Goal: Entertainment & Leisure: Consume media (video, audio)

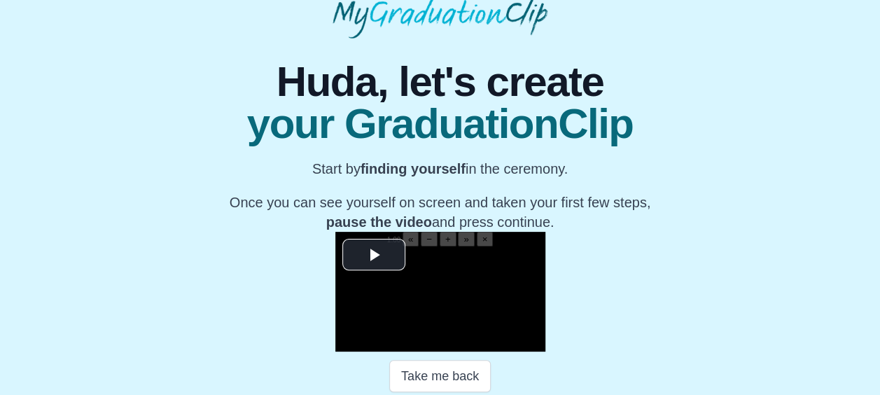
scroll to position [243, 0]
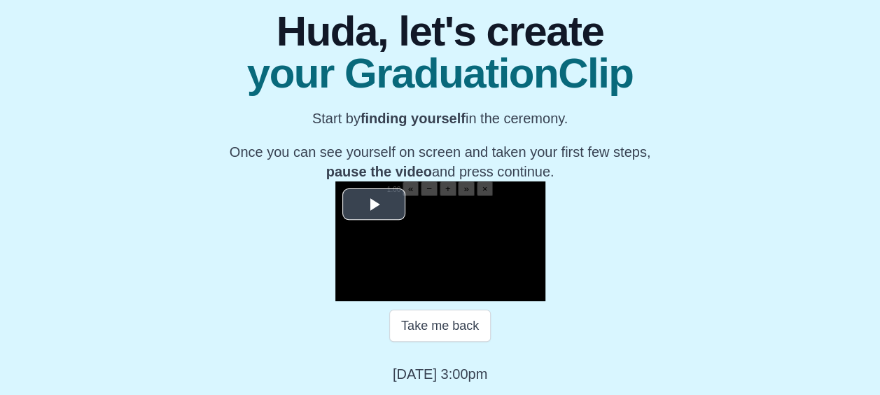
click at [402, 181] on button "«" at bounding box center [410, 188] width 16 height 15
click at [374, 204] on span "Video Player" at bounding box center [374, 204] width 0 height 0
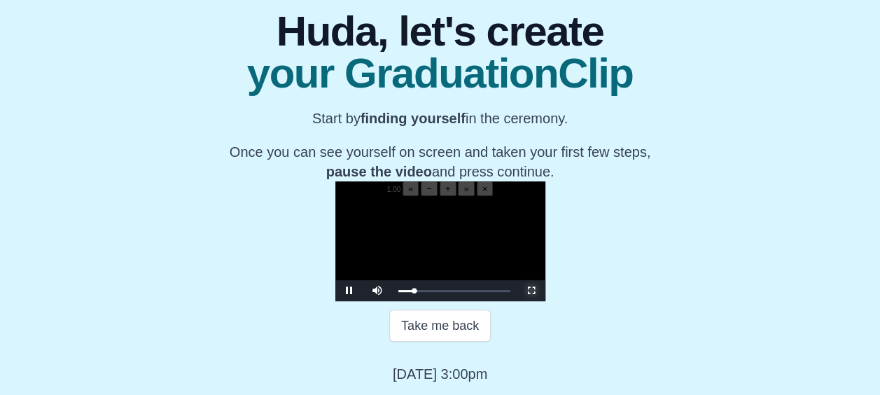
click at [531, 290] on span "Video Player" at bounding box center [531, 290] width 0 height 0
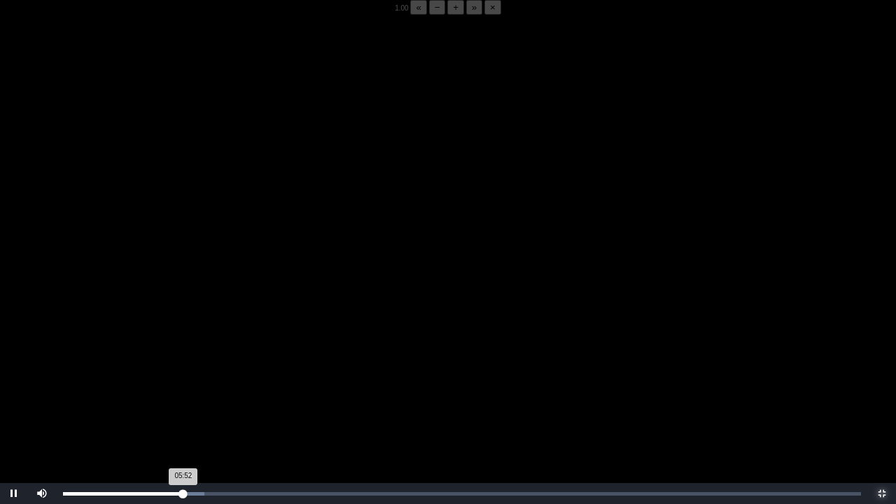
click at [182, 394] on div "05:52 Progress : 0%" at bounding box center [123, 493] width 120 height 3
click at [429, 15] on button "−" at bounding box center [437, 7] width 17 height 15
click at [185, 394] on video "Video Player" at bounding box center [448, 267] width 896 height 504
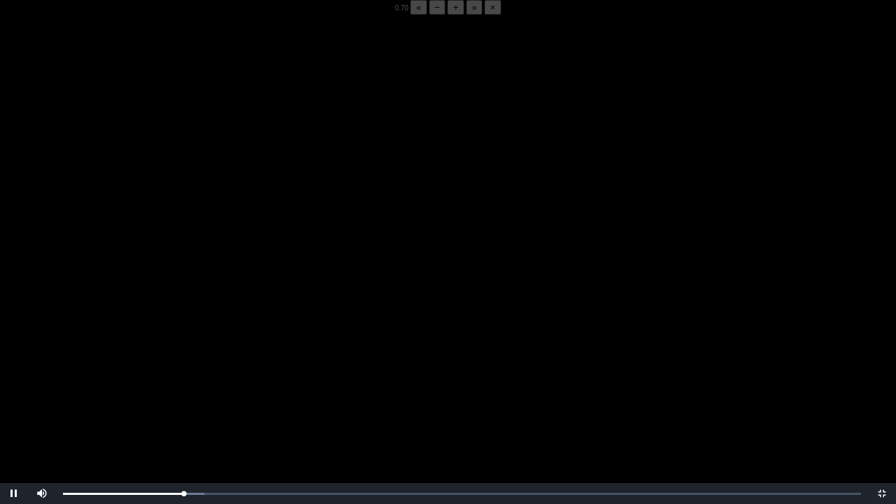
click at [183, 394] on video "Video Player" at bounding box center [448, 267] width 896 height 504
click at [181, 394] on div "05:46 Progress : 0%" at bounding box center [123, 493] width 120 height 3
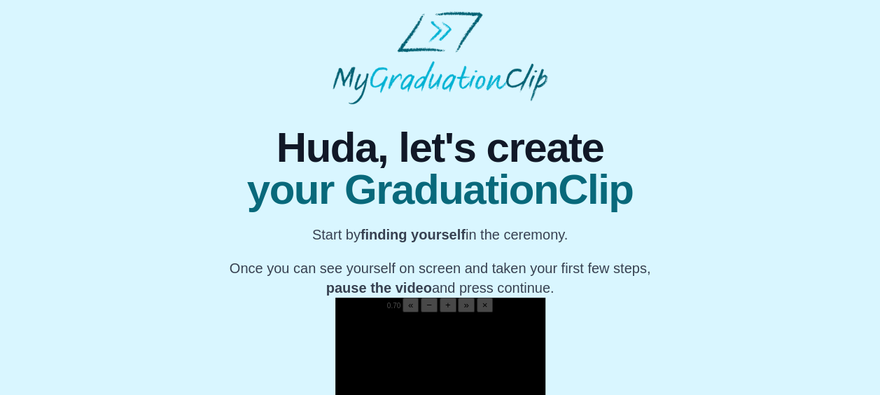
click at [411, 232] on b "finding yourself" at bounding box center [412, 234] width 105 height 15
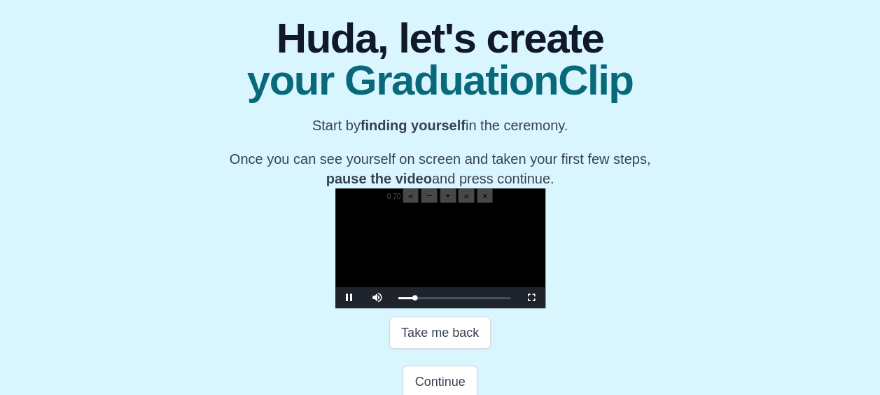
scroll to position [155, 0]
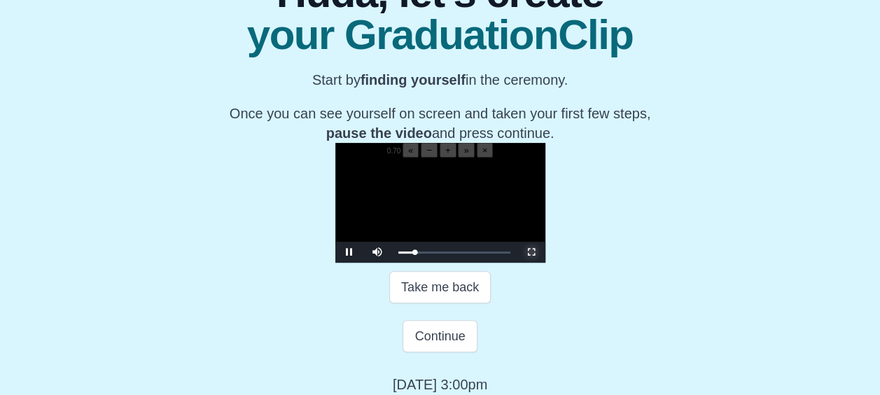
click at [531, 252] on span "Video Player" at bounding box center [531, 252] width 0 height 0
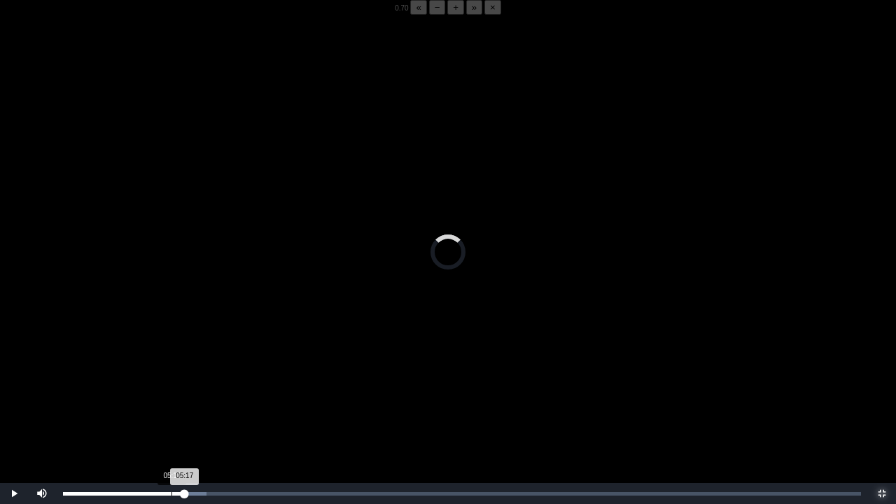
click at [171, 394] on div "Loaded : 0% 05:17 05:17 Progress : 0%" at bounding box center [462, 493] width 812 height 21
click at [190, 394] on div "Loaded : 0% 06:11 06:11 Progress : 0%" at bounding box center [462, 493] width 812 height 21
click at [185, 394] on div "05:56 Progress : 0%" at bounding box center [124, 493] width 122 height 3
click at [179, 394] on div "05:57 Progress : 0%" at bounding box center [124, 493] width 122 height 3
click at [176, 394] on div "05:40 Progress : 0%" at bounding box center [121, 493] width 116 height 3
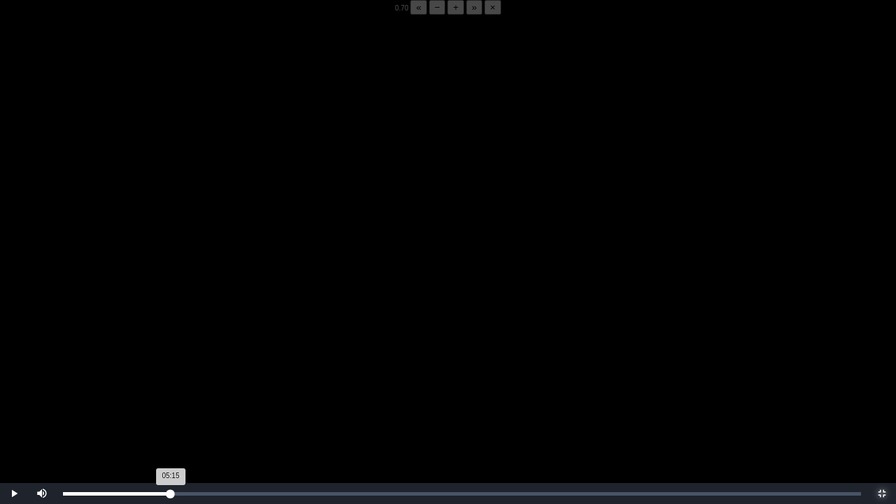
click at [171, 394] on div "05:15 Progress : 0%" at bounding box center [117, 493] width 108 height 3
click at [178, 394] on div "Loaded : 0% 05:36 05:36 Progress : 0%" at bounding box center [462, 493] width 812 height 21
click at [188, 394] on div "Loaded : 0% 06:05 06:05 Progress : 0%" at bounding box center [462, 493] width 798 height 3
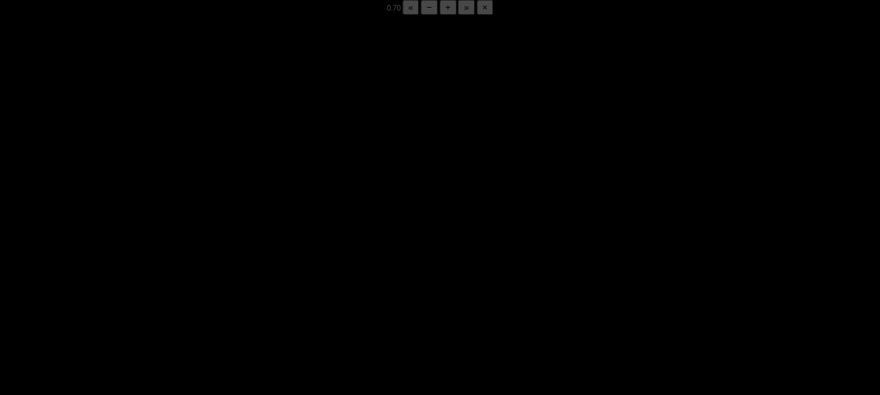
scroll to position [239, 0]
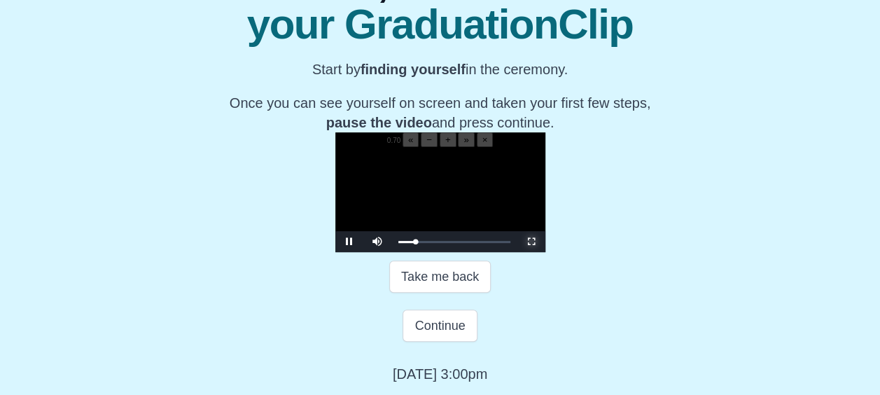
click at [531, 241] on span "Video Player" at bounding box center [531, 241] width 0 height 0
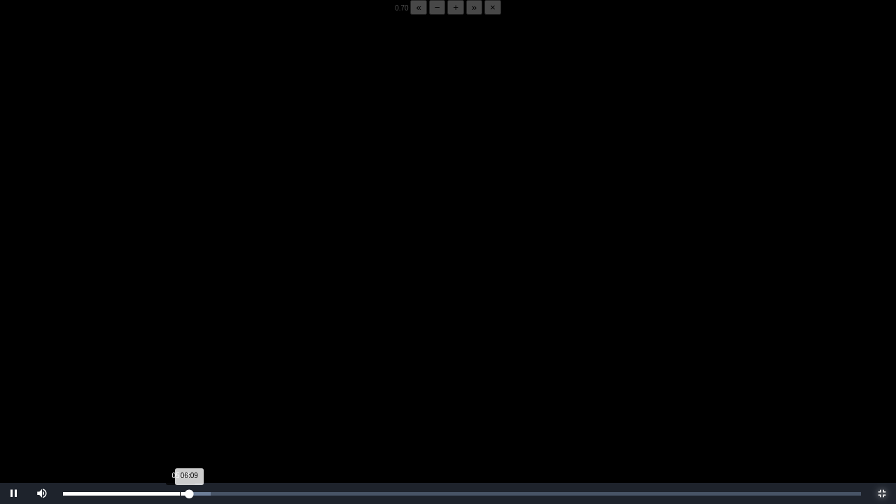
click at [180, 394] on div "Loaded : 0% 05:42 06:09 Progress : 0%" at bounding box center [462, 493] width 798 height 3
click at [80, 394] on div "Loaded : 0% 05:52 05:44 Progress : 0%" at bounding box center [462, 493] width 812 height 21
click at [171, 394] on div "Loaded : 0% 05:15 00:54 Progress : 0%" at bounding box center [462, 493] width 798 height 3
click at [173, 394] on div "05:21 Progress : 0%" at bounding box center [118, 493] width 110 height 3
click at [173, 394] on div "05:22 Progress : 0%" at bounding box center [118, 493] width 110 height 3
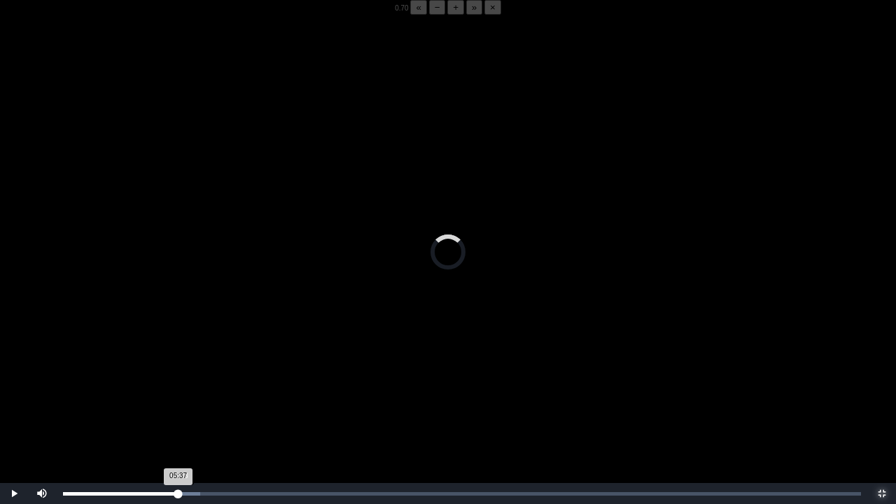
click at [178, 394] on div "05:37 Progress : 0%" at bounding box center [120, 493] width 115 height 3
click at [182, 394] on div "05:48 Progress : 0%" at bounding box center [122, 493] width 119 height 3
click at [178, 394] on div "05:49 Progress : 0%" at bounding box center [122, 493] width 119 height 3
click at [181, 394] on div "05:44 Progress : 0%" at bounding box center [122, 493] width 118 height 3
click at [183, 394] on div "05:54 Progress : 0%" at bounding box center [123, 493] width 121 height 3
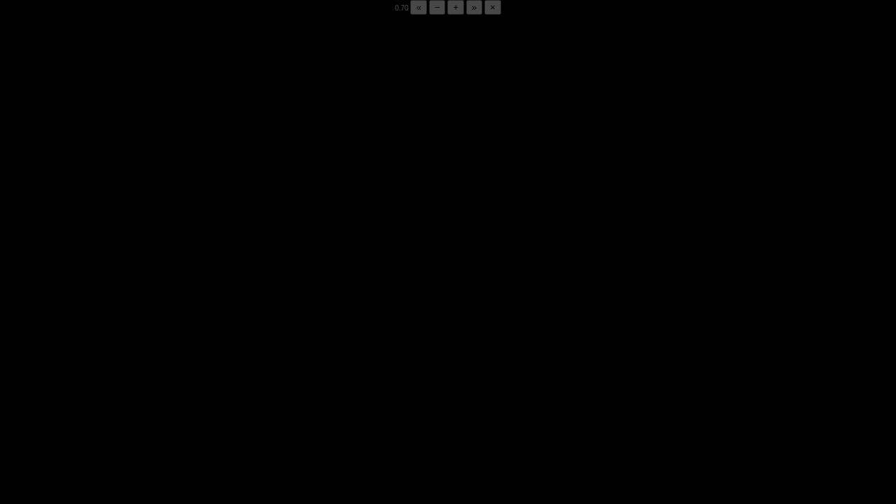
click at [183, 394] on div "05:52 Progress : 0%" at bounding box center [123, 493] width 120 height 3
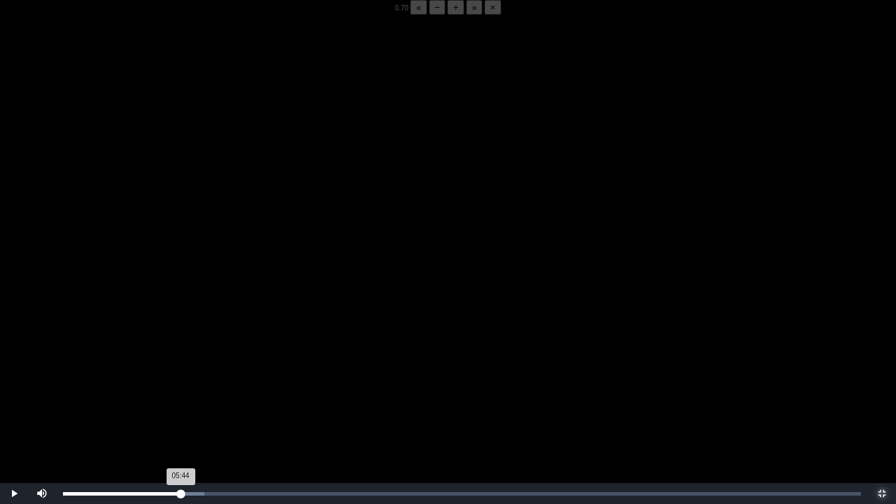
click at [181, 394] on div "05:44 Progress : 0%" at bounding box center [122, 493] width 118 height 3
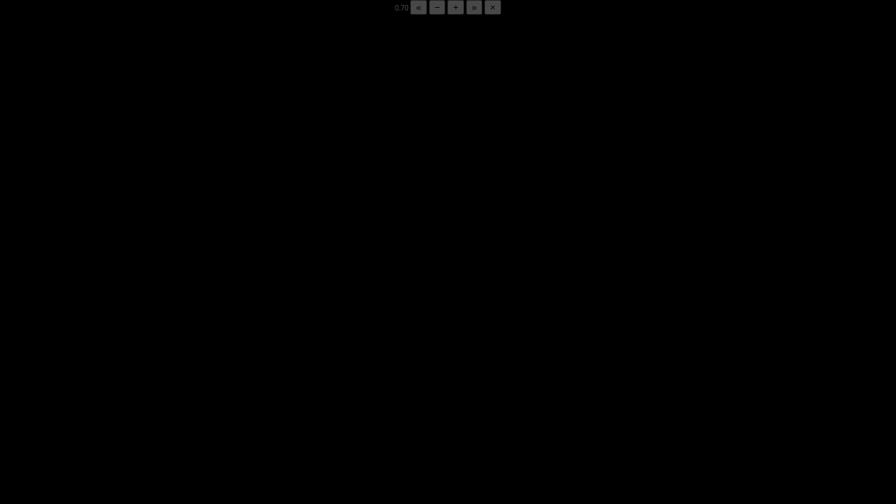
click at [181, 394] on div "05:48 Progress : 0%" at bounding box center [122, 493] width 119 height 3
click at [181, 394] on div "05:50 Progress : 0%" at bounding box center [123, 493] width 120 height 3
click at [181, 394] on div "05:49 Progress : 0%" at bounding box center [122, 493] width 119 height 3
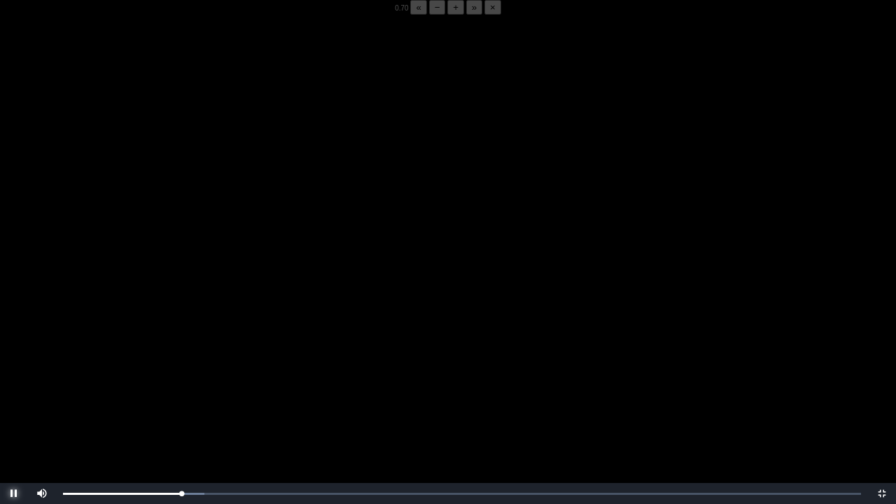
click at [14, 394] on span "Video Player" at bounding box center [14, 493] width 0 height 0
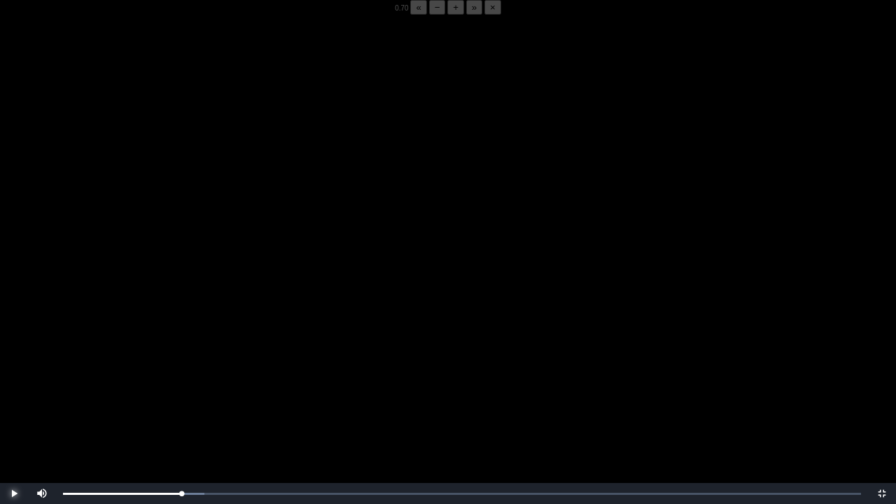
click at [14, 394] on span "Video Player" at bounding box center [14, 493] width 0 height 0
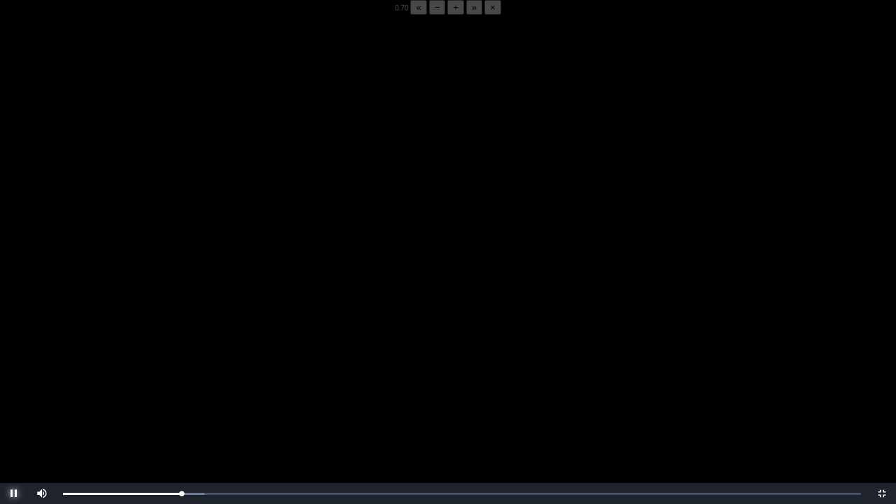
click at [14, 394] on span "Video Player" at bounding box center [14, 493] width 0 height 0
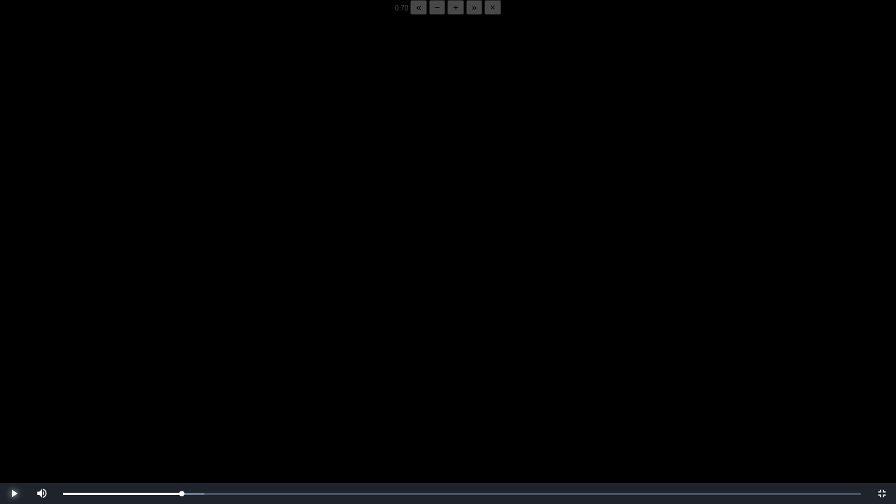
click at [14, 394] on span "Video Player" at bounding box center [14, 493] width 0 height 0
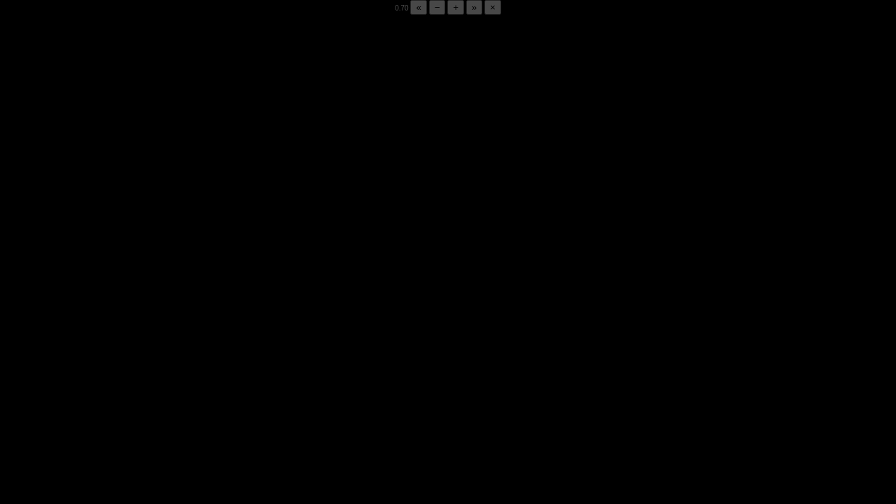
drag, startPoint x: 9, startPoint y: 493, endPoint x: 159, endPoint y: 442, distance: 158.2
click at [159, 394] on video "Video Player" at bounding box center [448, 267] width 896 height 504
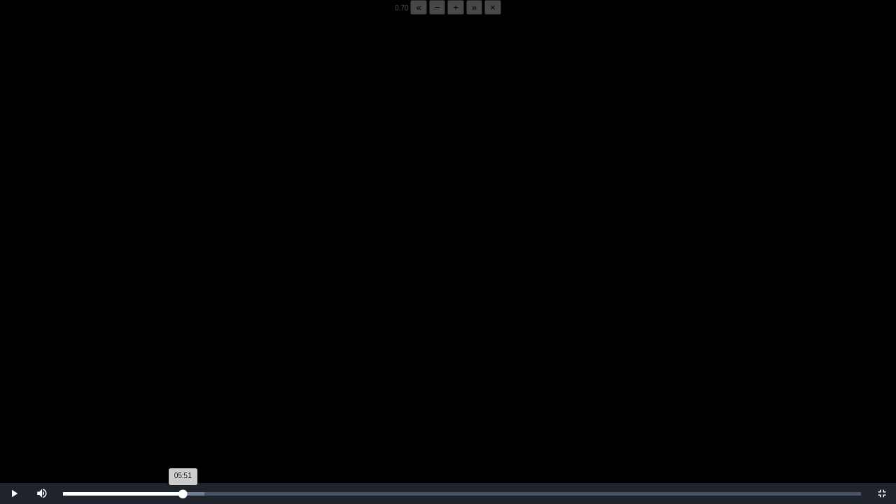
click at [181, 394] on div "05:51 Progress : 0%" at bounding box center [123, 493] width 120 height 3
click at [14, 394] on span "Video Player" at bounding box center [14, 493] width 0 height 0
click at [271, 273] on video "Video Player" at bounding box center [448, 267] width 896 height 504
click at [230, 311] on video "Video Player" at bounding box center [448, 267] width 896 height 504
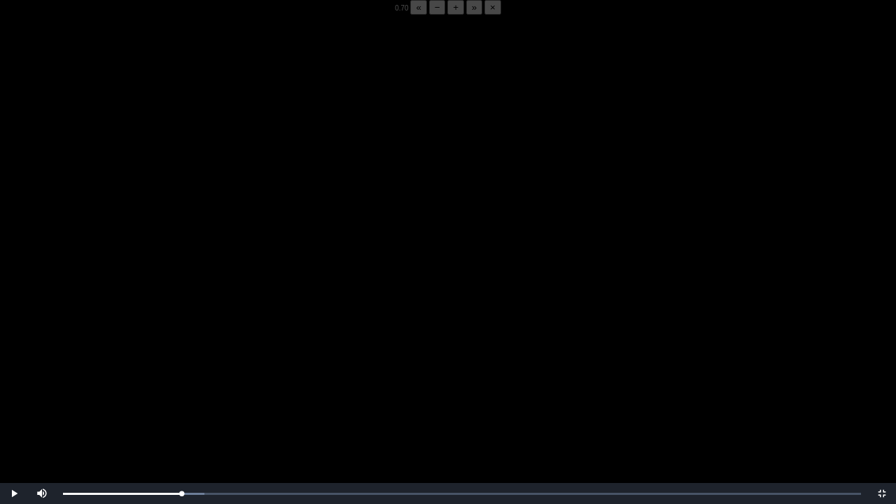
click at [231, 309] on video "Video Player" at bounding box center [448, 267] width 896 height 504
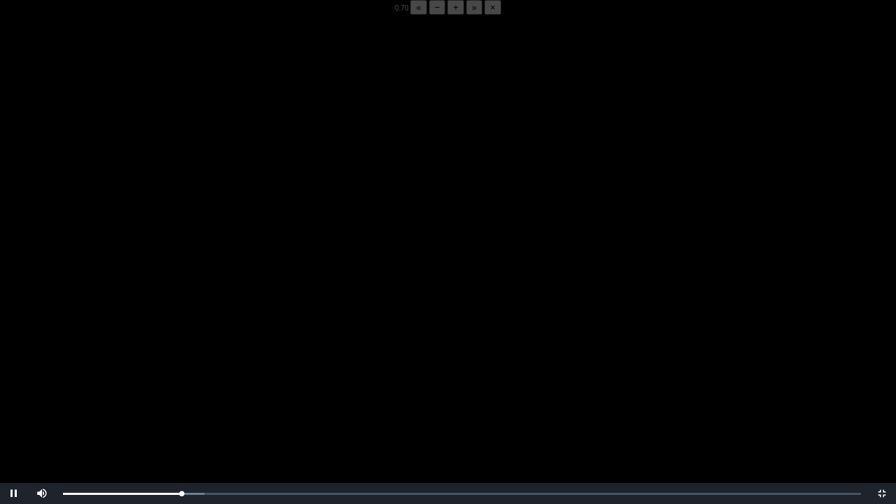
click at [231, 309] on video "Video Player" at bounding box center [448, 267] width 896 height 504
click at [181, 394] on div "05:48 Progress : 0%" at bounding box center [122, 493] width 119 height 3
click at [183, 394] on video "Video Player" at bounding box center [448, 267] width 896 height 504
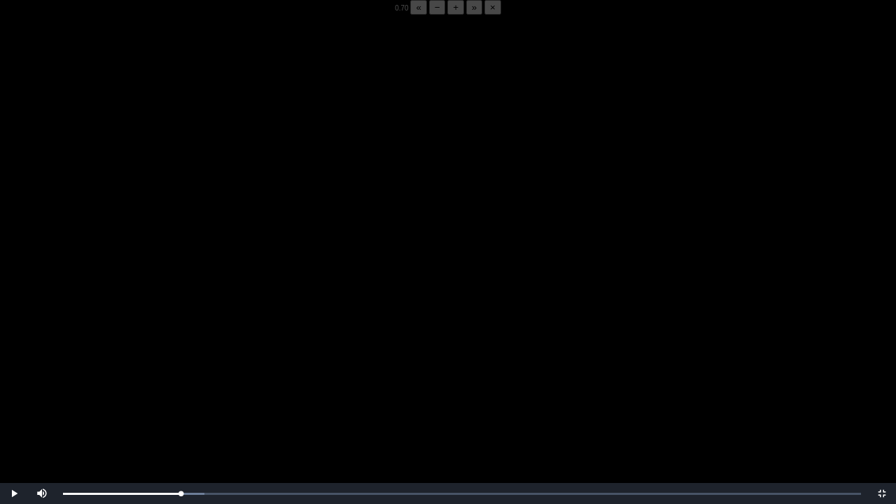
click at [183, 394] on video "Video Player" at bounding box center [448, 267] width 896 height 504
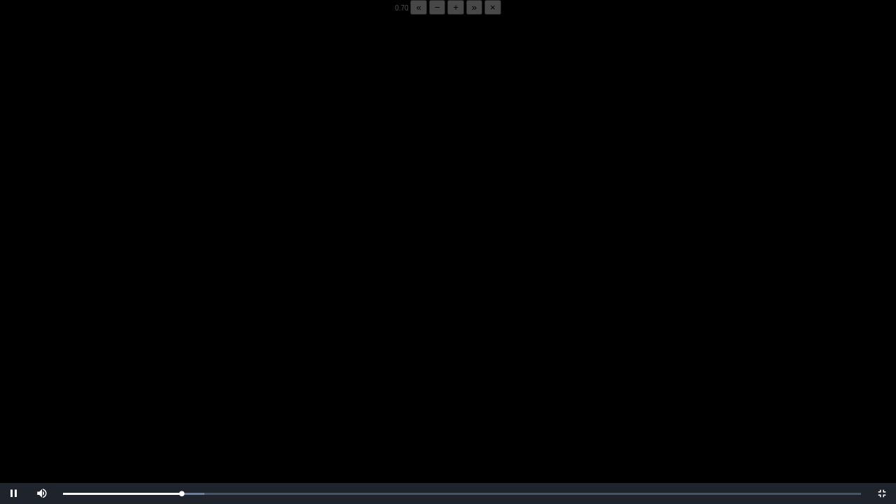
click at [183, 394] on video "Video Player" at bounding box center [448, 267] width 896 height 504
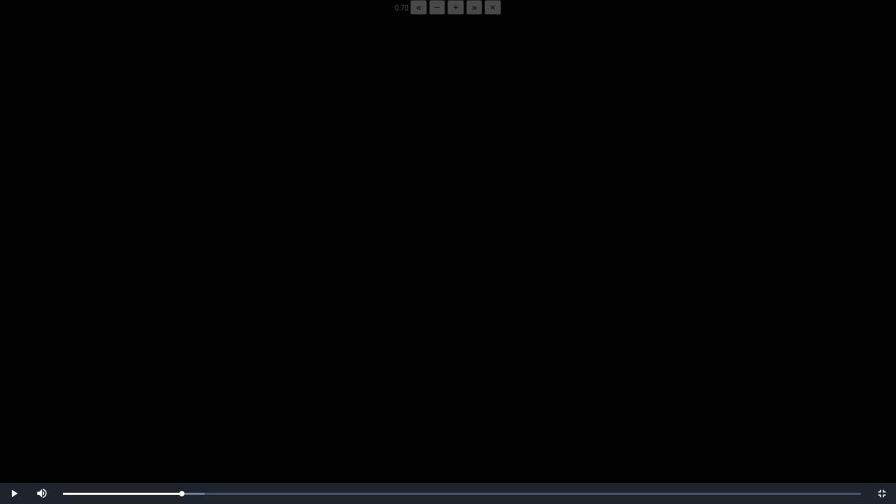
click at [183, 394] on video "Video Player" at bounding box center [448, 267] width 896 height 504
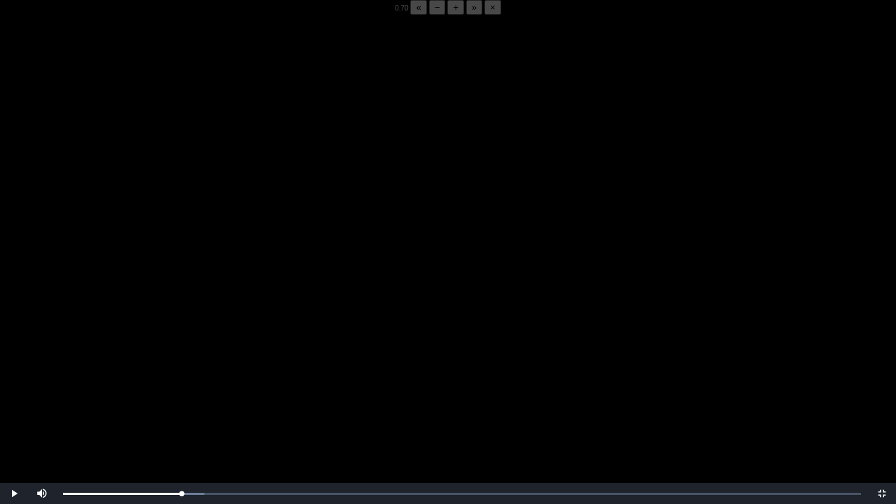
click at [183, 394] on video "Video Player" at bounding box center [448, 267] width 896 height 504
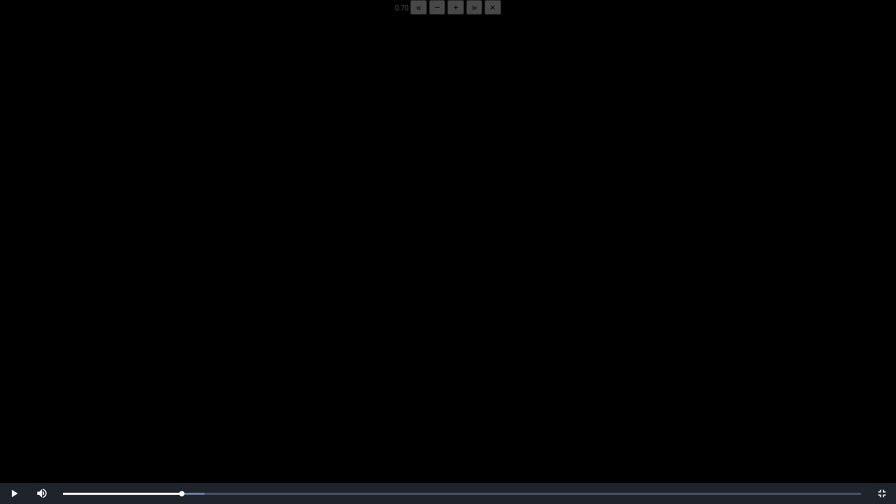
click at [183, 394] on video "Video Player" at bounding box center [448, 267] width 896 height 504
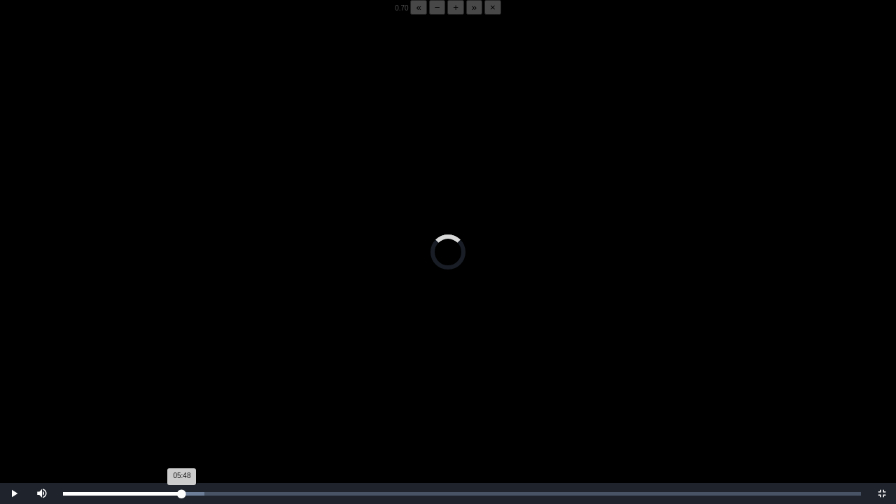
click at [181, 394] on div "05:48 Progress : 0%" at bounding box center [122, 493] width 119 height 3
click at [303, 321] on video "Video Player" at bounding box center [448, 267] width 896 height 504
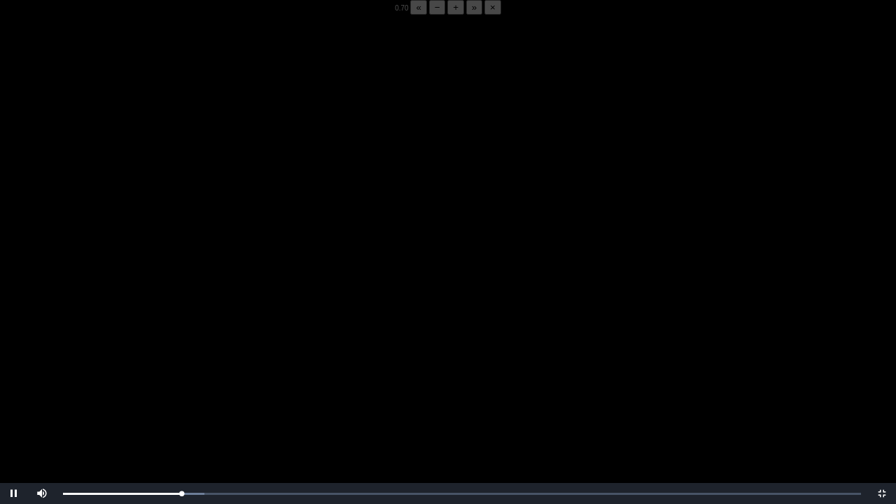
click at [303, 321] on video "Video Player" at bounding box center [448, 267] width 896 height 504
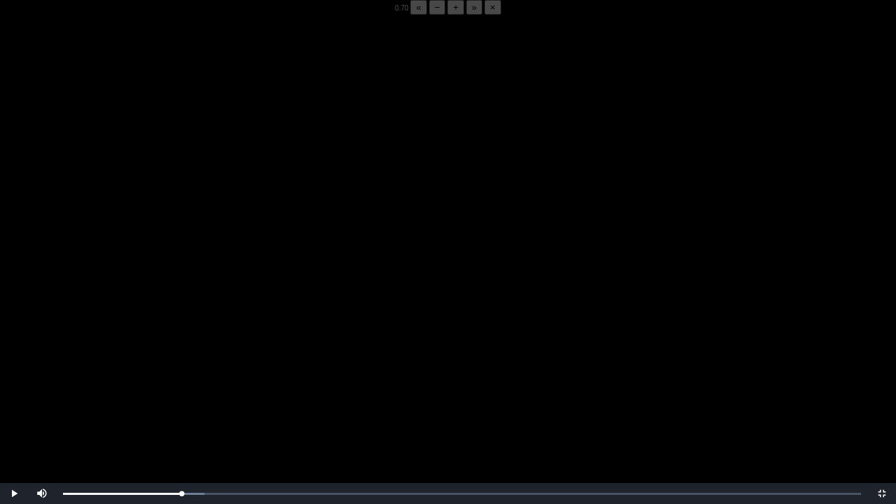
click at [303, 321] on video "Video Player" at bounding box center [448, 267] width 896 height 504
click at [284, 338] on video "Video Player" at bounding box center [448, 267] width 896 height 504
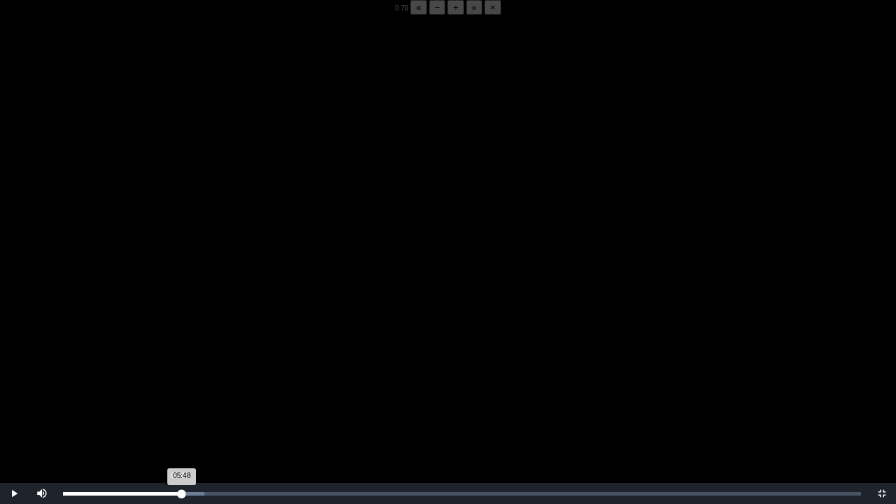
click at [179, 394] on div "05:48 Progress : 0%" at bounding box center [122, 493] width 119 height 3
click at [248, 393] on video "Video Player" at bounding box center [448, 267] width 896 height 504
click at [14, 394] on span "Video Player" at bounding box center [14, 493] width 0 height 0
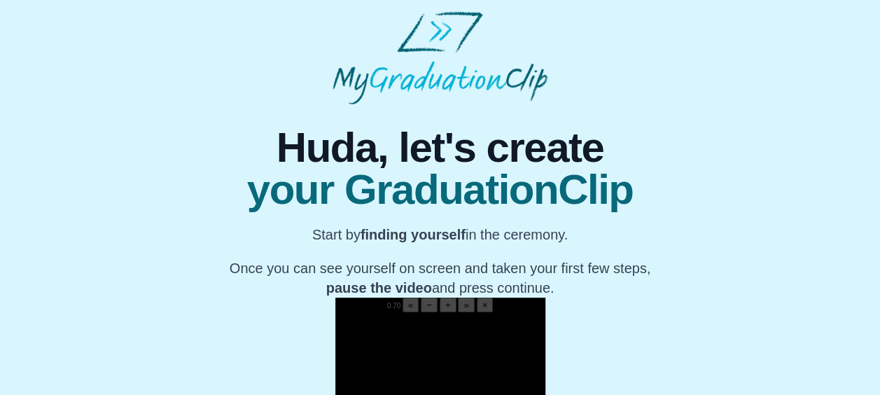
click at [360, 260] on p "Once you can see yourself on screen and taken your first few steps, pause the v…" at bounding box center [440, 277] width 421 height 39
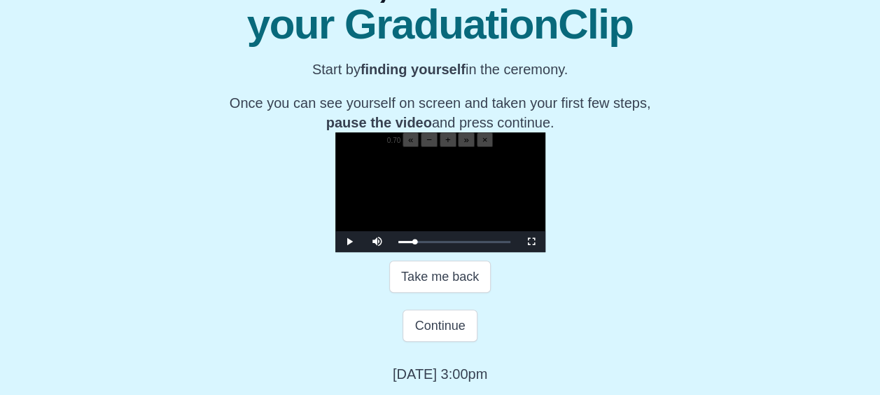
scroll to position [175, 0]
click at [531, 241] on span "Video Player" at bounding box center [531, 241] width 0 height 0
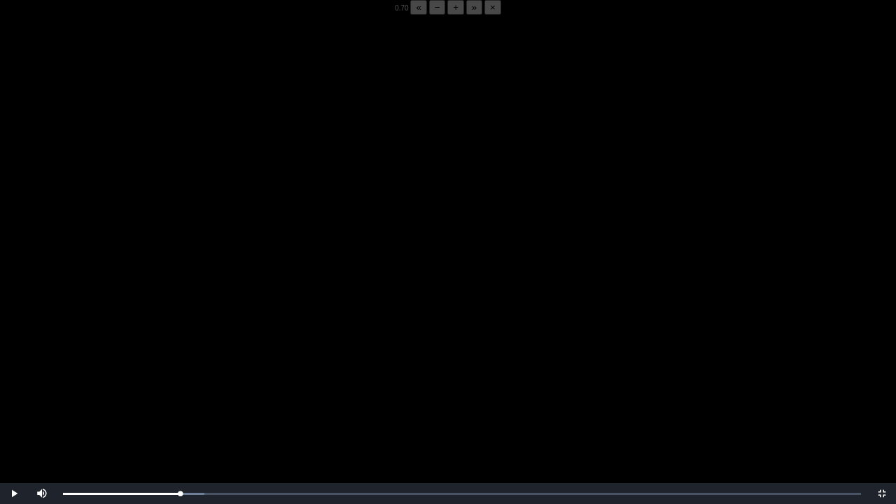
click at [378, 337] on video "Video Player" at bounding box center [448, 267] width 896 height 504
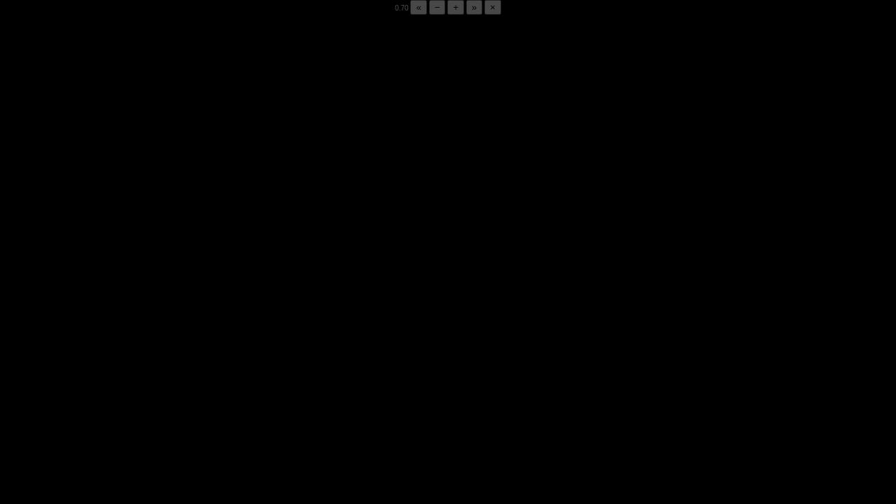
click at [202, 378] on video "Video Player" at bounding box center [448, 267] width 896 height 504
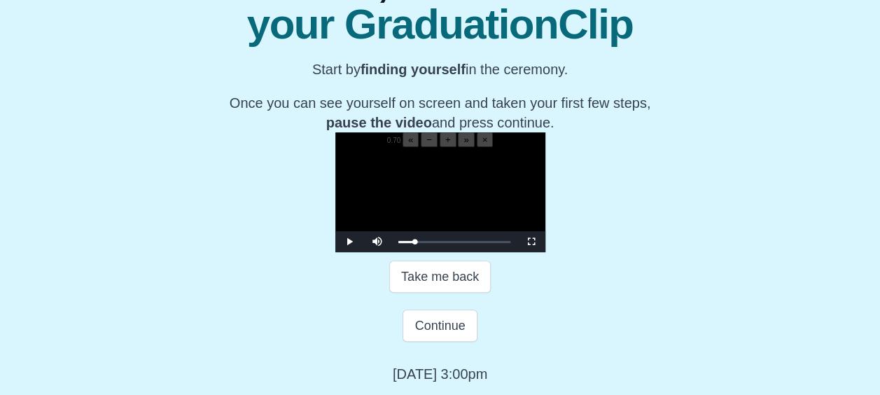
scroll to position [231, 0]
click at [349, 241] on span "Video Player" at bounding box center [349, 241] width 0 height 0
click at [531, 241] on span "Video Player" at bounding box center [531, 241] width 0 height 0
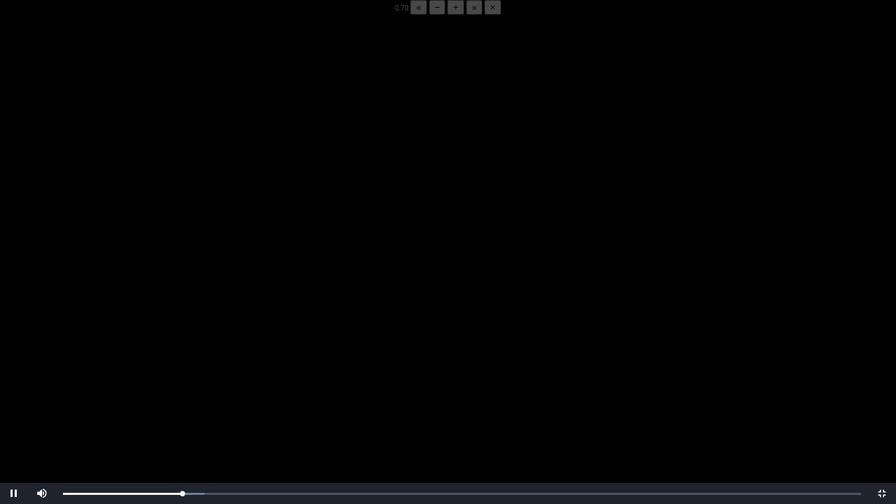
click at [429, 15] on button "−" at bounding box center [437, 7] width 17 height 15
click at [180, 394] on div "05:42 Progress : 0%" at bounding box center [121, 493] width 117 height 3
click at [183, 394] on div "05:51 Progress : 0%" at bounding box center [123, 493] width 120 height 3
click at [183, 394] on div "Loaded : 0% 05:50 05:50 Progress : 0%" at bounding box center [462, 493] width 812 height 21
click at [179, 394] on div "05:40 Progress : 0%" at bounding box center [121, 493] width 116 height 3
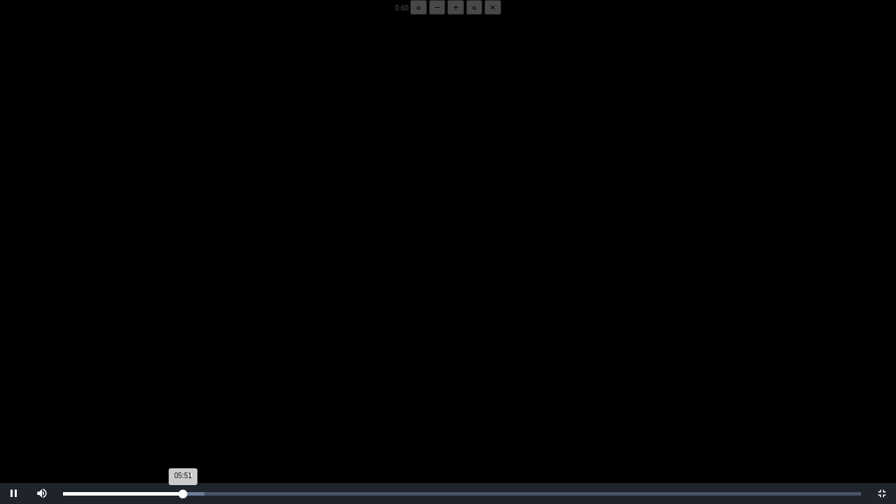
click at [182, 394] on div "05:51 Progress : 0%" at bounding box center [123, 493] width 120 height 3
click at [181, 394] on div "05:46 Progress : 0%" at bounding box center [122, 493] width 118 height 3
click at [182, 394] on div "05:51 Progress : 0%" at bounding box center [123, 493] width 120 height 3
click at [182, 394] on div "Loaded : 0% 05:48 05:51 Progress : 0%" at bounding box center [462, 493] width 812 height 21
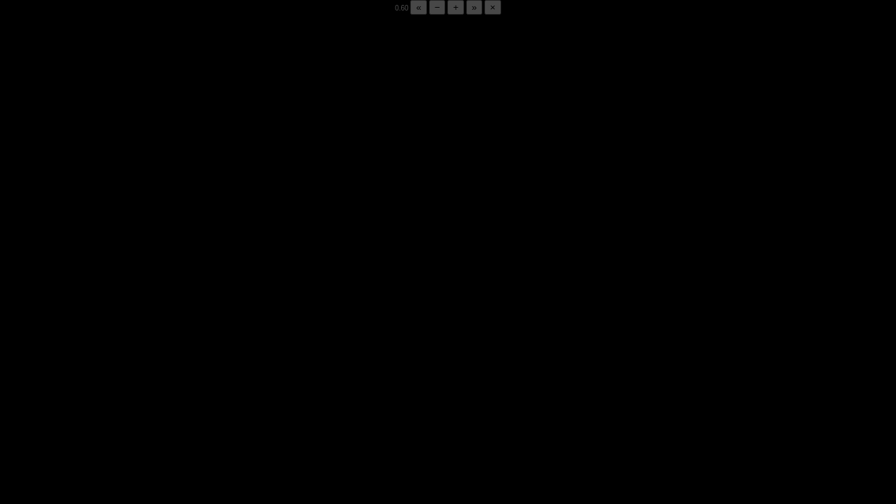
click at [181, 394] on div "05:51 Progress : 0%" at bounding box center [123, 493] width 120 height 3
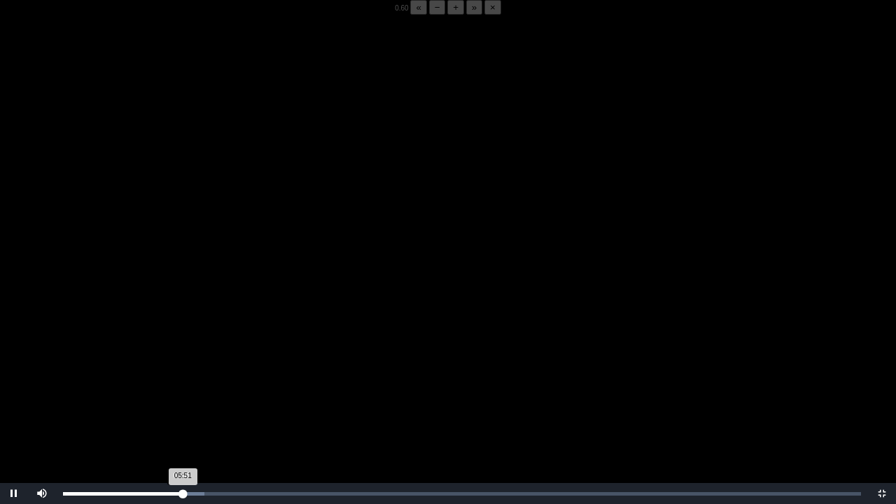
click at [181, 394] on div "05:51 Progress : 0%" at bounding box center [123, 493] width 120 height 3
click at [181, 394] on div "05:50 Progress : 0%" at bounding box center [123, 493] width 120 height 3
click at [181, 394] on div "05:44 Progress : 0%" at bounding box center [122, 493] width 118 height 3
click at [183, 394] on div "05:52 Progress : 0%" at bounding box center [123, 493] width 120 height 3
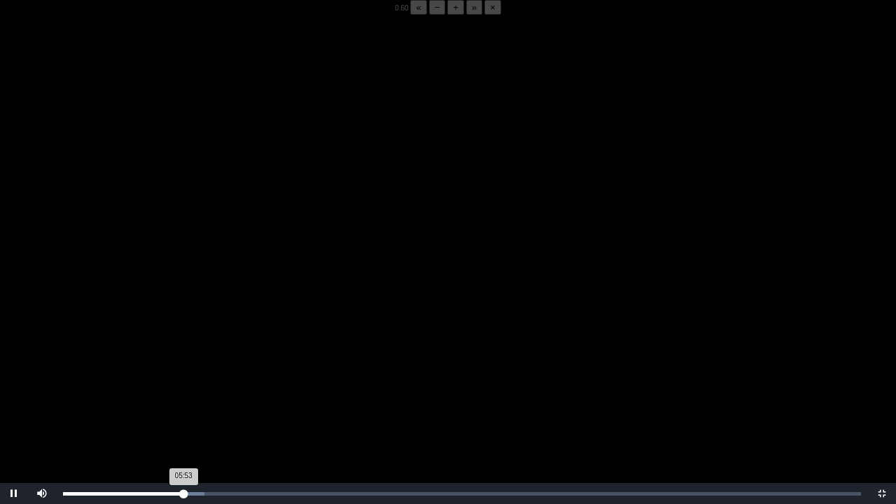
click at [182, 394] on div "05:53 Progress : 0%" at bounding box center [123, 493] width 120 height 3
click at [181, 394] on div "Loaded : 0% 05:46 05:50 Progress : 0%" at bounding box center [462, 493] width 812 height 21
click at [182, 394] on div "05:53 Progress : 0%" at bounding box center [123, 493] width 120 height 3
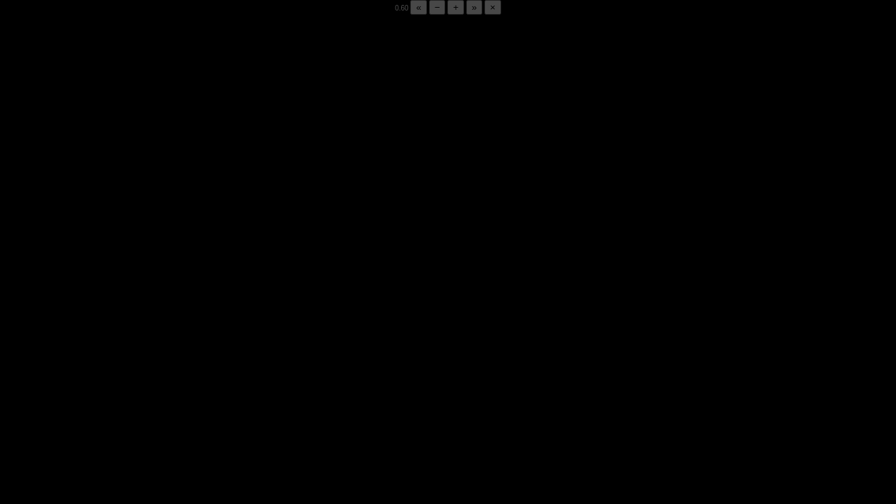
click at [182, 394] on div "05:50 Progress : 0%" at bounding box center [123, 493] width 120 height 3
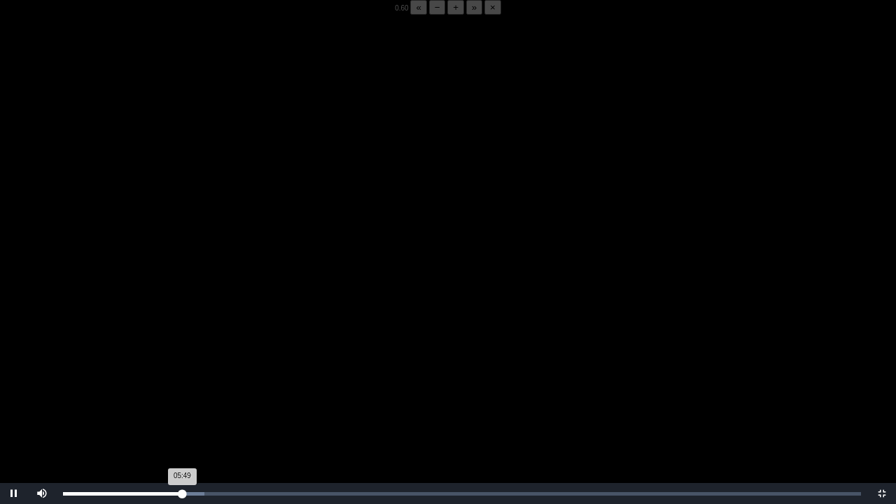
click at [182, 394] on div "05:49 Progress : 0%" at bounding box center [122, 493] width 119 height 3
click at [182, 394] on div "05:48 Progress : 0%" at bounding box center [122, 493] width 119 height 3
click at [182, 394] on div "05:50 Progress : 0%" at bounding box center [122, 493] width 119 height 3
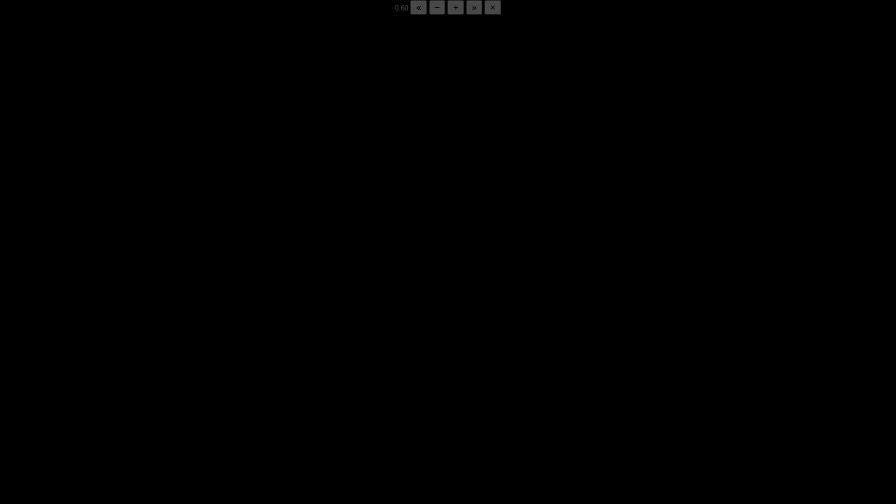
click at [182, 394] on div "05:51 Progress : 0%" at bounding box center [123, 493] width 120 height 3
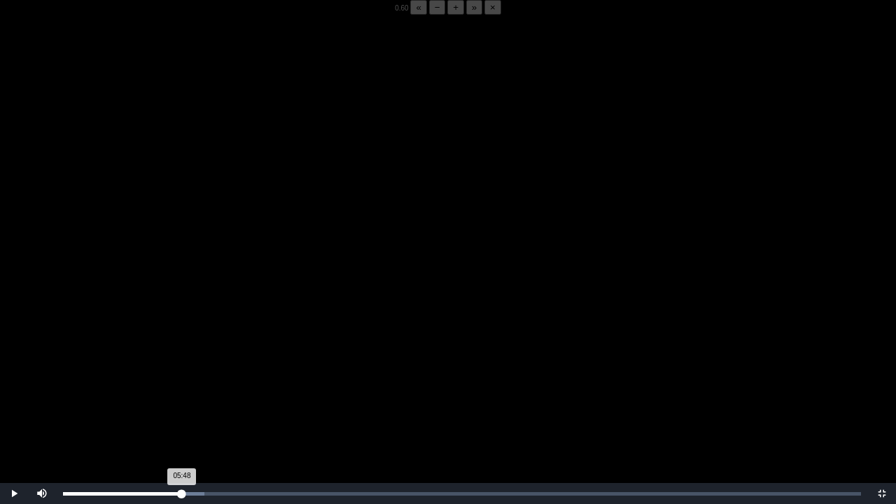
click at [182, 394] on div "05:48 Progress : 0%" at bounding box center [122, 493] width 119 height 3
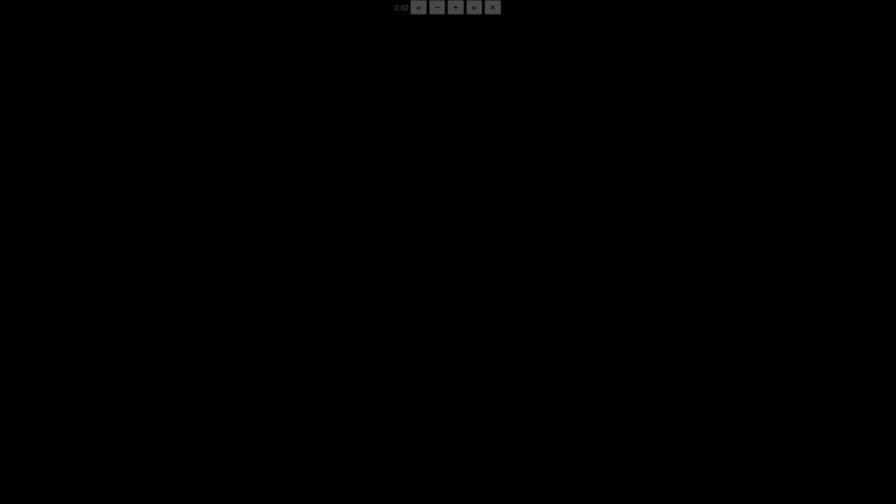
click at [182, 394] on div "05:50 Progress : 0%" at bounding box center [123, 493] width 120 height 3
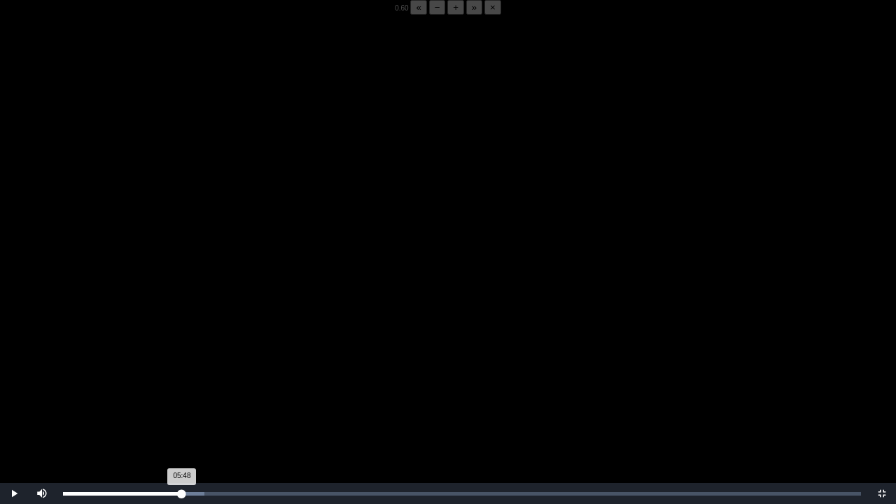
click at [182, 394] on div "05:48 Progress : 0%" at bounding box center [122, 493] width 119 height 3
click at [182, 394] on div "05:49 Progress : 0%" at bounding box center [122, 493] width 119 height 3
click at [181, 394] on div "05:51 Progress : 0%" at bounding box center [123, 493] width 120 height 3
click at [181, 394] on div "05:44 Progress : 0%" at bounding box center [122, 493] width 118 height 3
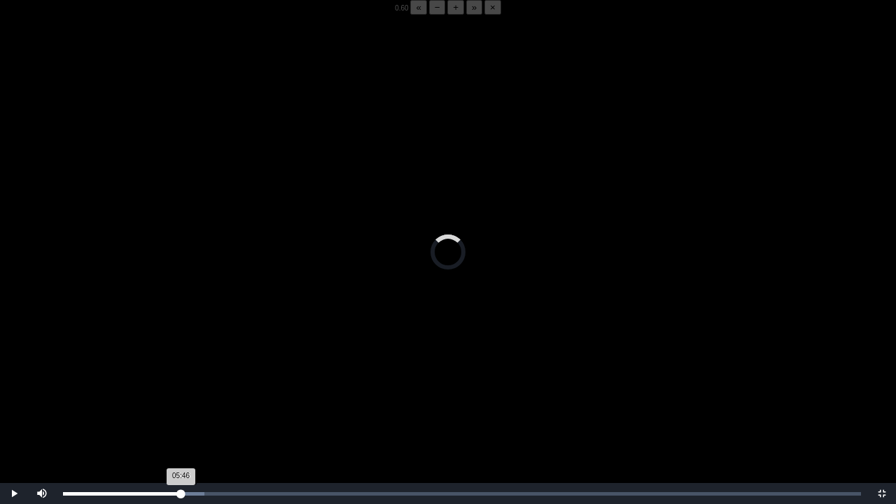
click at [181, 394] on div "05:46 Progress : 0%" at bounding box center [122, 493] width 118 height 3
click at [181, 394] on div "05:47 Progress : 0%" at bounding box center [122, 493] width 119 height 3
click at [181, 394] on div "05:46 Progress : 0%" at bounding box center [122, 493] width 118 height 3
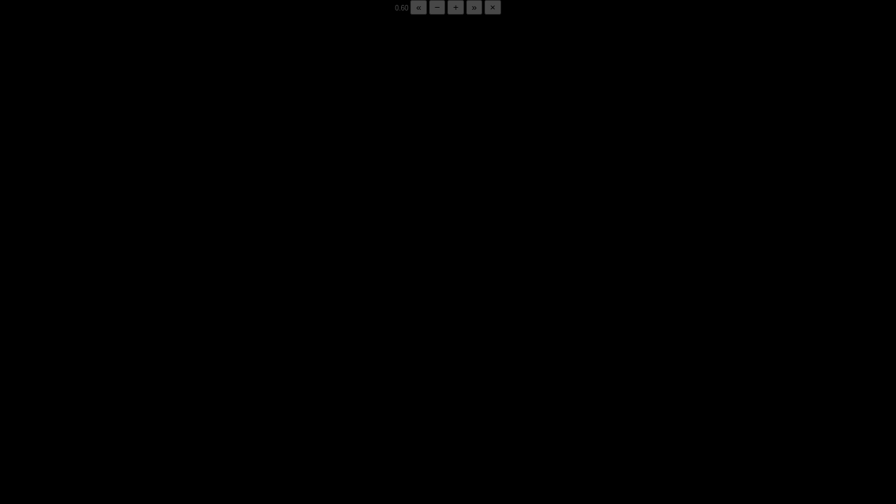
click at [181, 394] on div "05:50 Progress : 0%" at bounding box center [123, 493] width 120 height 3
click at [181, 394] on div "05:52 Progress : 0%" at bounding box center [123, 493] width 120 height 3
click at [181, 394] on div "05:51 Progress : 0%" at bounding box center [123, 493] width 120 height 3
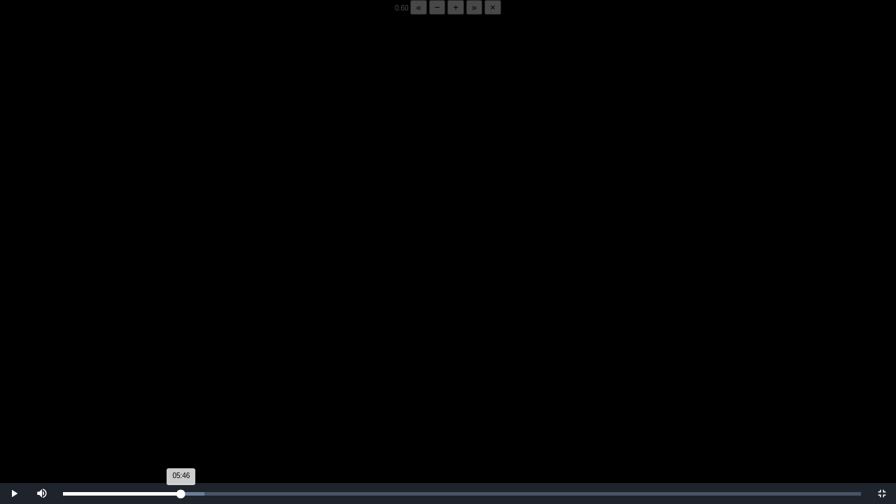
click at [181, 394] on div "05:46 Progress : 0%" at bounding box center [122, 493] width 118 height 3
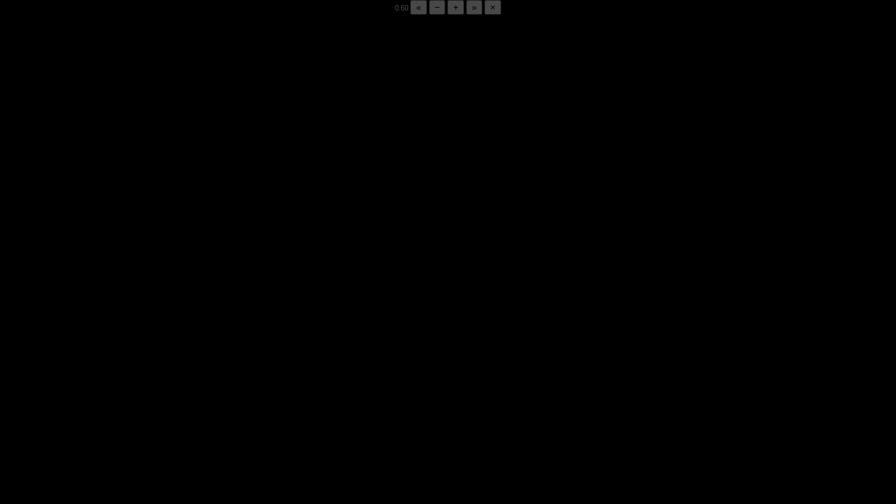
click at [181, 394] on div "05:50 Progress : 0%" at bounding box center [123, 493] width 120 height 3
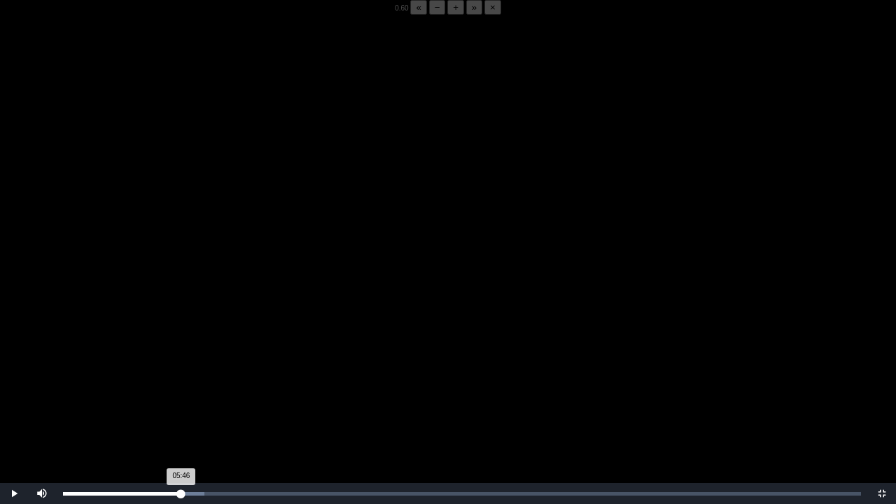
click at [181, 394] on div "05:46 Progress : 0%" at bounding box center [122, 493] width 118 height 3
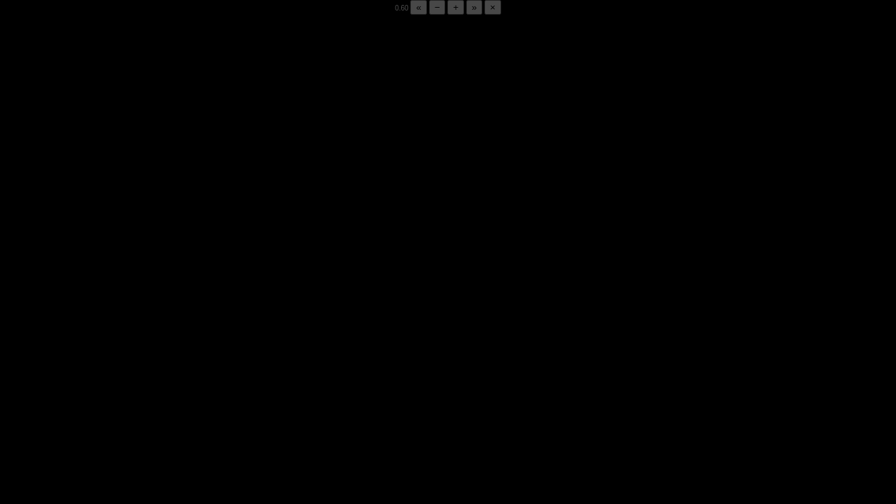
click at [181, 394] on div "05:49 Progress : 0%" at bounding box center [122, 493] width 119 height 3
click at [181, 394] on div "05:48 Progress : 0%" at bounding box center [122, 493] width 119 height 3
click at [181, 394] on div "05:49 Progress : 0%" at bounding box center [122, 493] width 119 height 3
click at [181, 394] on div "05:49 Progress : 0%" at bounding box center [123, 493] width 120 height 3
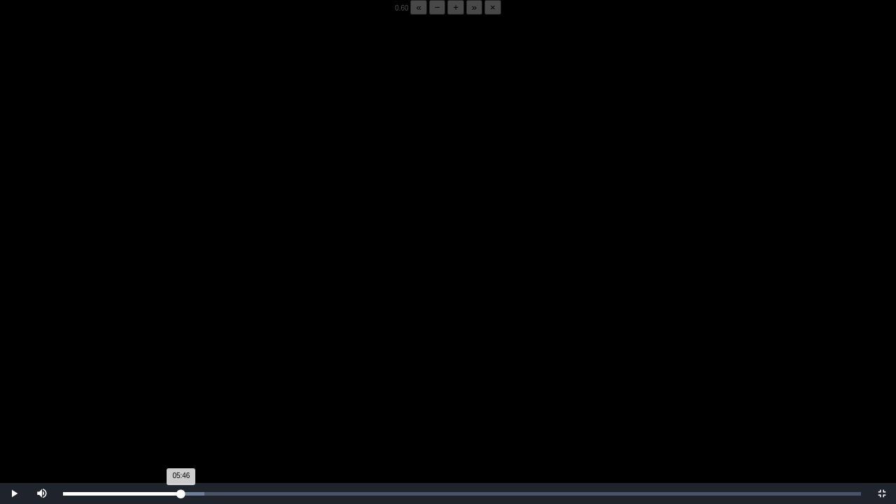
click at [181, 394] on div "05:46 Progress : 0%" at bounding box center [122, 493] width 118 height 3
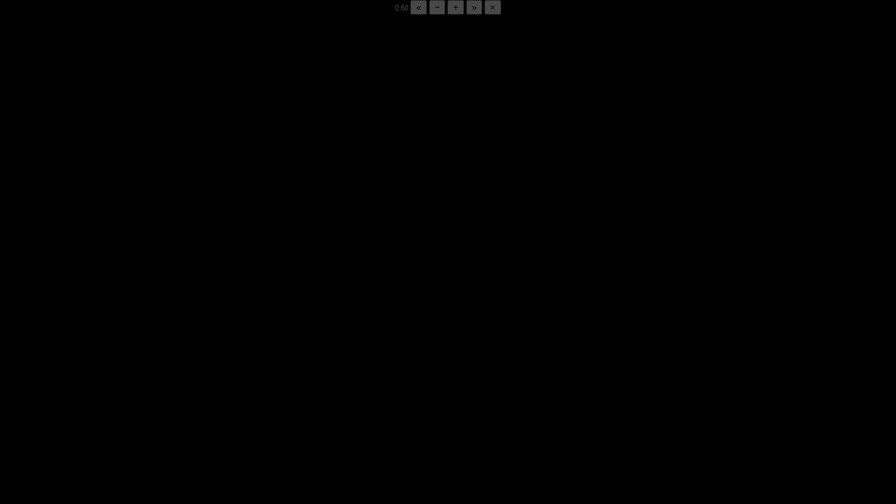
click at [181, 394] on div "05:49 Progress : 0%" at bounding box center [122, 493] width 119 height 3
click at [181, 394] on div "05:50 Progress : 0%" at bounding box center [123, 493] width 120 height 3
click at [181, 394] on div "05:48 Progress : 0%" at bounding box center [122, 493] width 119 height 3
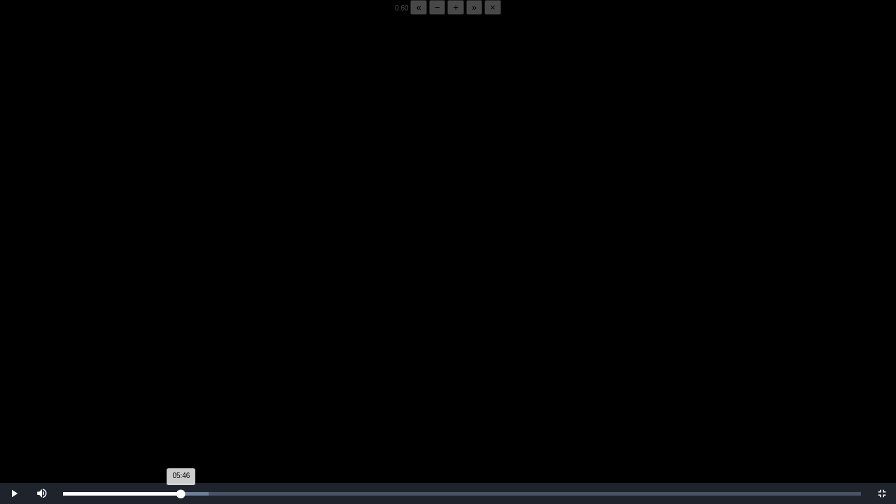
click at [181, 394] on div "05:46 Progress : 0%" at bounding box center [122, 493] width 118 height 3
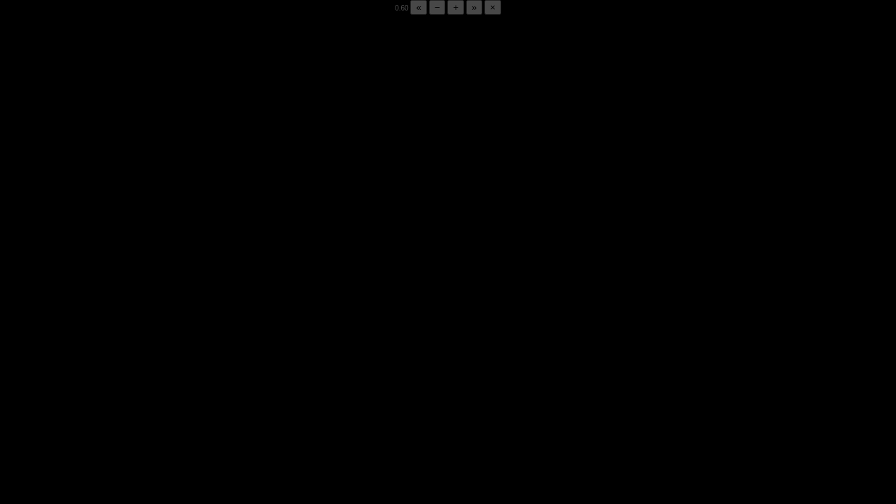
click at [181, 394] on div "05:48 Progress : 0%" at bounding box center [122, 493] width 119 height 3
click at [181, 394] on div "05:49 Progress : 0%" at bounding box center [122, 493] width 119 height 3
click at [181, 394] on div "05:48 Progress : 0%" at bounding box center [122, 493] width 119 height 3
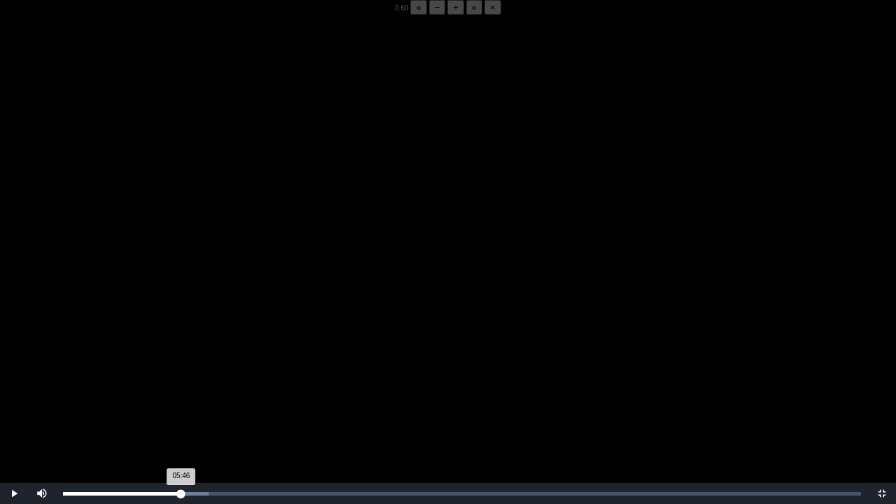
click at [181, 394] on div "05:46 Progress : 0%" at bounding box center [122, 493] width 118 height 3
click at [181, 394] on div "05:47 Progress : 0%" at bounding box center [122, 493] width 118 height 3
click at [181, 394] on div "05:46 Progress : 0%" at bounding box center [122, 493] width 118 height 3
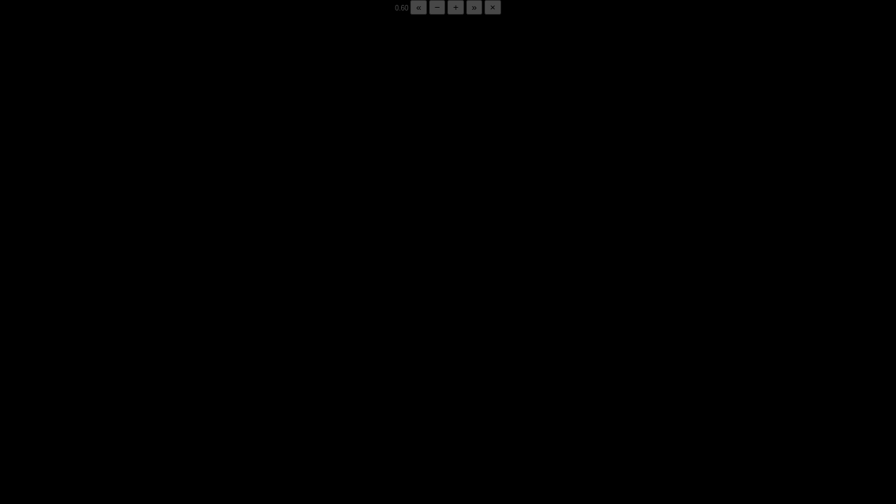
click at [181, 394] on div "05:48 Progress : 0%" at bounding box center [122, 493] width 119 height 3
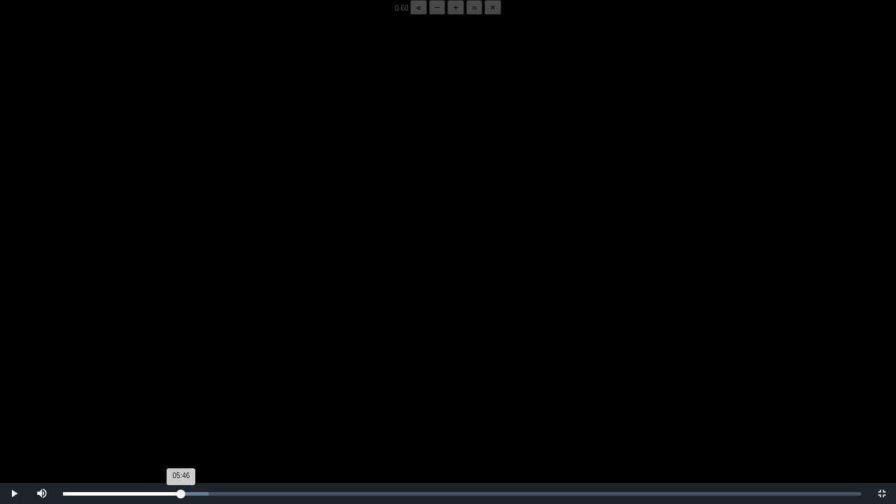
click at [181, 394] on div "05:46 Progress : 0%" at bounding box center [122, 493] width 118 height 3
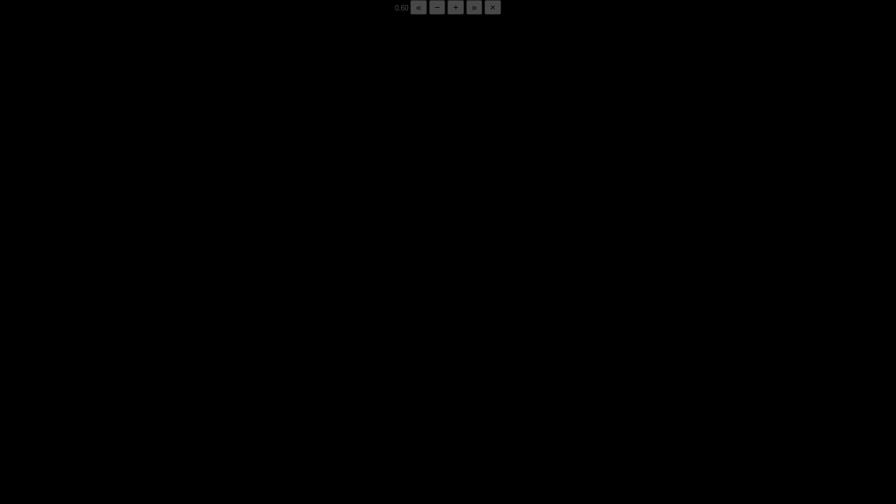
click at [181, 394] on div "05:49 Progress : 0%" at bounding box center [122, 493] width 119 height 3
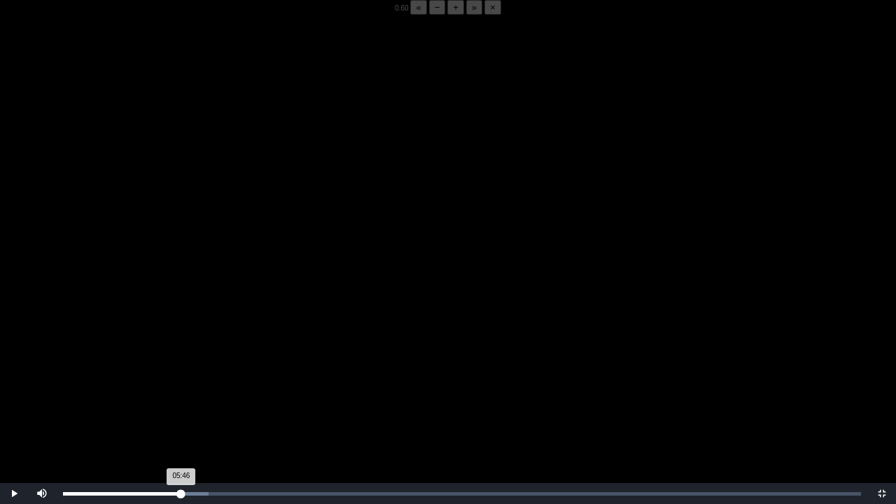
click at [181, 394] on div "05:46 Progress : 0%" at bounding box center [122, 493] width 118 height 3
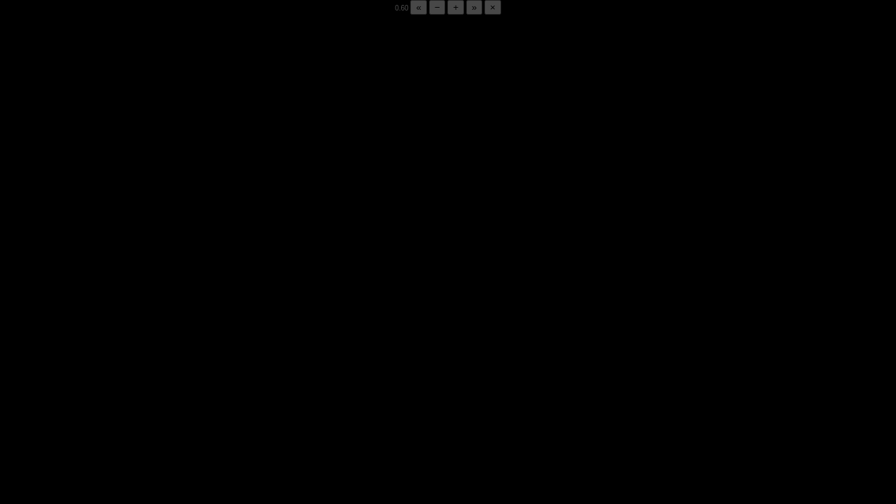
click at [181, 394] on div "05:50 Progress : 0%" at bounding box center [123, 493] width 120 height 3
click at [181, 394] on div "05:48 Progress : 0%" at bounding box center [122, 493] width 119 height 3
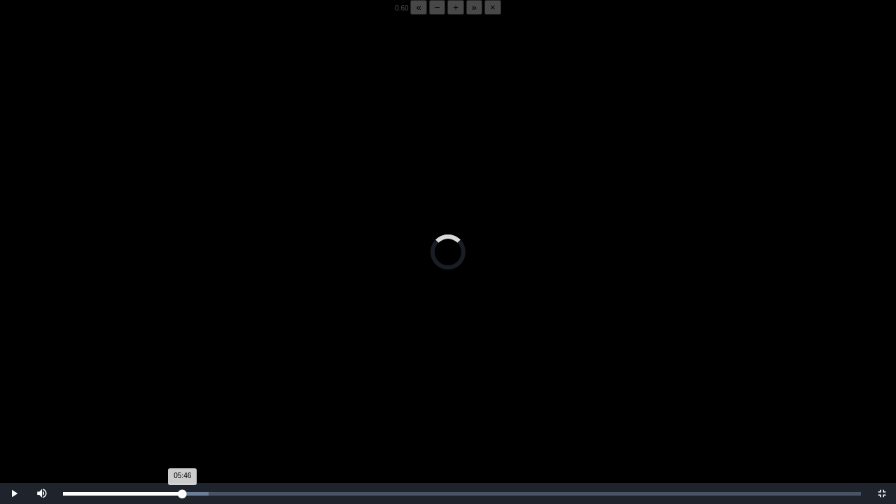
click at [181, 394] on div "05:46 Progress : 0%" at bounding box center [123, 493] width 120 height 3
click at [181, 394] on div "05:46 Progress : 0%" at bounding box center [122, 493] width 119 height 3
click at [181, 394] on div "05:47 Progress : 0%" at bounding box center [122, 493] width 118 height 3
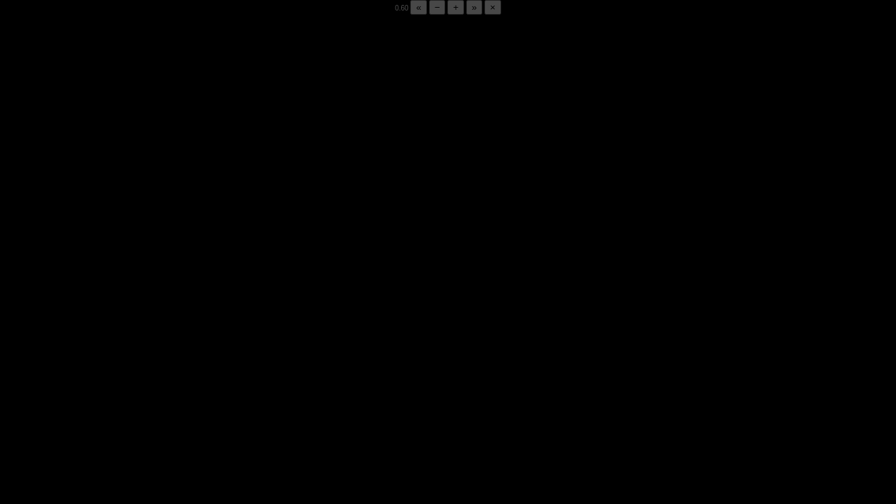
click at [181, 394] on div "05:48 Progress : 0%" at bounding box center [122, 493] width 119 height 3
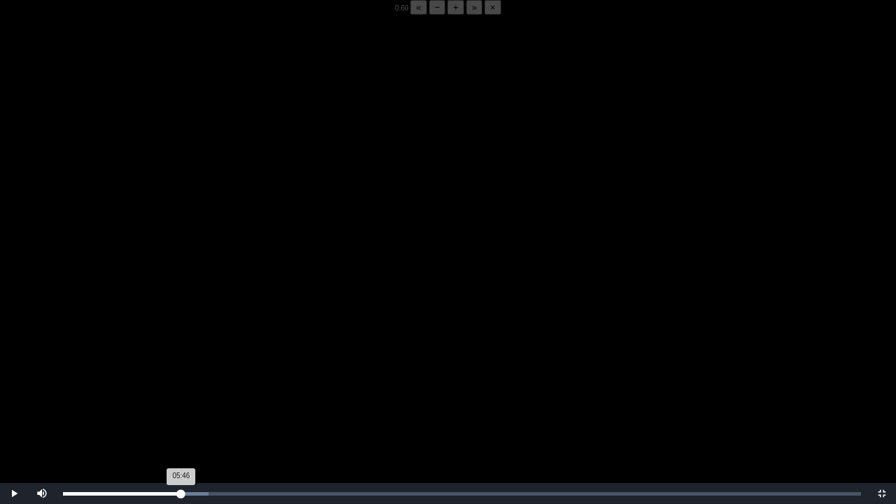
click at [181, 394] on div "05:46 Progress : 0%" at bounding box center [122, 493] width 118 height 3
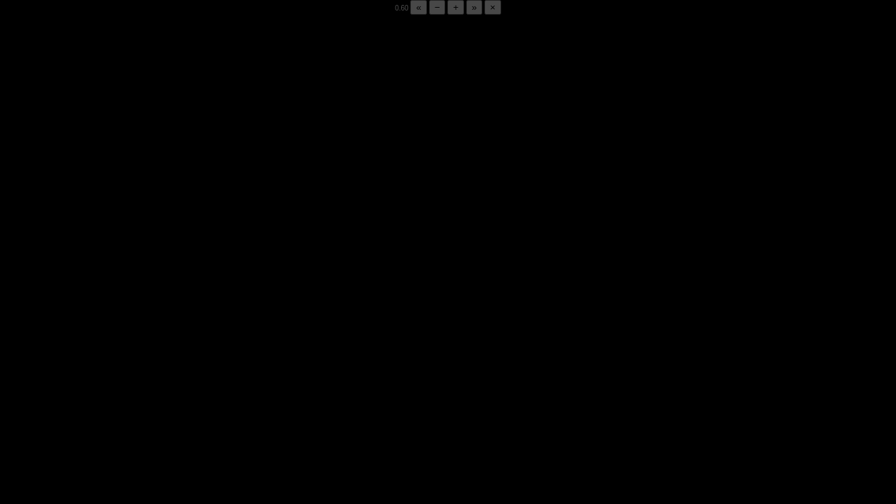
click at [181, 394] on div "05:48 Progress : 0%" at bounding box center [122, 493] width 119 height 3
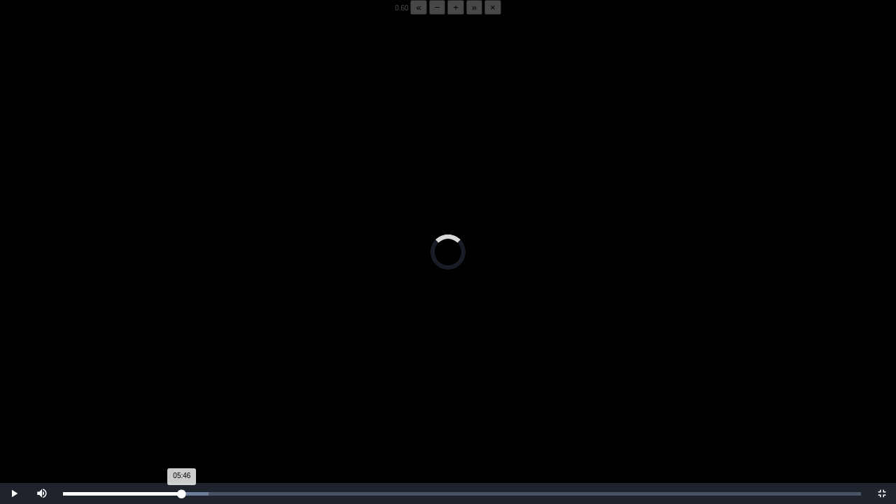
click at [181, 394] on div "05:46 Progress : 0%" at bounding box center [122, 493] width 119 height 3
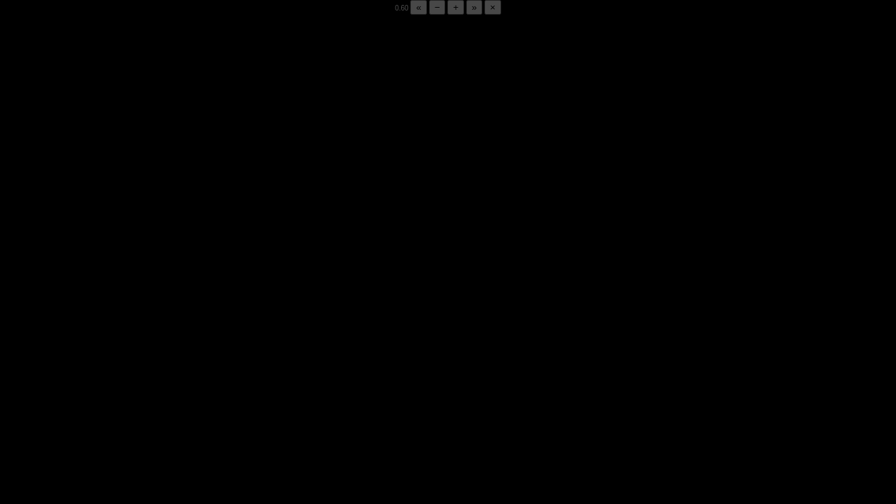
click at [181, 394] on div "05:48 Progress : 0%" at bounding box center [122, 493] width 119 height 3
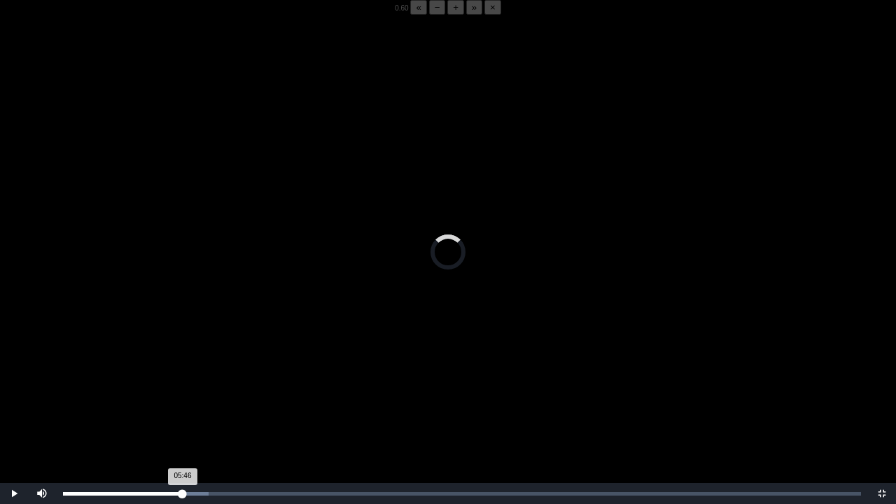
click at [181, 394] on div "05:46 Progress : 0%" at bounding box center [123, 493] width 120 height 3
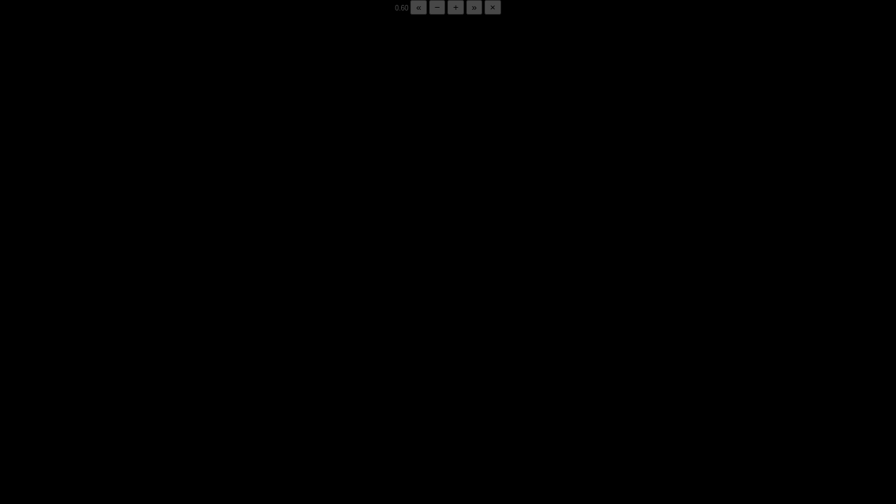
click at [181, 394] on div "05:48 Progress : 0%" at bounding box center [122, 493] width 119 height 3
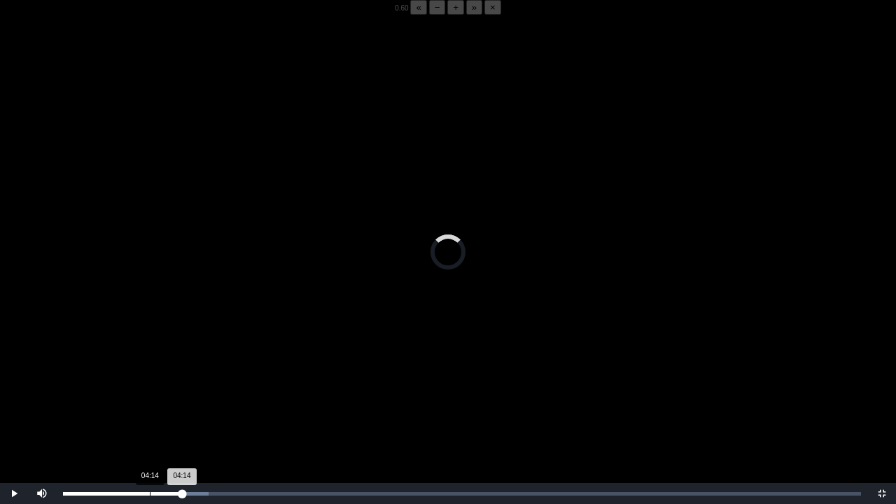
click at [150, 394] on div "Loaded : 0% 04:14 04:14 Progress : 0%" at bounding box center [462, 493] width 812 height 21
click at [149, 394] on div "04:15 Progress : 0%" at bounding box center [106, 493] width 87 height 3
click at [149, 394] on div "04:12 Progress : 0%" at bounding box center [106, 493] width 86 height 3
click at [144, 394] on div "04:12 Progress : 0%" at bounding box center [106, 493] width 86 height 3
click at [154, 394] on div "04:26 Progress : 0%" at bounding box center [108, 493] width 91 height 3
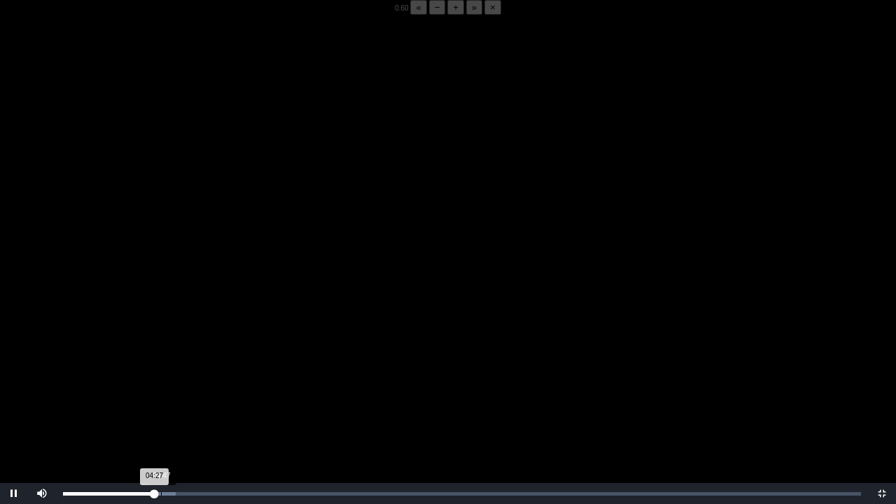
click at [161, 394] on div "Loaded : 0% 04:47 04:27 Progress : 0%" at bounding box center [462, 493] width 798 height 3
click at [161, 394] on div "04:47 Progress : 0%" at bounding box center [112, 493] width 98 height 3
click at [163, 394] on div "04:53 Progress : 0%" at bounding box center [113, 493] width 100 height 3
click at [163, 394] on div "05:05 Progress : 0%" at bounding box center [113, 493] width 100 height 3
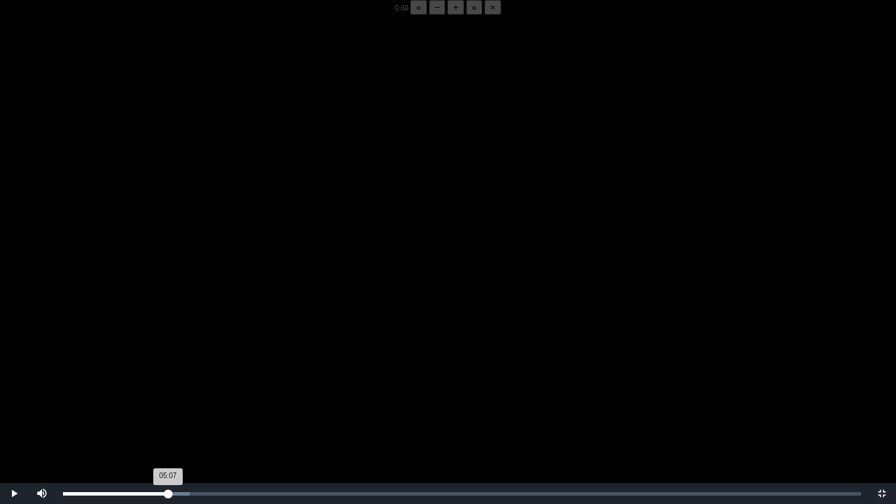
click at [168, 394] on div "05:07 Progress : 0%" at bounding box center [115, 493] width 105 height 3
click at [162, 394] on div "05:08 Progress : 0%" at bounding box center [115, 493] width 105 height 3
click at [162, 394] on div "04:51 Progress : 0%" at bounding box center [112, 493] width 99 height 3
click at [164, 394] on div "04:55 Progress : 0%" at bounding box center [113, 493] width 101 height 3
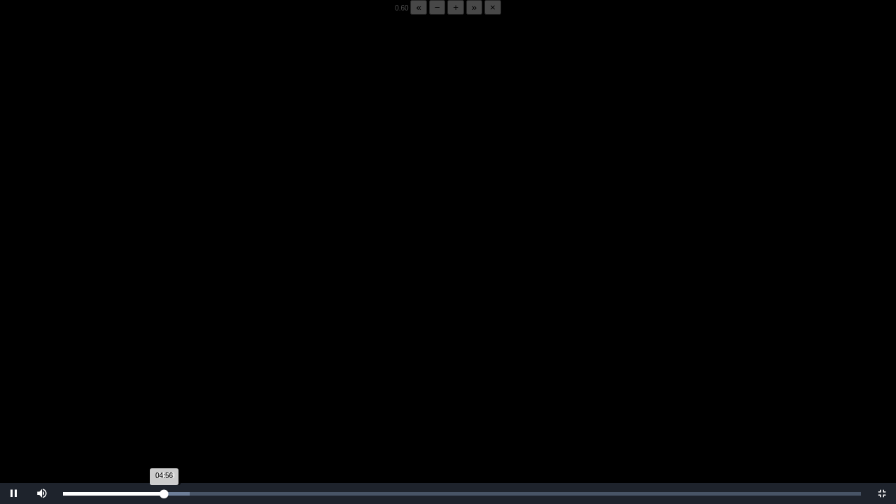
click at [164, 394] on div "04:56 Progress : 0%" at bounding box center [113, 493] width 101 height 3
click at [171, 394] on div "Loaded : 0% 05:15 05:15 Progress : 0%" at bounding box center [462, 493] width 812 height 21
click at [327, 304] on video "Video Player" at bounding box center [448, 267] width 896 height 504
click at [285, 293] on video "Video Player" at bounding box center [448, 267] width 896 height 504
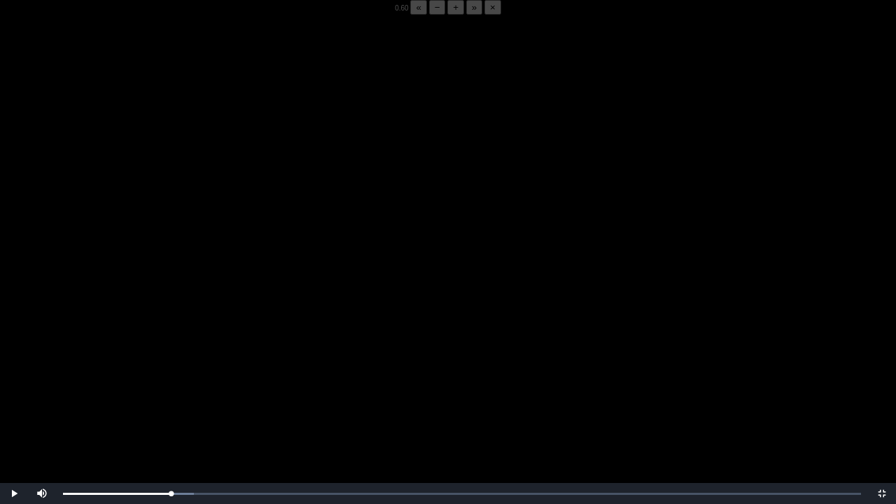
click at [285, 293] on video "Video Player" at bounding box center [448, 267] width 896 height 504
click at [216, 394] on div "Loaded : 0% 07:53 05:18 Progress : 0%" at bounding box center [462, 493] width 812 height 21
click at [195, 394] on div "Loaded : 0% 06:25 06:25 Progress : 0%" at bounding box center [462, 493] width 798 height 3
click at [185, 394] on div "05:58" at bounding box center [185, 493] width 1 height 3
click at [179, 394] on div "05:57 Progress : 0%" at bounding box center [124, 493] width 122 height 3
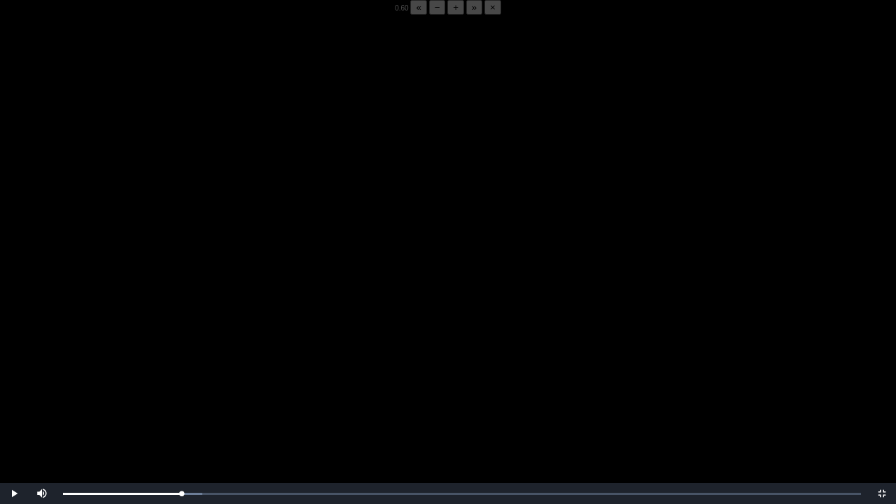
click at [204, 394] on video "Video Player" at bounding box center [448, 267] width 896 height 504
click at [221, 394] on video "Video Player" at bounding box center [448, 267] width 896 height 504
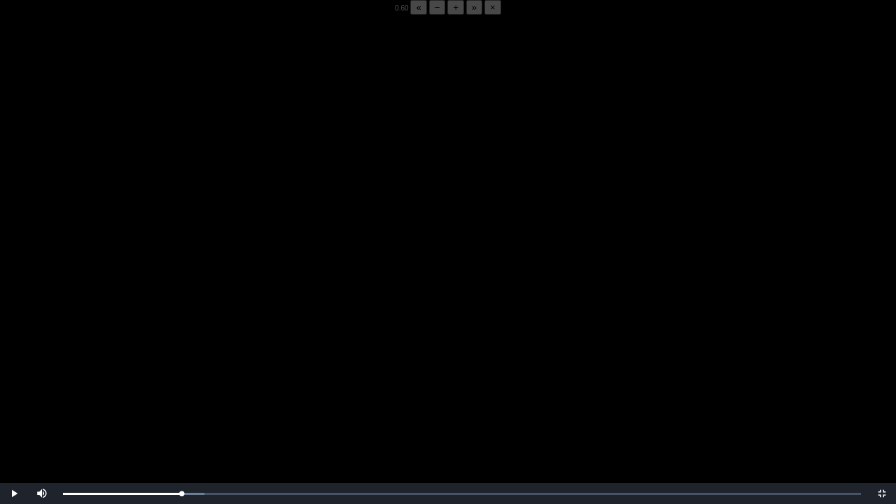
click at [221, 394] on video "Video Player" at bounding box center [448, 267] width 896 height 504
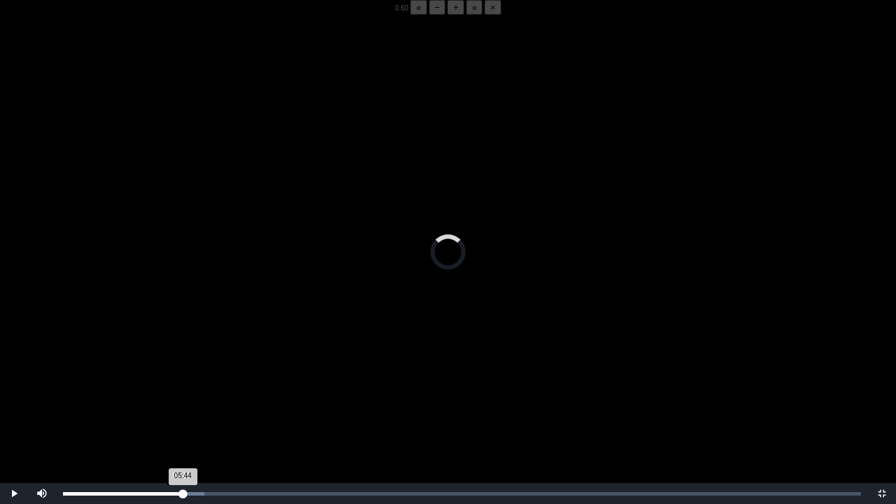
click at [181, 394] on div "05:44 Progress : 0%" at bounding box center [123, 493] width 120 height 3
click at [183, 394] on div "05:51 Progress : 0%" at bounding box center [123, 493] width 120 height 3
click at [181, 394] on div "05:46 Progress : 0%" at bounding box center [122, 493] width 118 height 3
click at [182, 394] on div "05:52 Progress : 0%" at bounding box center [123, 493] width 120 height 3
click at [183, 394] on div "05:51 Progress : 0%" at bounding box center [123, 493] width 120 height 3
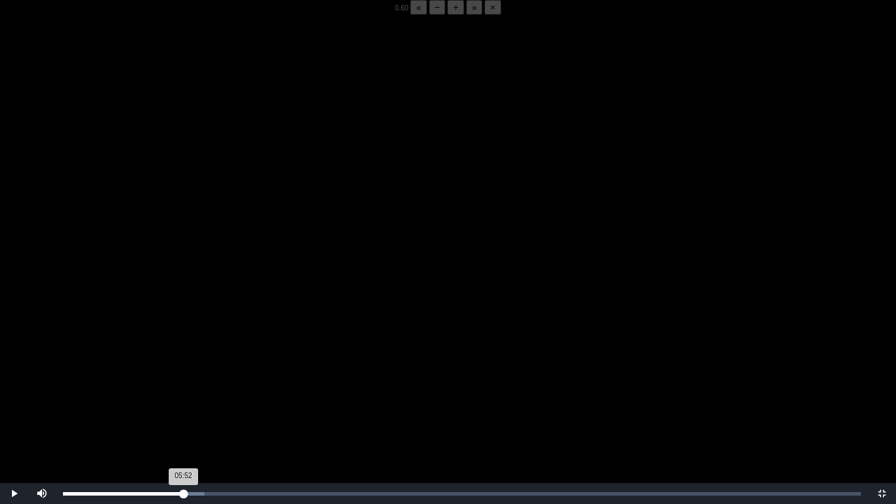
click at [183, 394] on div "05:52 Progress : 0%" at bounding box center [123, 493] width 120 height 3
click at [181, 394] on div "05:53 Progress : 0%" at bounding box center [123, 493] width 120 height 3
click at [447, 15] on button "+" at bounding box center [455, 7] width 17 height 15
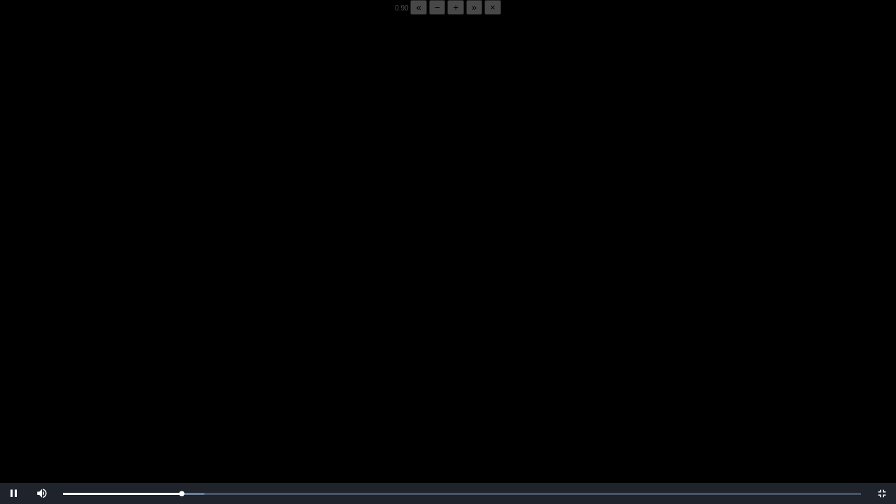
click at [447, 15] on button "+" at bounding box center [455, 7] width 17 height 15
drag, startPoint x: 184, startPoint y: 496, endPoint x: 176, endPoint y: 165, distance: 331.1
click at [176, 165] on div "**********" at bounding box center [448, 252] width 896 height 504
click at [113, 168] on video "Video Player" at bounding box center [448, 267] width 896 height 504
click at [196, 294] on video "Video Player" at bounding box center [448, 267] width 896 height 504
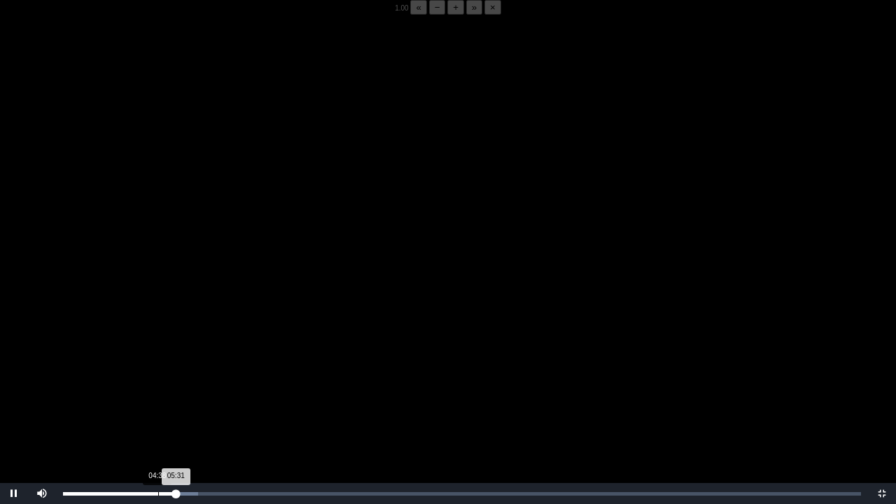
click at [157, 394] on div "Loaded : 0% 04:38 05:31 Progress : 0%" at bounding box center [462, 493] width 812 height 21
click at [154, 394] on div "04:26 Progress : 0%" at bounding box center [110, 493] width 94 height 3
click at [161, 394] on div "Loaded : 0% 04:47 04:47 Progress : 0%" at bounding box center [462, 493] width 812 height 21
click at [167, 394] on div "05:03 Progress : 0%" at bounding box center [115, 493] width 104 height 3
click at [175, 394] on div "Loaded : 0% 05:26 05:03 Progress : 0%" at bounding box center [462, 493] width 812 height 21
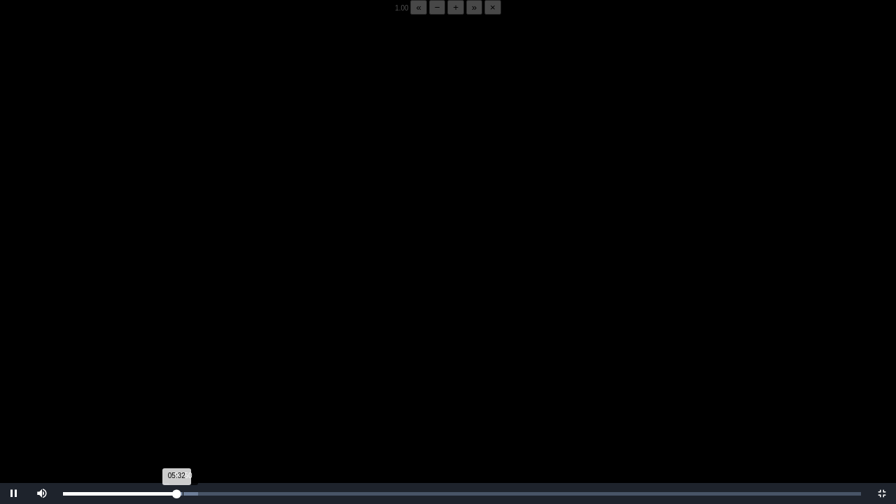
click at [182, 394] on div "Loaded : 0% 05:50 05:32 Progress : 0%" at bounding box center [462, 493] width 798 height 3
click at [178, 394] on div "05:50 Progress : 0%" at bounding box center [123, 493] width 120 height 3
click at [183, 394] on div "05:52 Progress : 0%" at bounding box center [123, 493] width 120 height 3
click at [157, 394] on video "Video Player" at bounding box center [448, 267] width 896 height 504
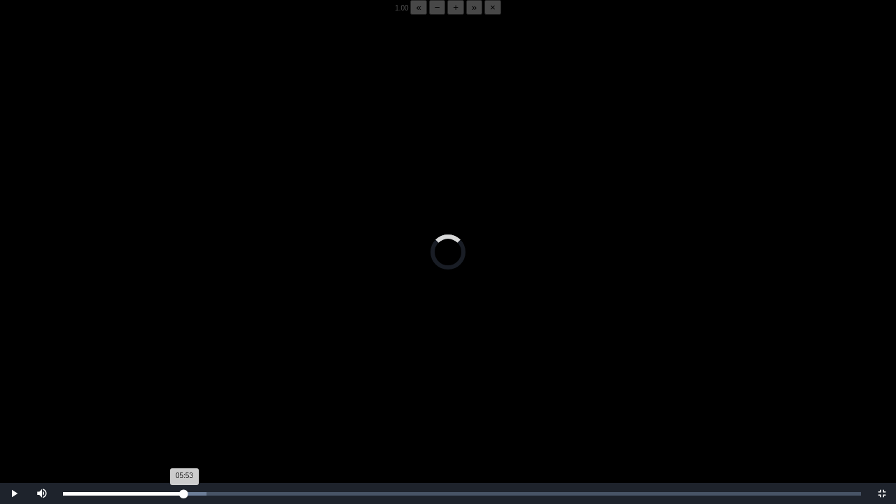
click at [183, 394] on div "05:53 Progress : 0%" at bounding box center [123, 493] width 120 height 3
click at [183, 394] on div "05:50 Progress : 0%" at bounding box center [123, 493] width 121 height 3
click at [181, 381] on video "Video Player" at bounding box center [448, 267] width 896 height 504
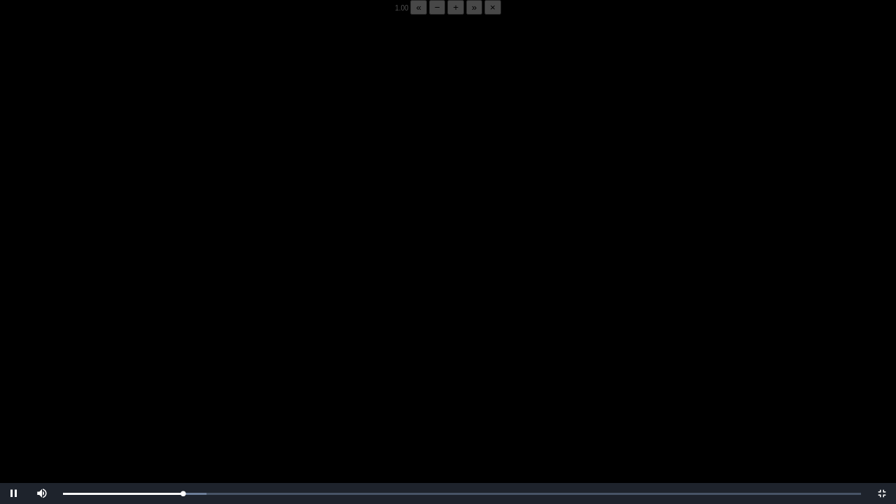
click at [181, 381] on video "Video Player" at bounding box center [448, 267] width 896 height 504
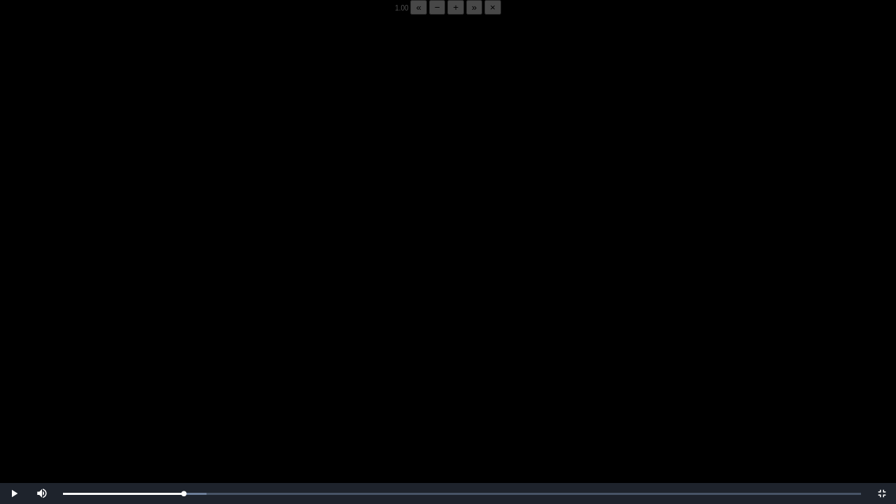
click at [147, 381] on video "Video Player" at bounding box center [448, 267] width 896 height 504
click at [150, 394] on video "Video Player" at bounding box center [448, 267] width 896 height 504
click at [182, 394] on div "05:48 Progress : 0%" at bounding box center [123, 493] width 120 height 3
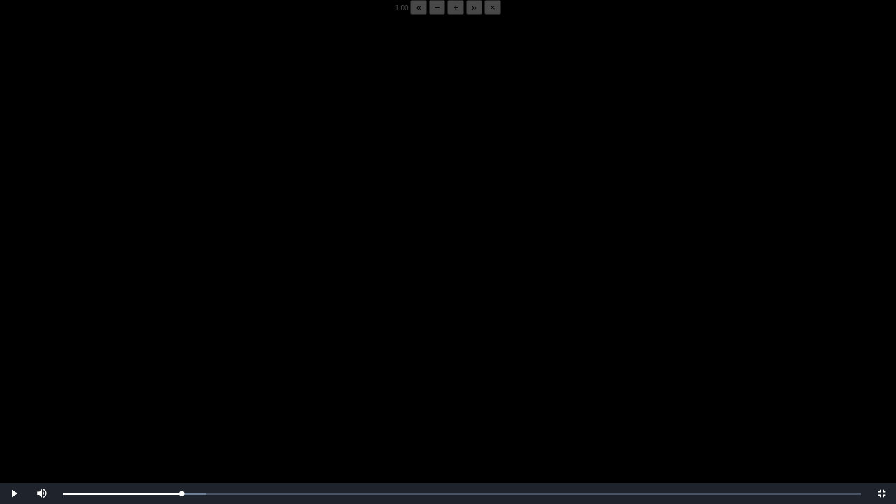
click at [187, 394] on video "Video Player" at bounding box center [448, 267] width 896 height 504
click at [225, 381] on video "Video Player" at bounding box center [448, 267] width 896 height 504
click at [226, 379] on video "Video Player" at bounding box center [448, 267] width 896 height 504
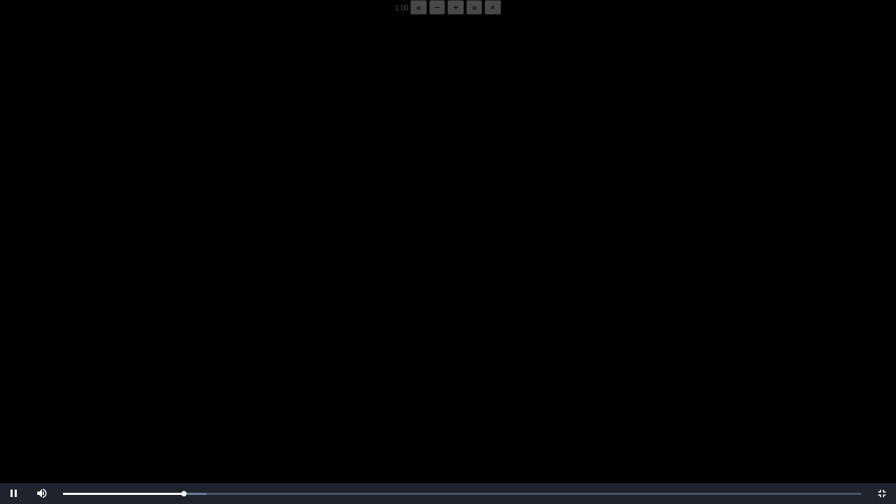
click at [226, 379] on video "Video Player" at bounding box center [448, 267] width 896 height 504
click at [243, 348] on video "Video Player" at bounding box center [448, 267] width 896 height 504
click at [183, 394] on div "Loaded : 0% 05:52 05:54 Progress : 0%" at bounding box center [462, 493] width 812 height 21
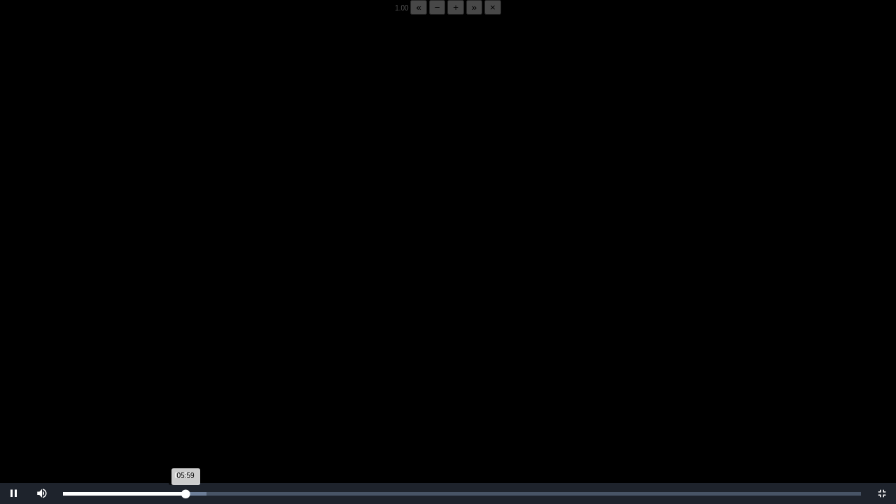
click at [182, 394] on div "05:59 Progress : 0%" at bounding box center [124, 493] width 122 height 3
click at [177, 394] on div "05:49 Progress : 0%" at bounding box center [123, 493] width 120 height 3
click at [222, 394] on video "Video Player" at bounding box center [448, 267] width 896 height 504
click at [183, 394] on div "05:52 Progress : 0%" at bounding box center [123, 493] width 120 height 3
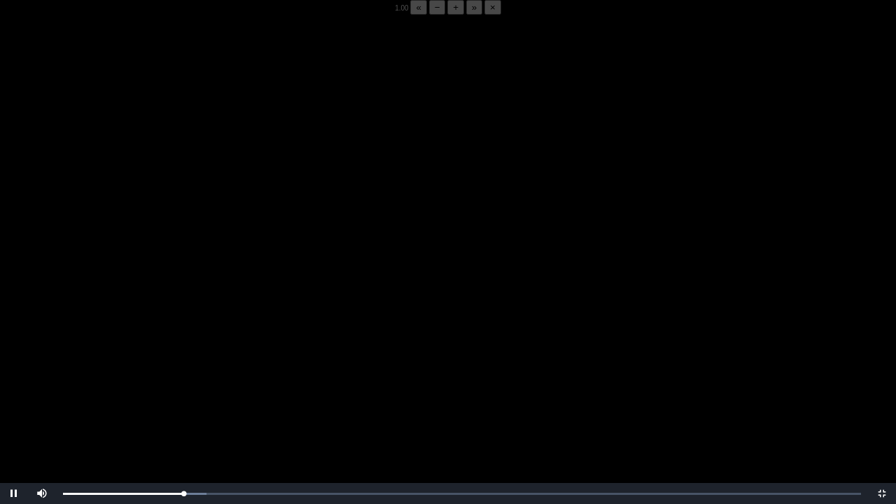
click at [188, 390] on video "Video Player" at bounding box center [448, 267] width 896 height 504
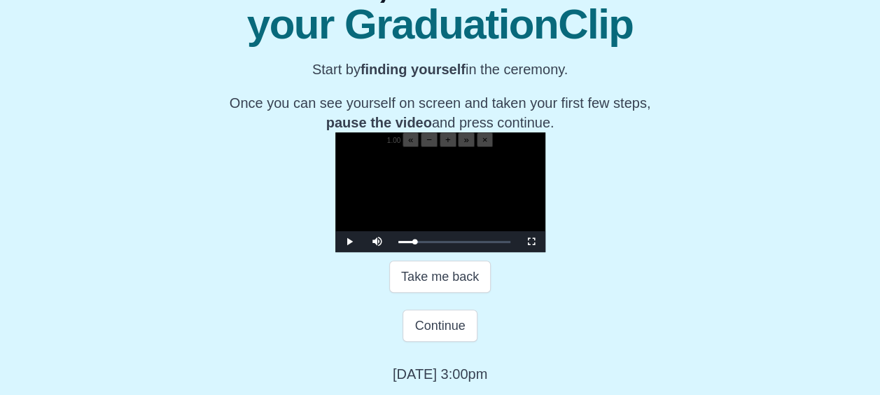
scroll to position [246, 0]
click at [531, 241] on span "Video Player" at bounding box center [531, 241] width 0 height 0
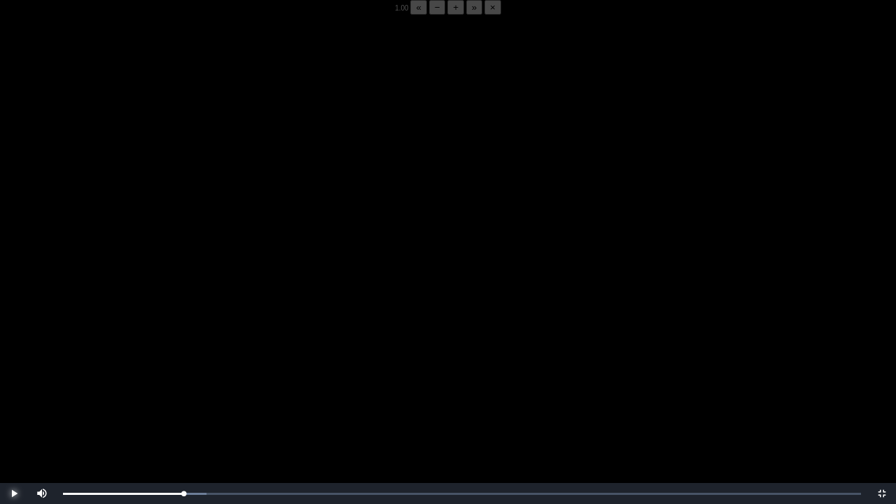
click at [14, 394] on span "Video Player" at bounding box center [14, 493] width 0 height 0
click at [183, 394] on div "05:56 Progress : 0%" at bounding box center [124, 493] width 122 height 3
click at [183, 394] on div "05:50 Progress : 0%" at bounding box center [123, 493] width 120 height 3
click at [14, 394] on span "Video Player" at bounding box center [14, 493] width 0 height 0
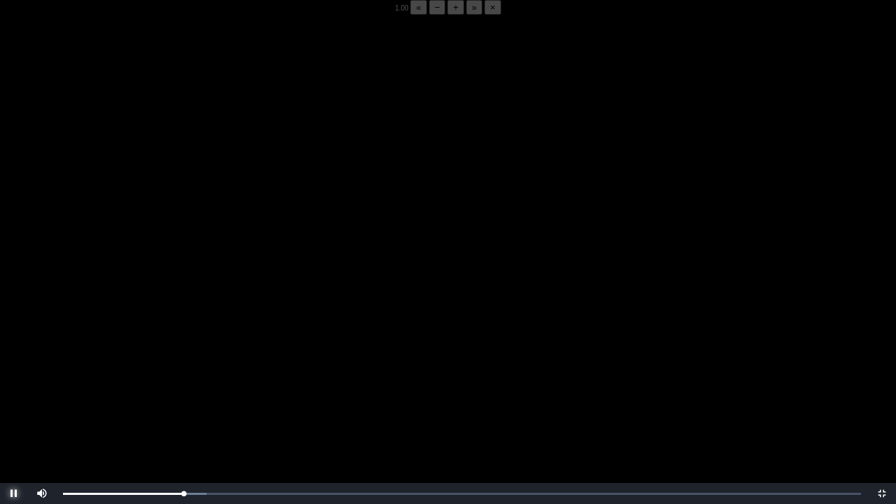
click at [14, 394] on span "Video Player" at bounding box center [14, 493] width 0 height 0
click at [183, 394] on div "05:53 Progress : 0%" at bounding box center [123, 493] width 120 height 3
click at [182, 394] on div "05:52 Progress : 0%" at bounding box center [123, 493] width 120 height 3
click at [14, 394] on span "Video Player" at bounding box center [14, 493] width 0 height 0
click at [181, 394] on div "05:50 Progress : 0%" at bounding box center [123, 493] width 120 height 3
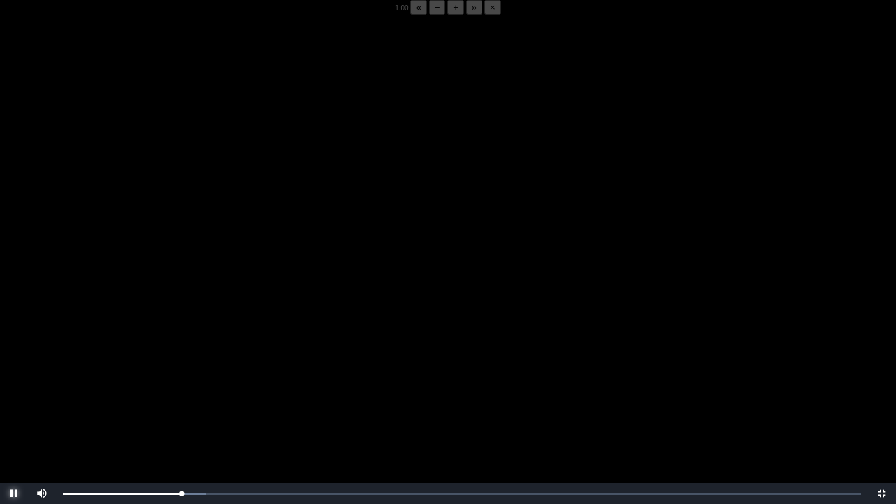
click at [14, 394] on span "Video Player" at bounding box center [14, 493] width 0 height 0
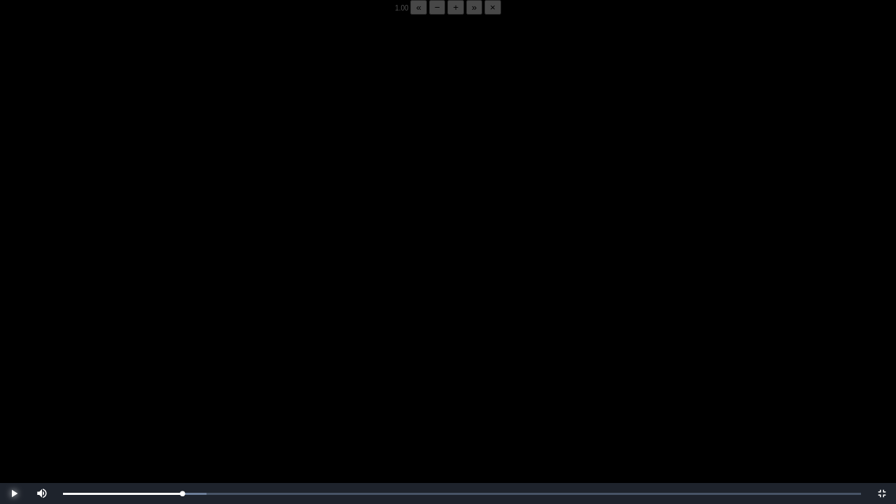
click at [14, 394] on span "Video Player" at bounding box center [14, 493] width 0 height 0
click at [181, 394] on div "05:51 Progress : 0%" at bounding box center [123, 493] width 120 height 3
click at [41, 394] on video "Video Player" at bounding box center [448, 267] width 896 height 504
click at [48, 392] on video "Video Player" at bounding box center [448, 267] width 896 height 504
click at [183, 394] on div "05:52 Progress : 0%" at bounding box center [123, 493] width 120 height 3
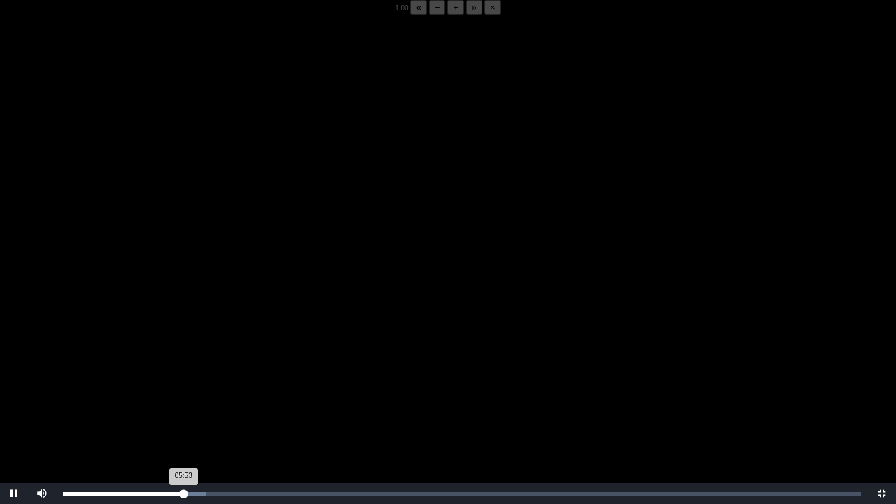
click at [183, 394] on div "05:53 Progress : 0%" at bounding box center [123, 493] width 120 height 3
click at [180, 394] on div "05:53 Progress : 0%" at bounding box center [123, 493] width 120 height 3
click at [160, 231] on video "Video Player" at bounding box center [448, 267] width 896 height 504
click at [128, 262] on video "Video Player" at bounding box center [448, 267] width 896 height 504
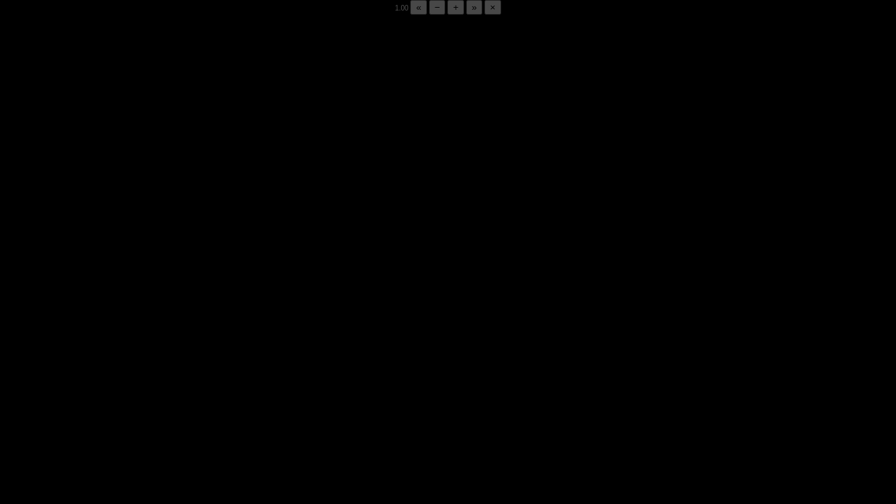
click at [128, 262] on video "Video Player" at bounding box center [448, 267] width 896 height 504
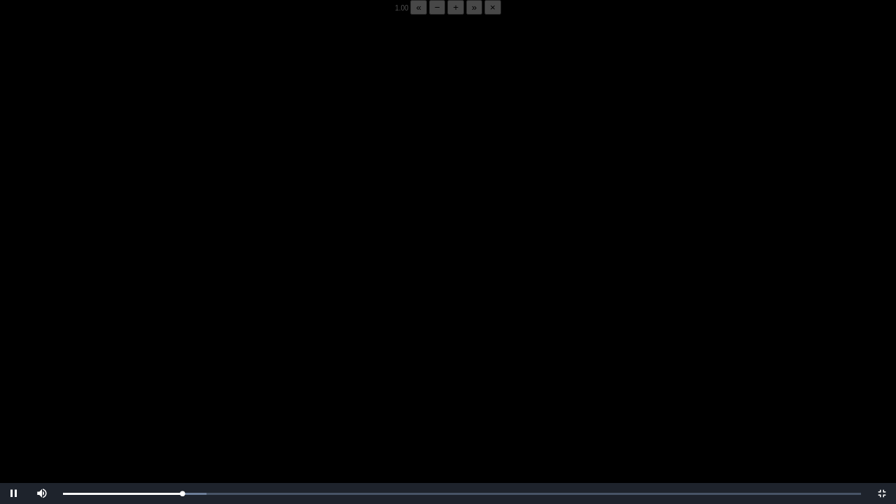
click at [128, 262] on video "Video Player" at bounding box center [448, 267] width 896 height 504
click at [73, 264] on video "Video Player" at bounding box center [448, 267] width 896 height 504
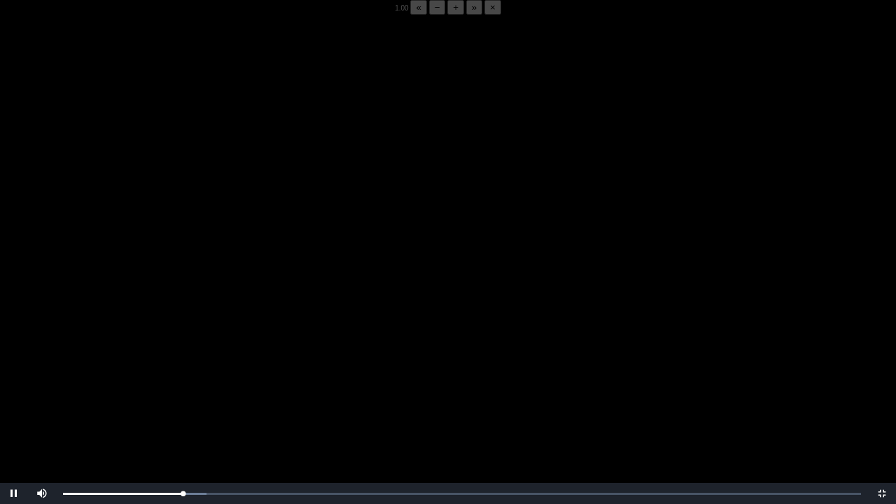
click at [73, 263] on video "Video Player" at bounding box center [448, 267] width 896 height 504
click at [73, 262] on video "Video Player" at bounding box center [448, 267] width 896 height 504
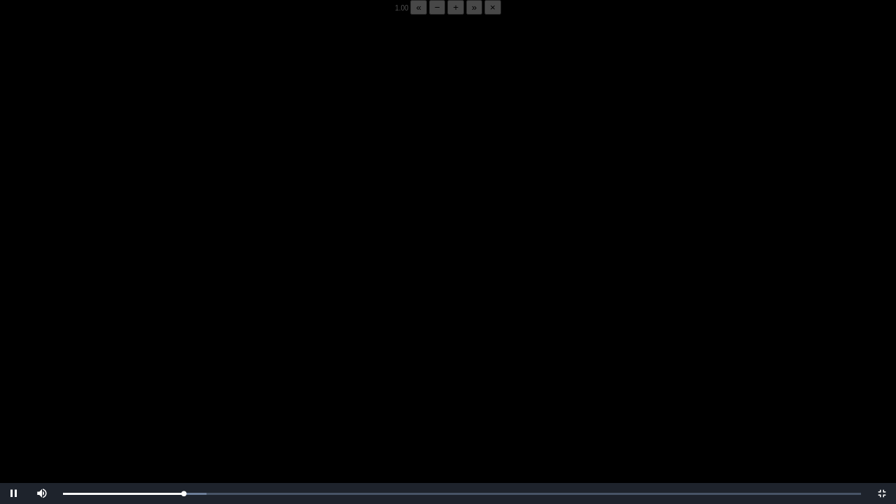
click at [73, 262] on video "Video Player" at bounding box center [448, 267] width 896 height 504
click at [199, 394] on video "Video Player" at bounding box center [448, 267] width 896 height 504
click at [183, 394] on div "05:53 Progress : 0%" at bounding box center [123, 493] width 120 height 3
click at [196, 394] on video "Video Player" at bounding box center [448, 267] width 896 height 504
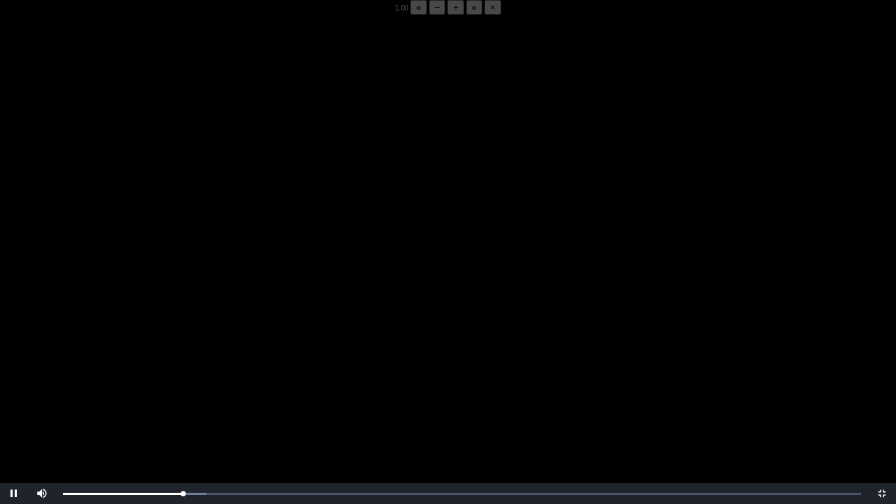
click at [126, 394] on video "Video Player" at bounding box center [448, 267] width 896 height 504
click at [75, 394] on video "Video Player" at bounding box center [448, 267] width 896 height 504
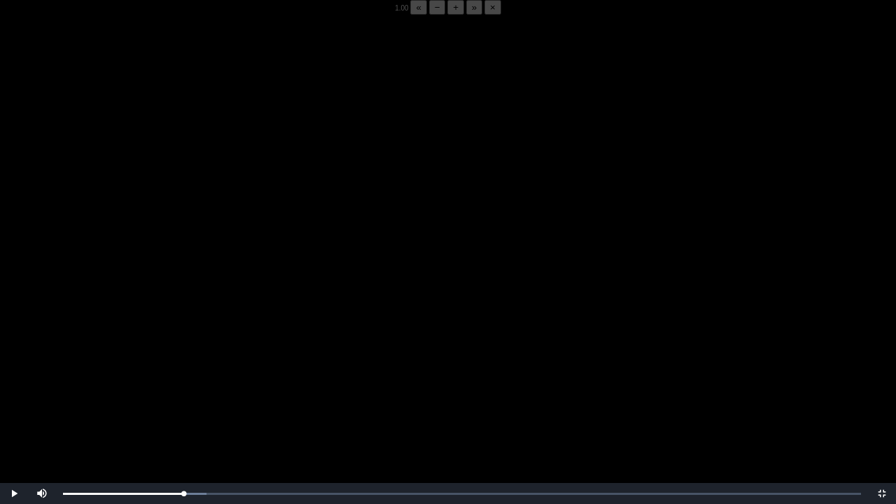
click at [75, 394] on video "Video Player" at bounding box center [448, 267] width 896 height 504
click at [88, 394] on video "Video Player" at bounding box center [448, 267] width 896 height 504
click at [183, 394] on div "Loaded : 0% 05:50 05:53 Progress : 0%" at bounding box center [462, 493] width 812 height 21
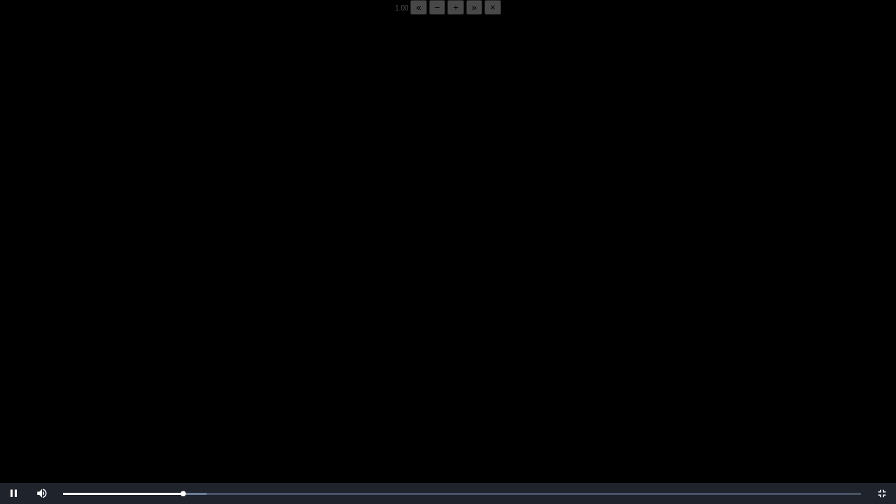
click at [172, 394] on video "Video Player" at bounding box center [448, 267] width 896 height 504
click at [183, 394] on div "05:50 Progress : 0%" at bounding box center [123, 493] width 120 height 3
click at [181, 394] on div "05:53 Progress : 0%" at bounding box center [123, 493] width 120 height 3
click at [230, 394] on video "Video Player" at bounding box center [448, 267] width 896 height 504
click at [313, 368] on video "Video Player" at bounding box center [448, 267] width 896 height 504
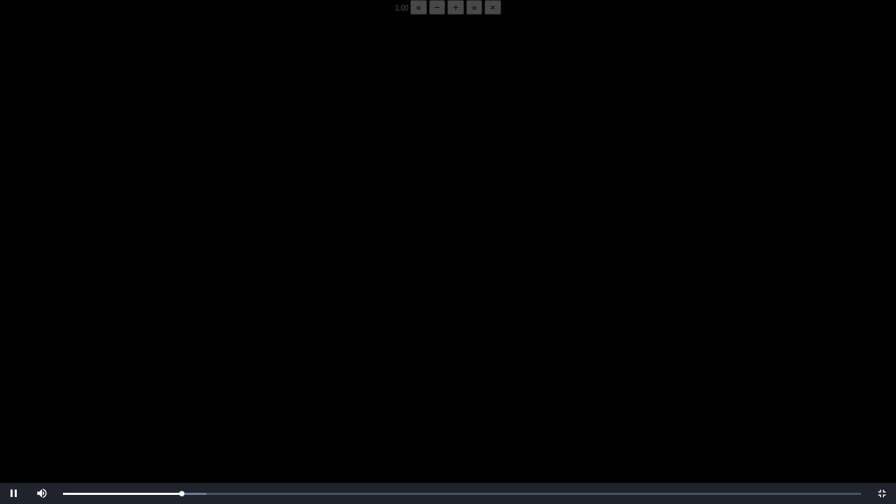
click at [306, 364] on video "Video Player" at bounding box center [448, 267] width 896 height 504
click at [306, 362] on video "Video Player" at bounding box center [448, 267] width 896 height 504
click at [305, 362] on video "Video Player" at bounding box center [448, 267] width 896 height 504
click at [305, 360] on video "Video Player" at bounding box center [448, 267] width 896 height 504
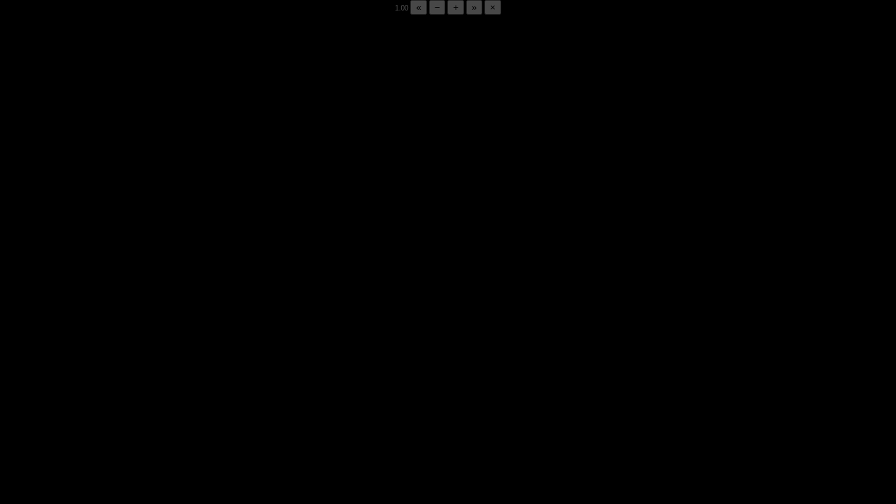
click at [305, 360] on video "Video Player" at bounding box center [448, 267] width 896 height 504
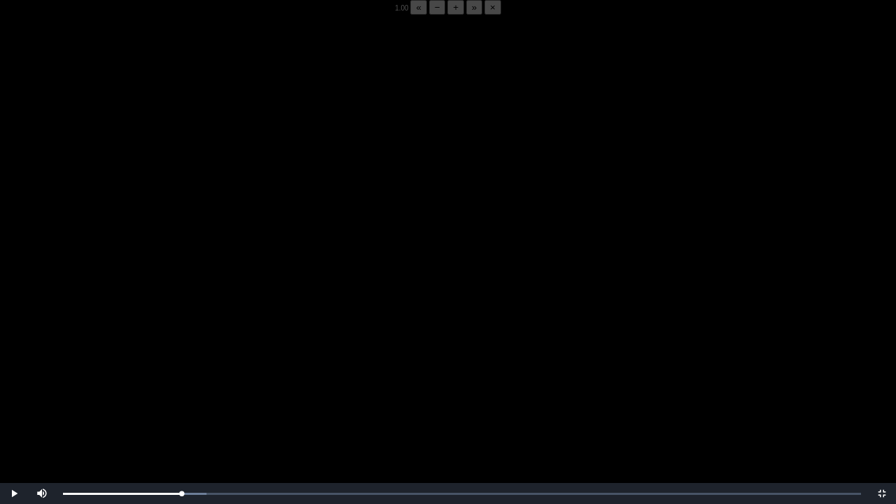
click at [305, 360] on video "Video Player" at bounding box center [448, 267] width 896 height 504
click at [181, 394] on div "05:48 Progress : 0%" at bounding box center [122, 493] width 119 height 3
click at [206, 394] on video "Video Player" at bounding box center [448, 267] width 896 height 504
click at [120, 388] on video "Video Player" at bounding box center [448, 267] width 896 height 504
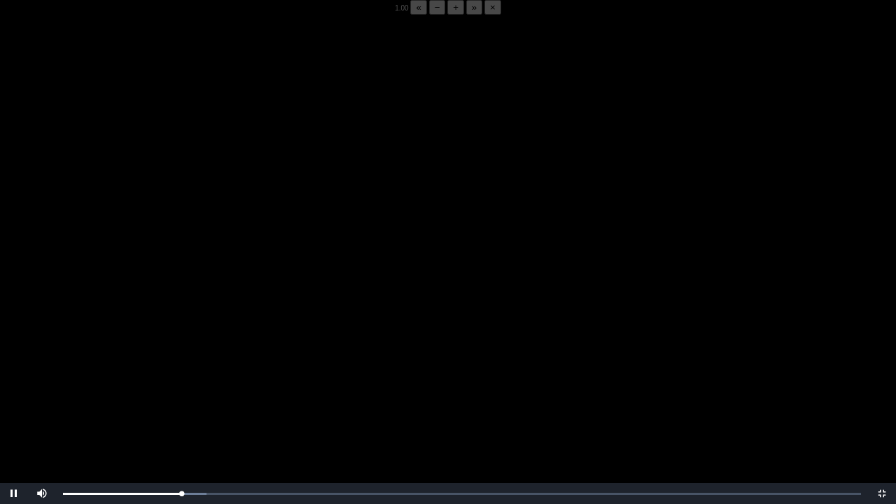
click at [120, 388] on video "Video Player" at bounding box center [448, 267] width 896 height 504
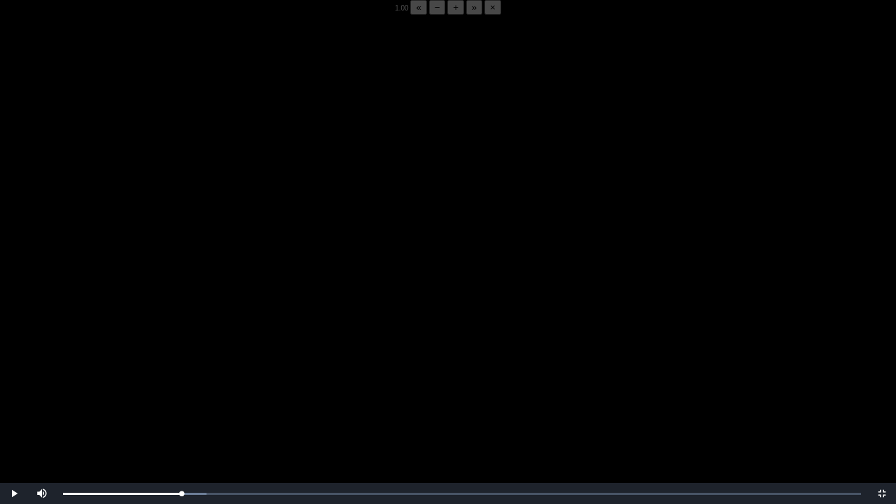
click at [120, 388] on video "Video Player" at bounding box center [448, 267] width 896 height 504
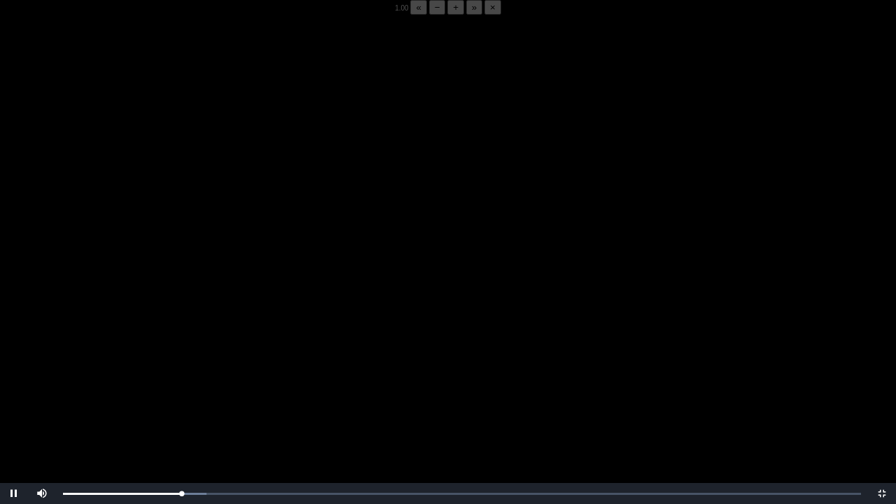
click at [120, 388] on video "Video Player" at bounding box center [448, 267] width 896 height 504
click at [181, 394] on div "05:53 Progress : 0%" at bounding box center [123, 493] width 121 height 3
click at [181, 394] on div "05:44 Progress : 0%" at bounding box center [122, 493] width 118 height 3
click at [180, 394] on div "05:42 Progress : 0%" at bounding box center [121, 493] width 117 height 3
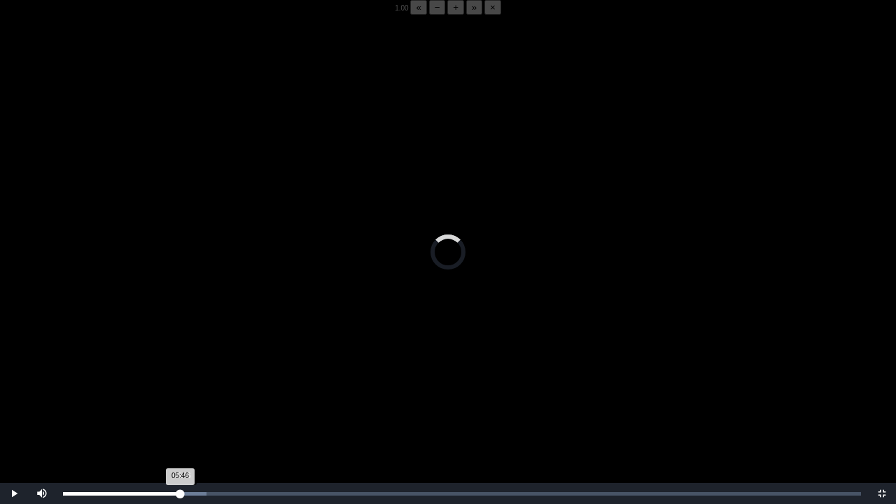
click at [180, 394] on div "05:46 Progress : 0%" at bounding box center [121, 493] width 117 height 3
click at [322, 390] on video "Video Player" at bounding box center [448, 267] width 896 height 504
click at [450, 388] on video "Video Player" at bounding box center [448, 267] width 896 height 504
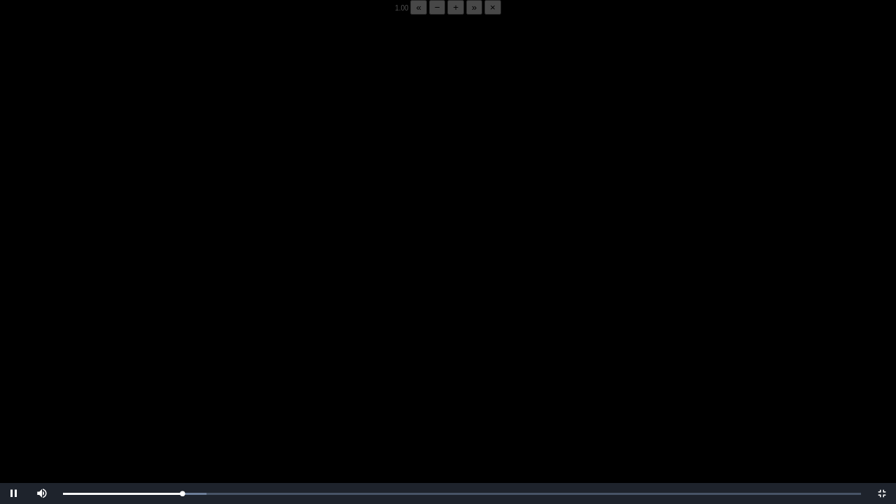
click at [450, 388] on video "Video Player" at bounding box center [448, 267] width 896 height 504
click at [182, 394] on div "05:50 Progress : 0%" at bounding box center [123, 493] width 120 height 3
click at [441, 301] on video "Video Player" at bounding box center [448, 267] width 896 height 504
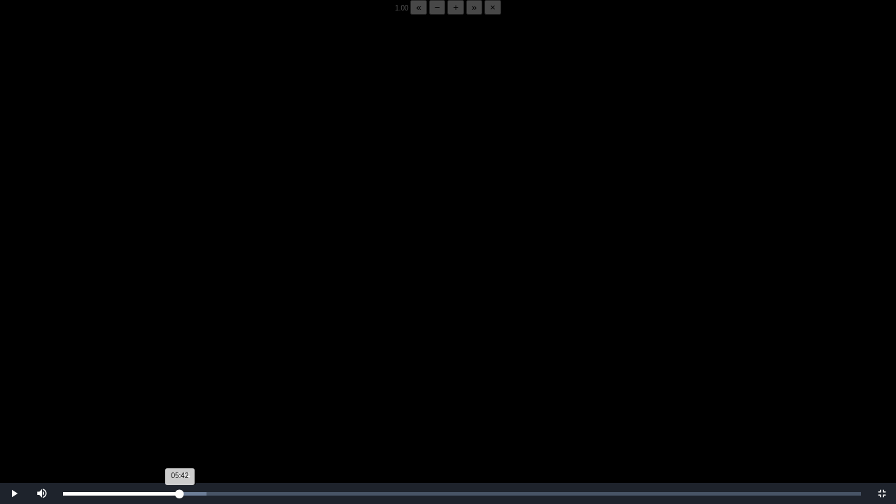
click at [180, 394] on div "05:42 Progress : 0%" at bounding box center [121, 493] width 117 height 3
click at [441, 361] on video "Video Player" at bounding box center [448, 267] width 896 height 504
click at [452, 364] on video "Video Player" at bounding box center [448, 267] width 896 height 504
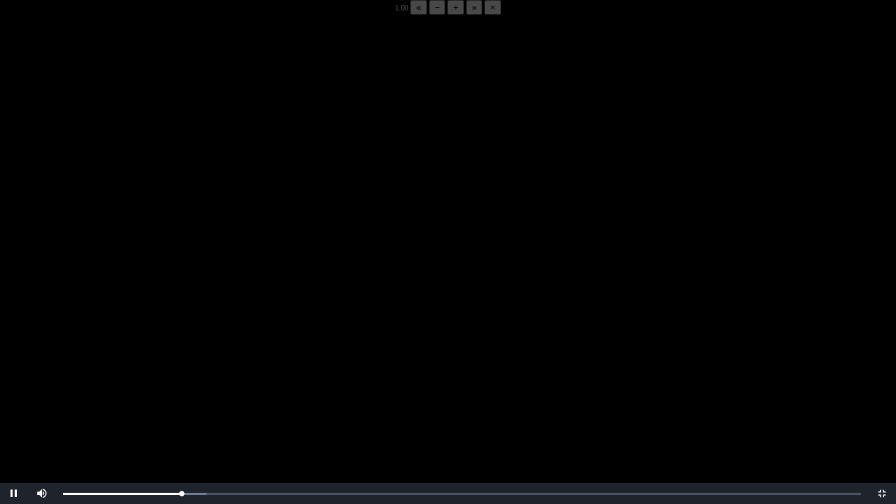
click at [452, 364] on video "Video Player" at bounding box center [448, 267] width 896 height 504
click at [451, 363] on video "Video Player" at bounding box center [448, 267] width 896 height 504
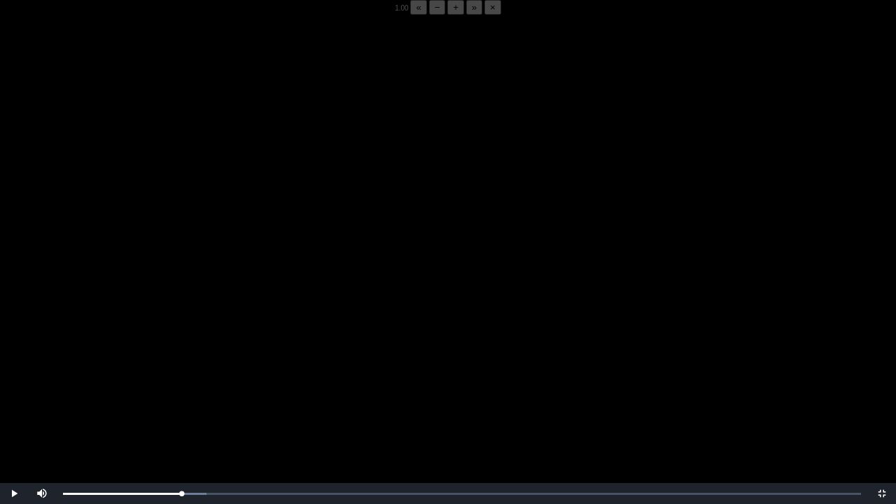
click at [451, 363] on video "Video Player" at bounding box center [448, 267] width 896 height 504
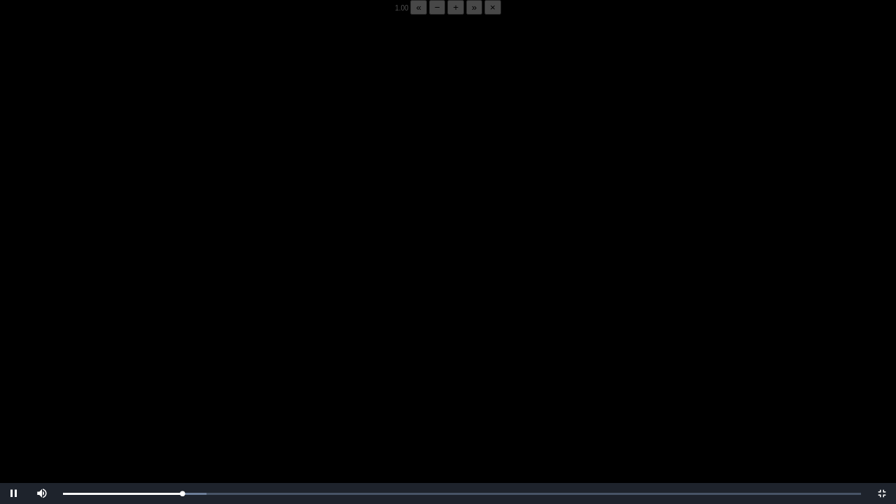
click at [451, 363] on video "Video Player" at bounding box center [448, 267] width 896 height 504
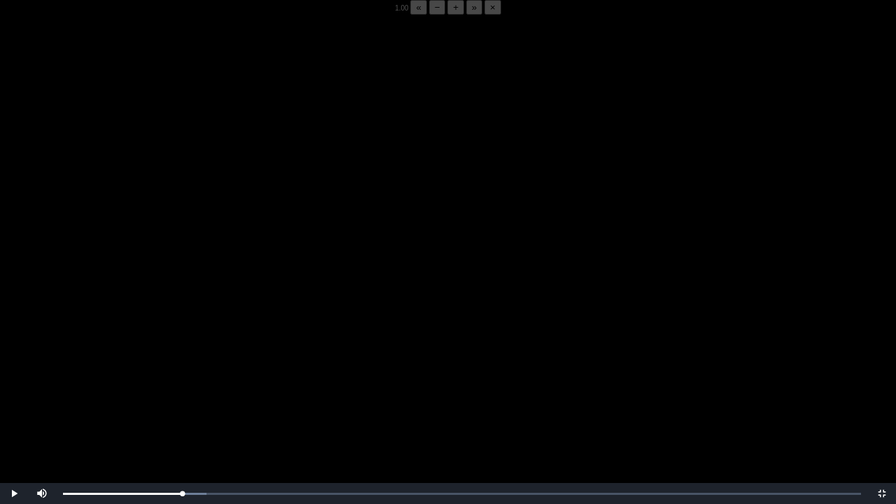
click at [451, 363] on video "Video Player" at bounding box center [448, 267] width 896 height 504
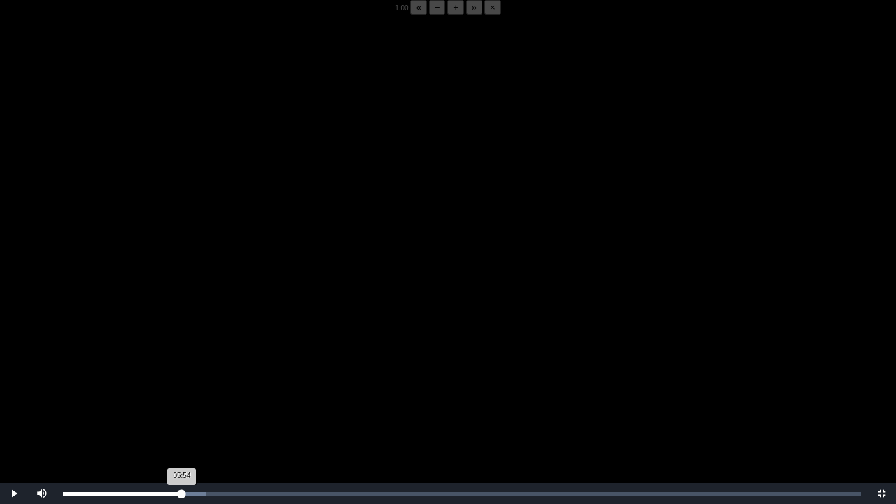
click at [182, 394] on div "05:54 Progress : 0%" at bounding box center [122, 493] width 119 height 3
click at [397, 382] on video "Video Player" at bounding box center [448, 267] width 896 height 504
click at [442, 285] on video "Video Player" at bounding box center [448, 267] width 896 height 504
click at [360, 394] on video "Video Player" at bounding box center [448, 267] width 896 height 504
click at [353, 394] on video "Video Player" at bounding box center [448, 267] width 896 height 504
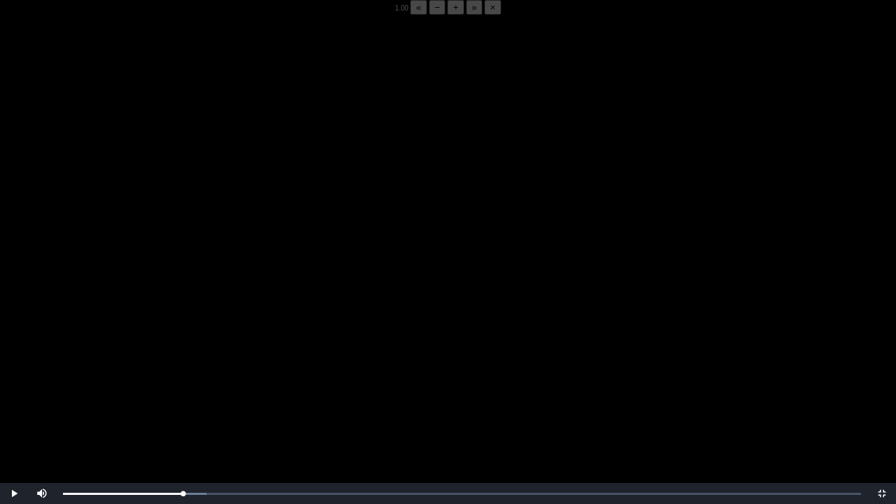
click at [353, 394] on video "Video Player" at bounding box center [448, 267] width 896 height 504
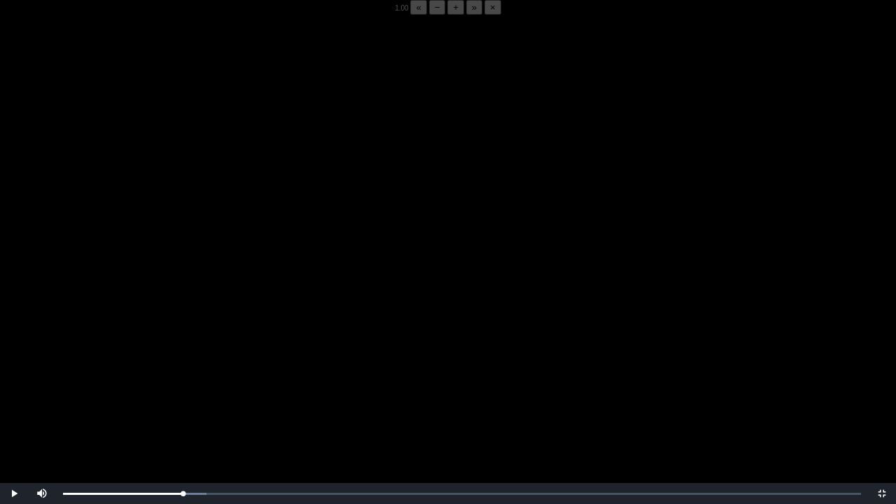
click at [353, 394] on video "Video Player" at bounding box center [448, 267] width 896 height 504
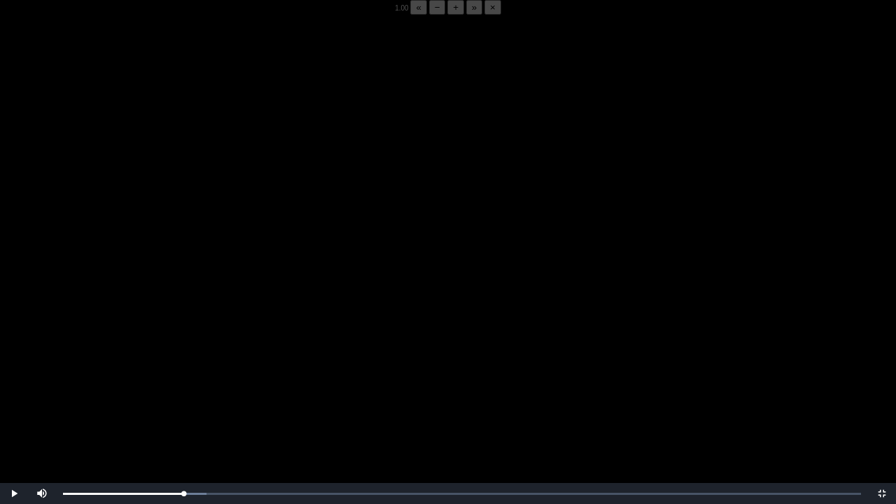
click at [353, 394] on video "Video Player" at bounding box center [448, 267] width 896 height 504
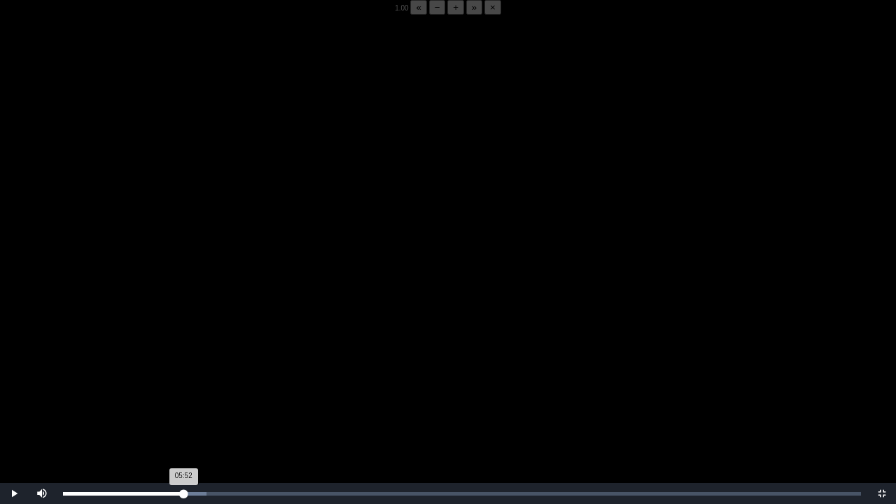
click at [183, 394] on div "05:52 Progress : 0%" at bounding box center [123, 493] width 120 height 3
click at [265, 375] on video "Video Player" at bounding box center [448, 267] width 896 height 504
click at [353, 344] on video "Video Player" at bounding box center [448, 267] width 896 height 504
click at [185, 394] on div "05:58 Progress : 0%" at bounding box center [124, 493] width 122 height 3
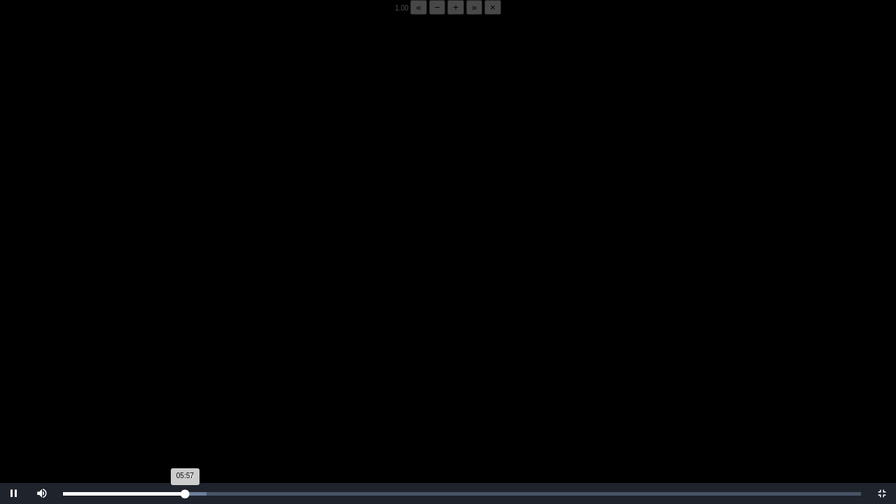
click at [183, 394] on div "05:57 Progress : 0%" at bounding box center [124, 493] width 122 height 3
click at [179, 394] on div "Loaded : 0% 05:40 05:40 Progress : 0%" at bounding box center [462, 493] width 812 height 21
click at [297, 369] on video "Video Player" at bounding box center [448, 267] width 896 height 504
click at [230, 382] on video "Video Player" at bounding box center [448, 267] width 896 height 504
click at [183, 394] on div "05:50 Progress : 0%" at bounding box center [123, 493] width 120 height 3
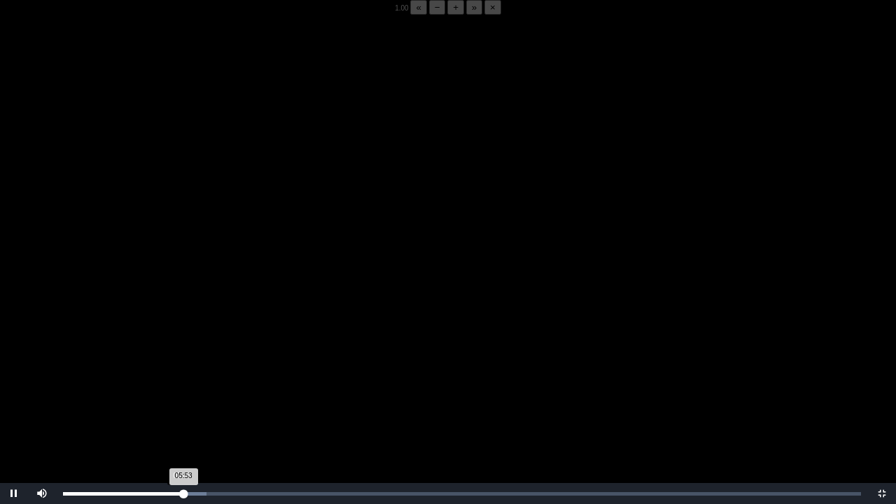
click at [181, 394] on div "05:53 Progress : 0%" at bounding box center [123, 493] width 120 height 3
click at [179, 394] on div "05:51 Progress : 0%" at bounding box center [123, 493] width 120 height 3
click at [180, 394] on div "05:53 Progress : 0%" at bounding box center [123, 493] width 121 height 3
click at [203, 264] on video "Video Player" at bounding box center [448, 267] width 896 height 504
click at [182, 394] on div "05:53 Progress : 0%" at bounding box center [123, 493] width 121 height 3
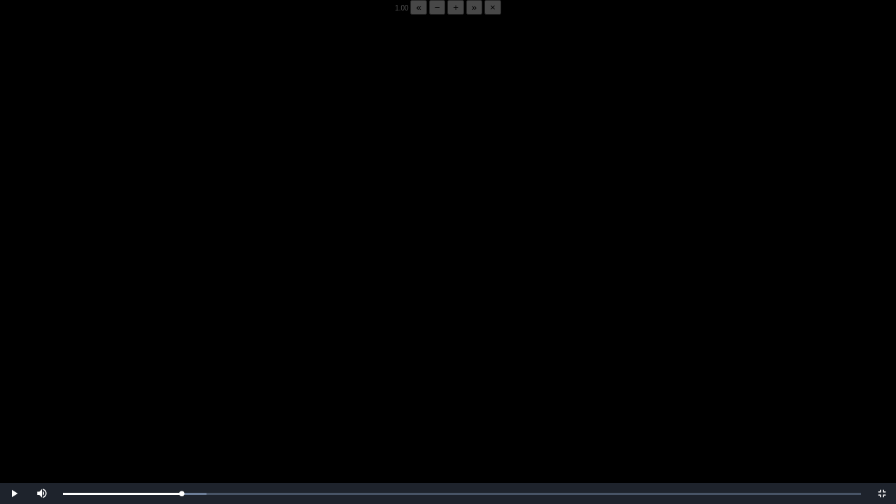
click at [187, 394] on video "Video Player" at bounding box center [448, 267] width 896 height 504
click at [181, 394] on div "05:51 Progress : 0%" at bounding box center [123, 493] width 120 height 3
click at [429, 15] on button "−" at bounding box center [437, 7] width 17 height 15
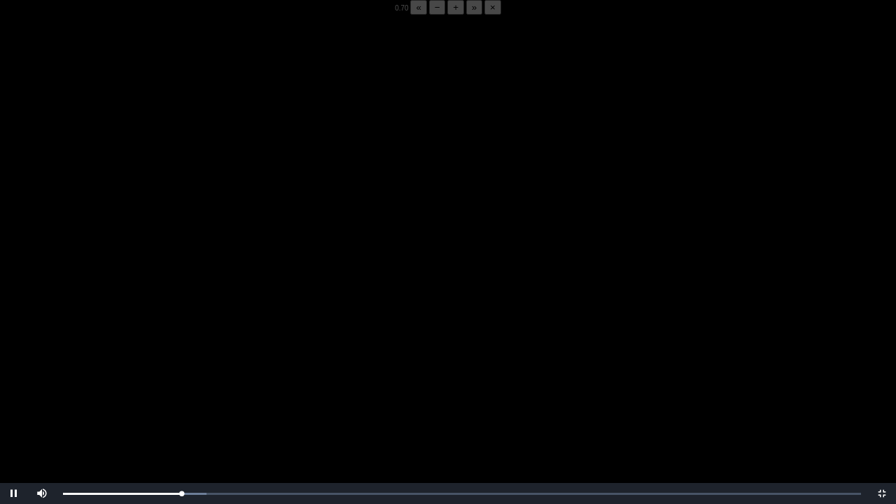
click at [429, 15] on button "−" at bounding box center [437, 7] width 17 height 15
click at [181, 394] on div "05:51 Progress : 0%" at bounding box center [123, 493] width 120 height 3
click at [182, 394] on div "05:51 Progress : 0%" at bounding box center [123, 493] width 120 height 3
click at [182, 394] on div "05:50 Progress : 0%" at bounding box center [123, 493] width 120 height 3
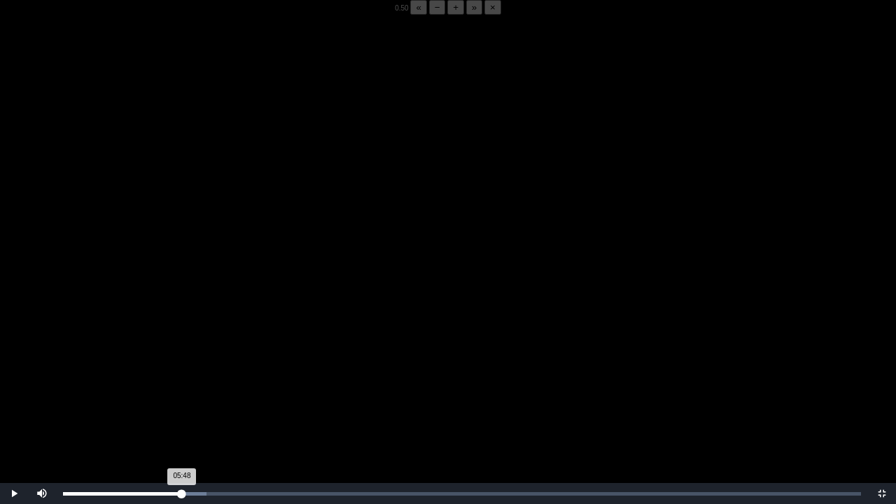
click at [182, 394] on div "05:48 Progress : 0%" at bounding box center [122, 493] width 119 height 3
click at [184, 394] on div "05:52 Progress : 0%" at bounding box center [123, 493] width 121 height 3
click at [182, 394] on div "05:48 Progress : 0%" at bounding box center [122, 493] width 119 height 3
click at [181, 394] on div "05:46 Progress : 0%" at bounding box center [122, 493] width 118 height 3
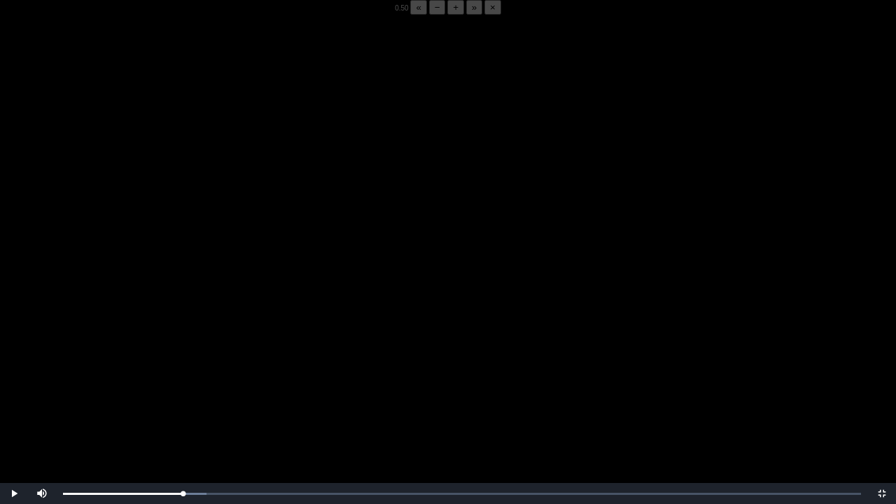
click at [193, 394] on video "Video Player" at bounding box center [448, 267] width 896 height 504
click at [183, 394] on div "05:54 Progress : 0%" at bounding box center [123, 493] width 120 height 3
click at [183, 394] on div "05:54 Progress : 0%" at bounding box center [123, 493] width 121 height 3
click at [181, 394] on video "Video Player" at bounding box center [448, 267] width 896 height 504
click at [181, 394] on div "05:51 Progress : 0%" at bounding box center [123, 493] width 120 height 3
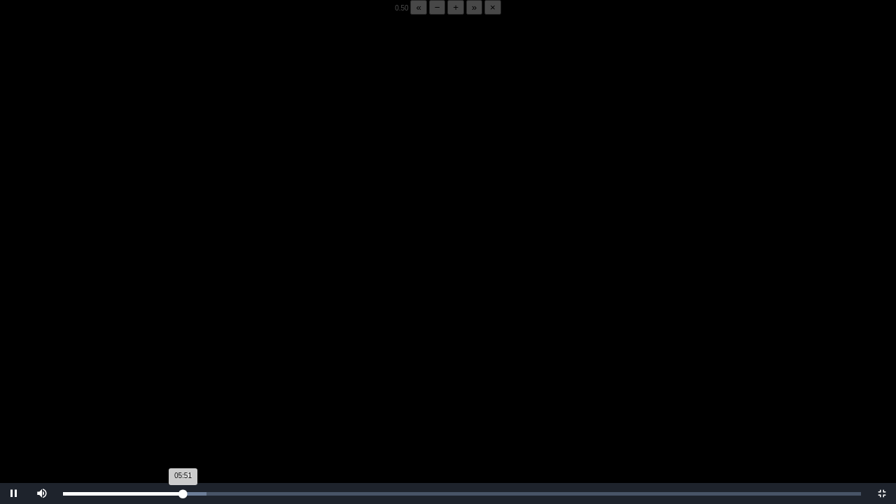
click at [182, 394] on div "05:51 Progress : 0%" at bounding box center [123, 493] width 120 height 3
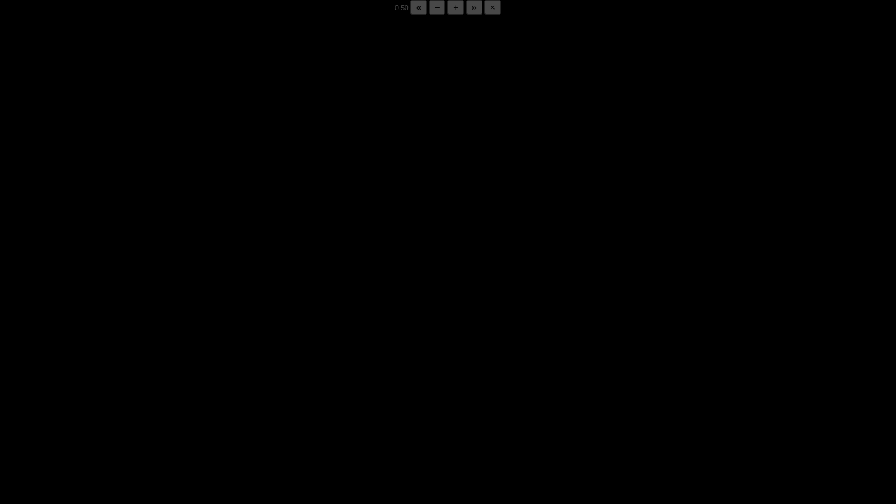
click at [182, 394] on div "05:49 Progress : 0%" at bounding box center [123, 493] width 120 height 3
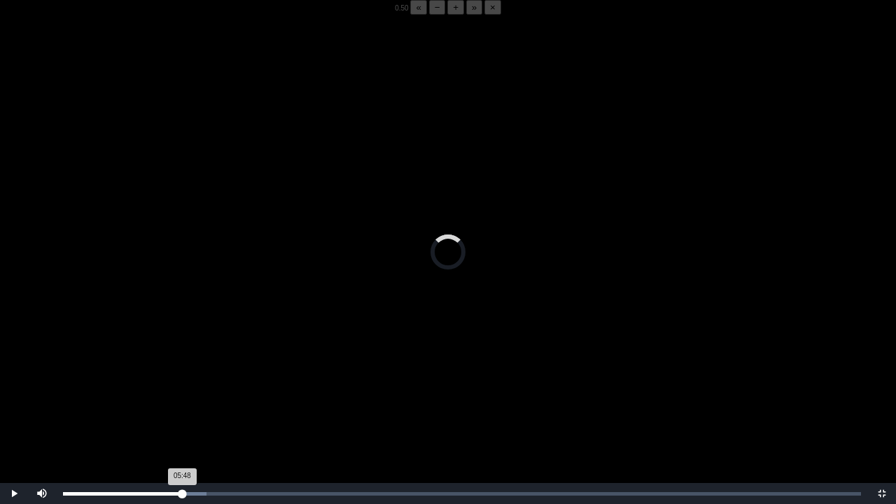
click at [182, 394] on div "05:48 Progress : 0%" at bounding box center [122, 493] width 119 height 3
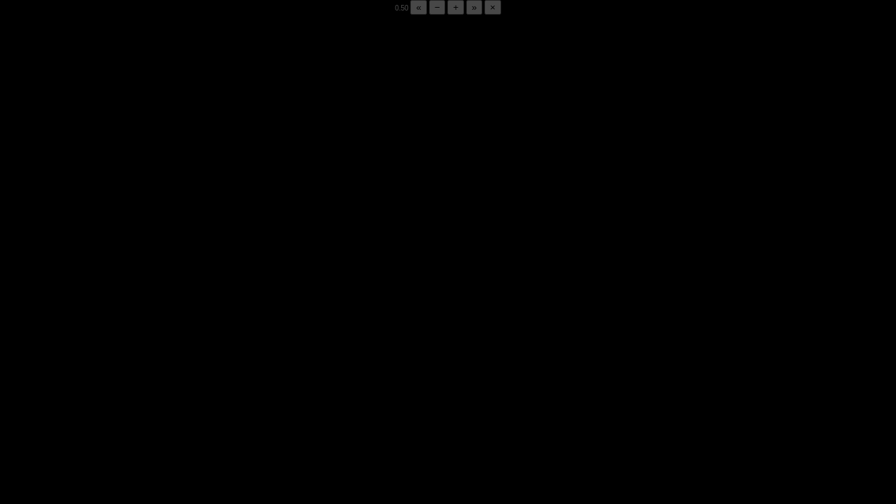
click at [182, 394] on div "05:49 Progress : 0%" at bounding box center [123, 493] width 120 height 3
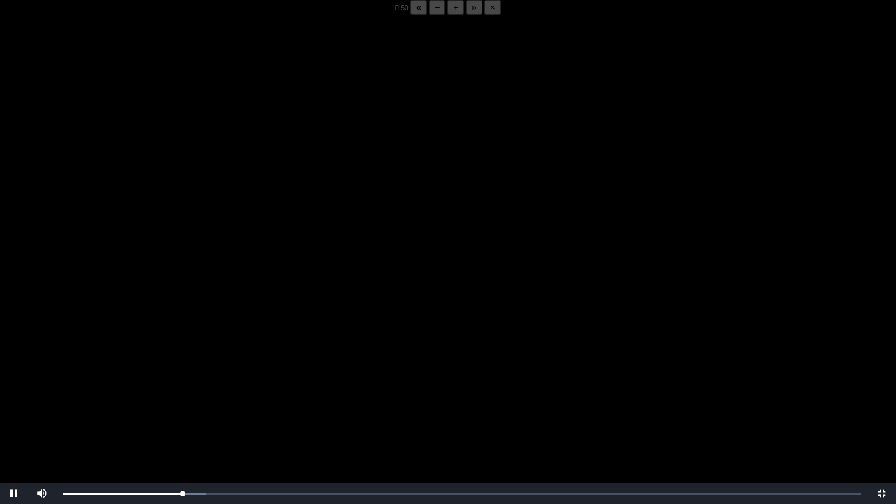
click at [159, 394] on video "Video Player" at bounding box center [448, 267] width 896 height 504
click at [160, 394] on video "Video Player" at bounding box center [448, 267] width 896 height 504
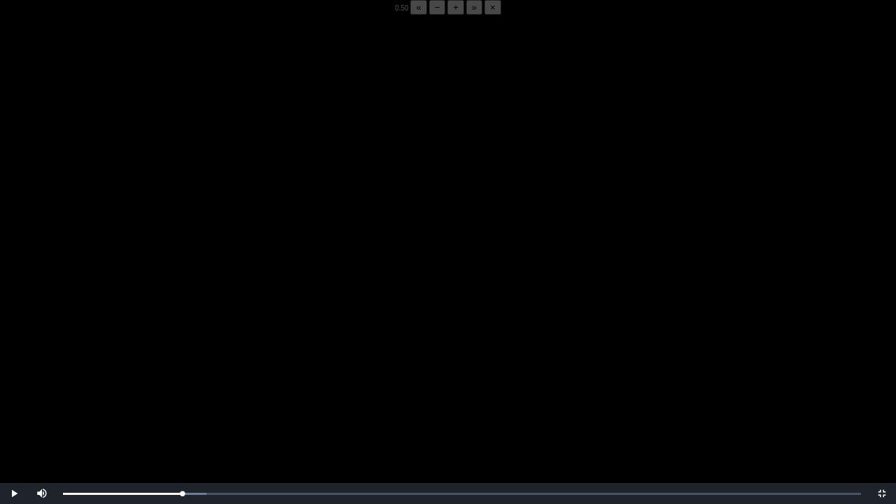
click at [113, 394] on video "Video Player" at bounding box center [448, 267] width 896 height 504
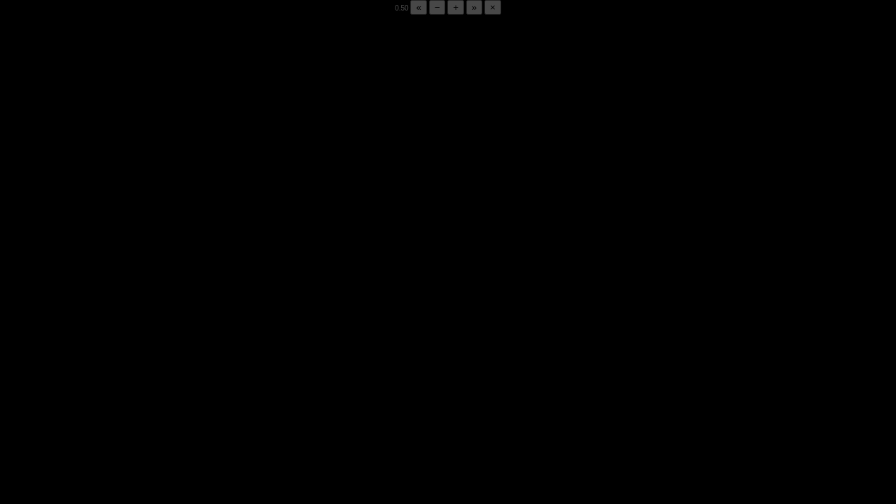
click at [113, 394] on video "Video Player" at bounding box center [448, 267] width 896 height 504
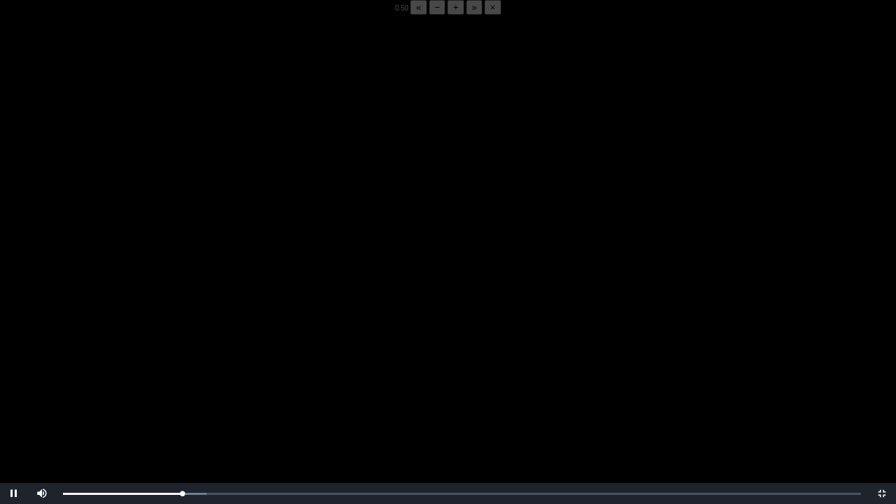
click at [113, 394] on video "Video Player" at bounding box center [448, 267] width 896 height 504
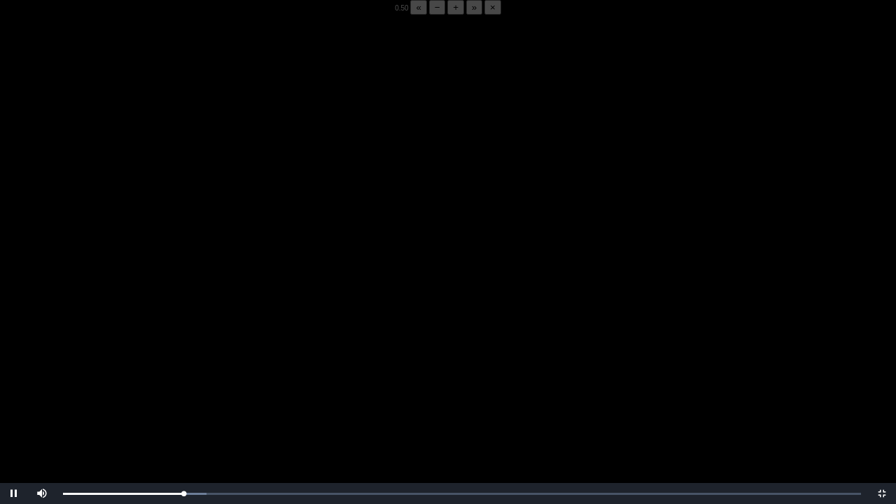
click at [143, 313] on video "Video Player" at bounding box center [448, 267] width 896 height 504
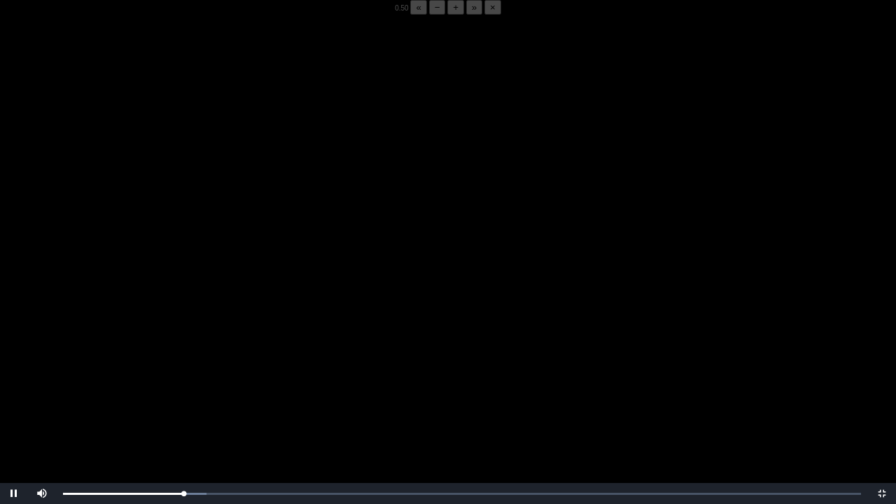
click at [143, 313] on video "Video Player" at bounding box center [448, 267] width 896 height 504
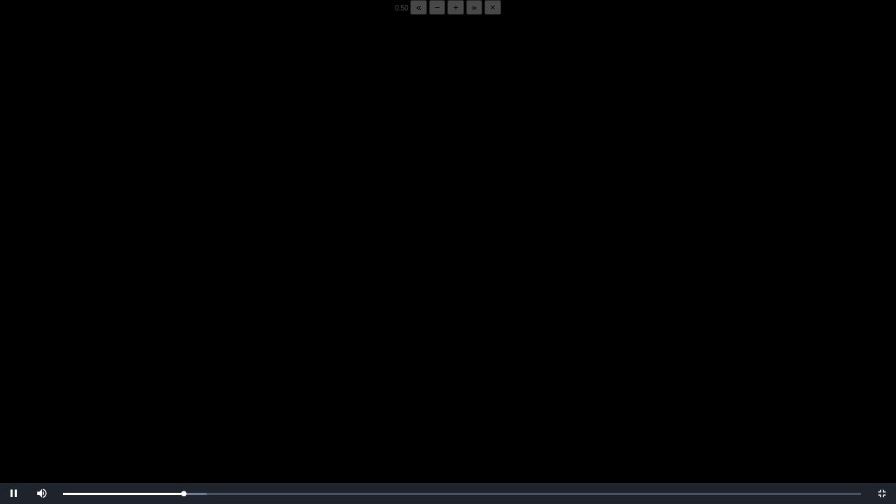
click at [143, 313] on video "Video Player" at bounding box center [448, 267] width 896 height 504
click at [182, 394] on div "05:53 Progress : 0%" at bounding box center [123, 493] width 120 height 3
click at [196, 394] on video "Video Player" at bounding box center [448, 267] width 896 height 504
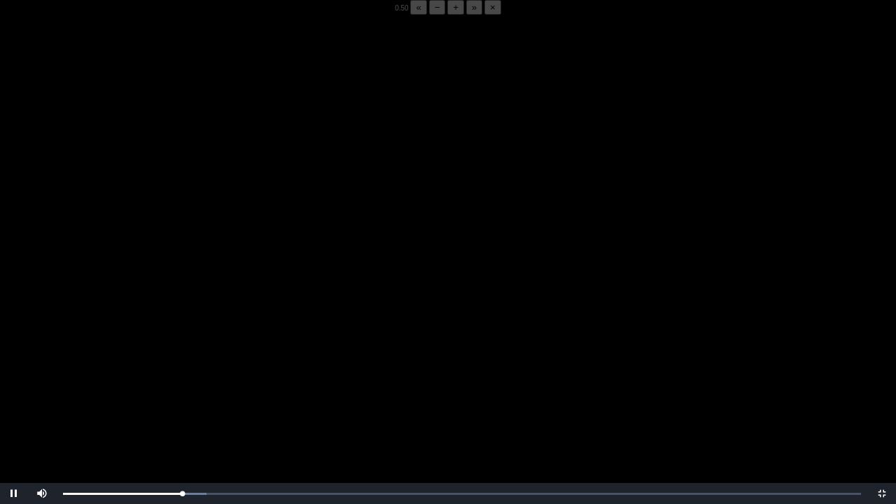
click at [196, 394] on video "Video Player" at bounding box center [448, 267] width 896 height 504
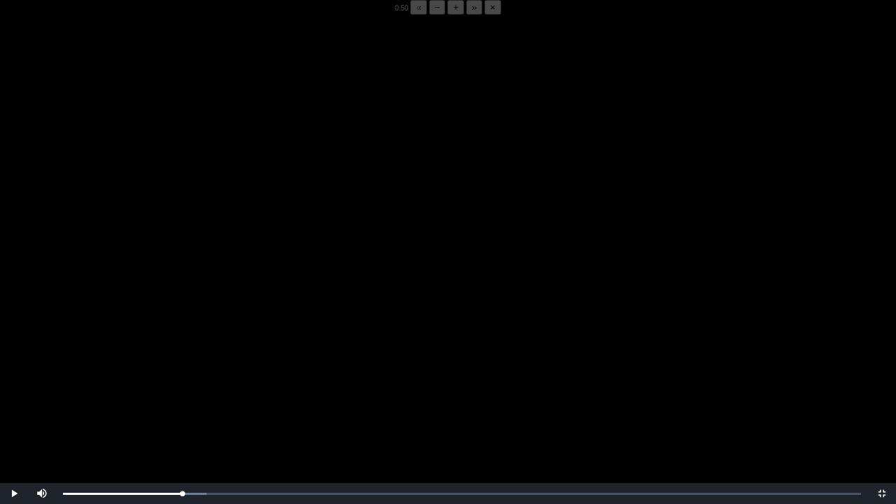
click at [196, 394] on video "Video Player" at bounding box center [448, 267] width 896 height 504
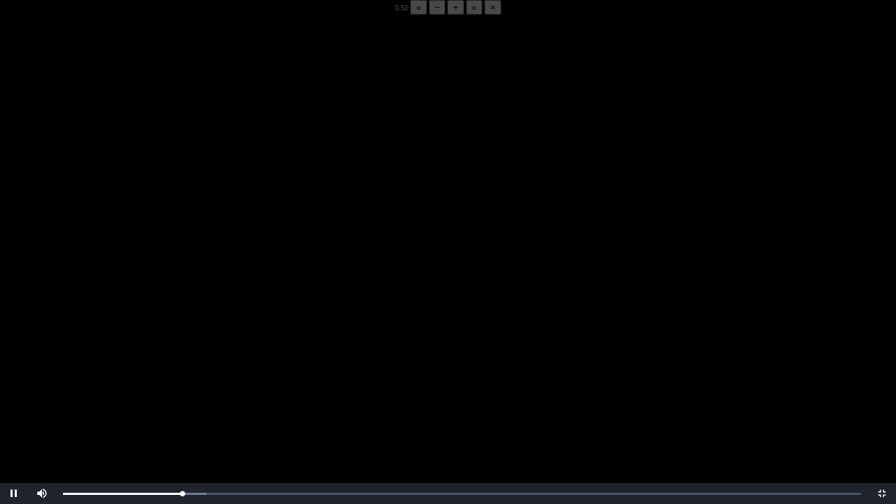
click at [196, 394] on video "Video Player" at bounding box center [448, 267] width 896 height 504
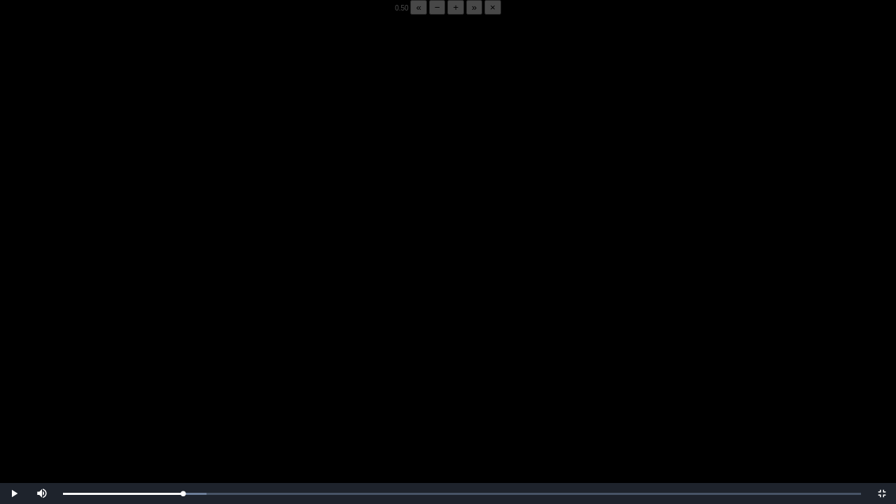
click at [196, 394] on video "Video Player" at bounding box center [448, 267] width 896 height 504
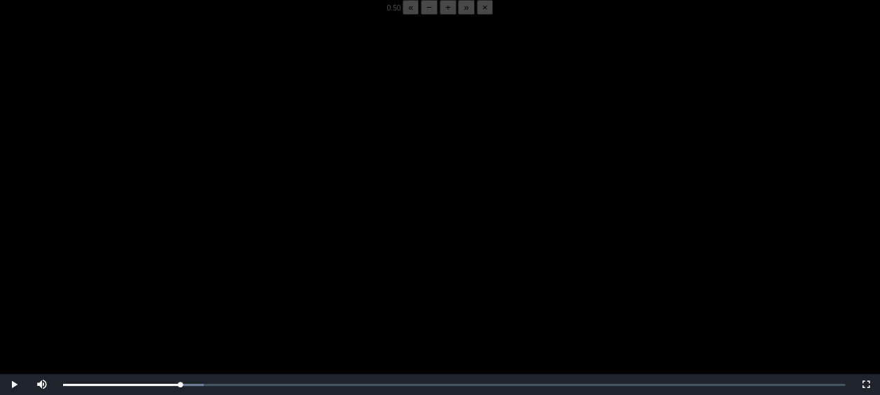
click at [193, 347] on div "**********" at bounding box center [439, 266] width 857 height 325
